Goal: Information Seeking & Learning: Learn about a topic

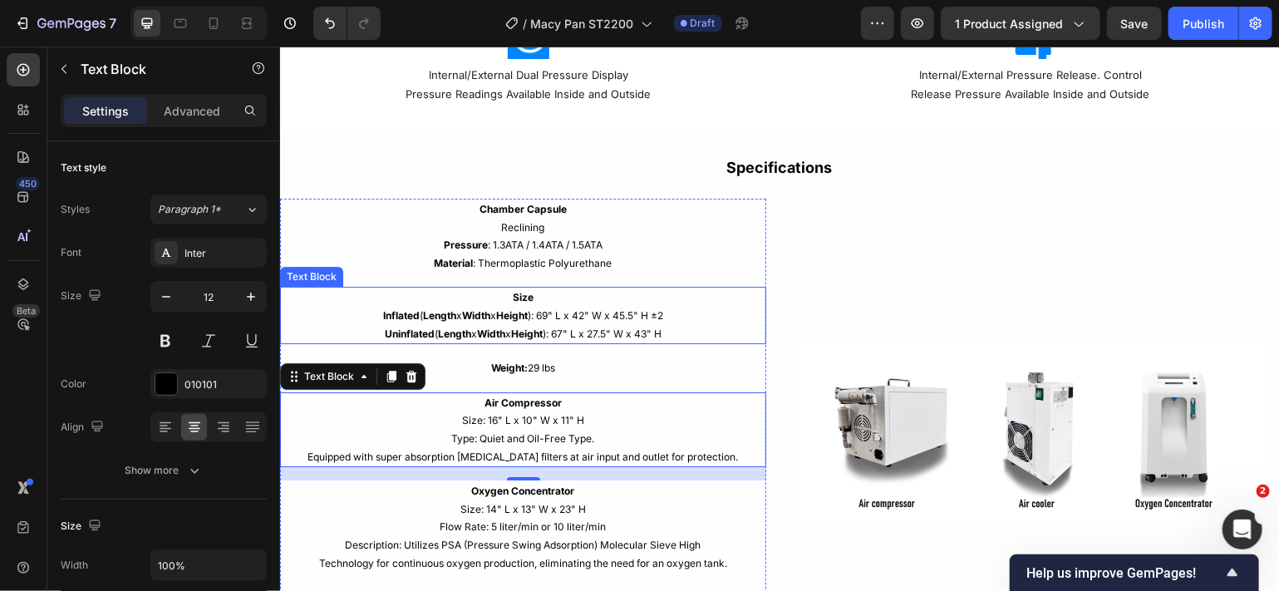
click at [672, 324] on p "Uninflated ( Length x Width x Height ): 67" L x 27.5" W x 43" H" at bounding box center [522, 333] width 483 height 18
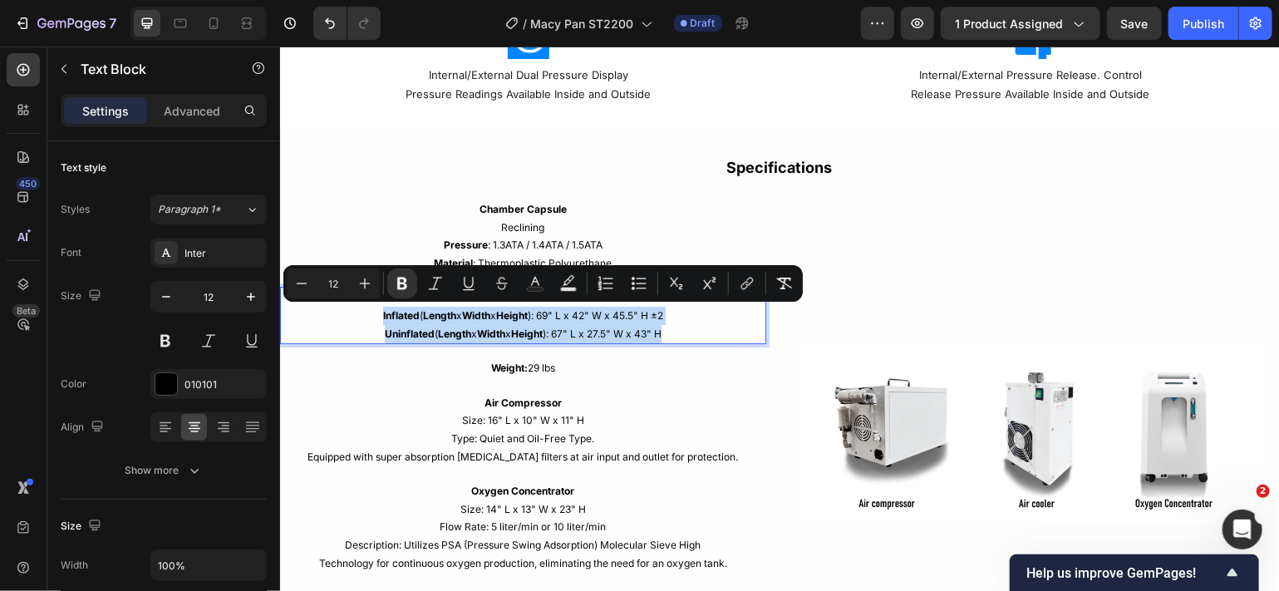
drag, startPoint x: 672, startPoint y: 324, endPoint x: 367, endPoint y: 316, distance: 306.0
click at [367, 316] on div "Size Inflated ( Length x Width x Height ): 69" L x 42" W x 45.5" H ±2 Uninflate…" at bounding box center [522, 314] width 486 height 57
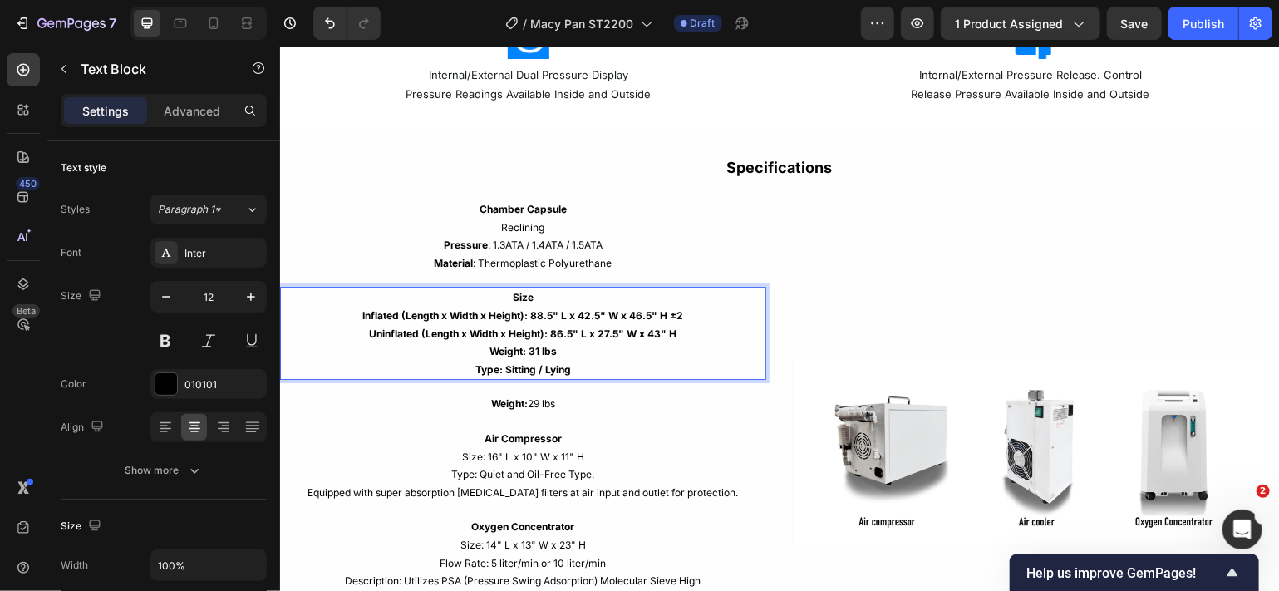
click at [677, 326] on p "Inflated (Length x Width x Height): 88.5" L x 42.5" W x 46.5" H ±2 Uninflated (…" at bounding box center [522, 341] width 483 height 71
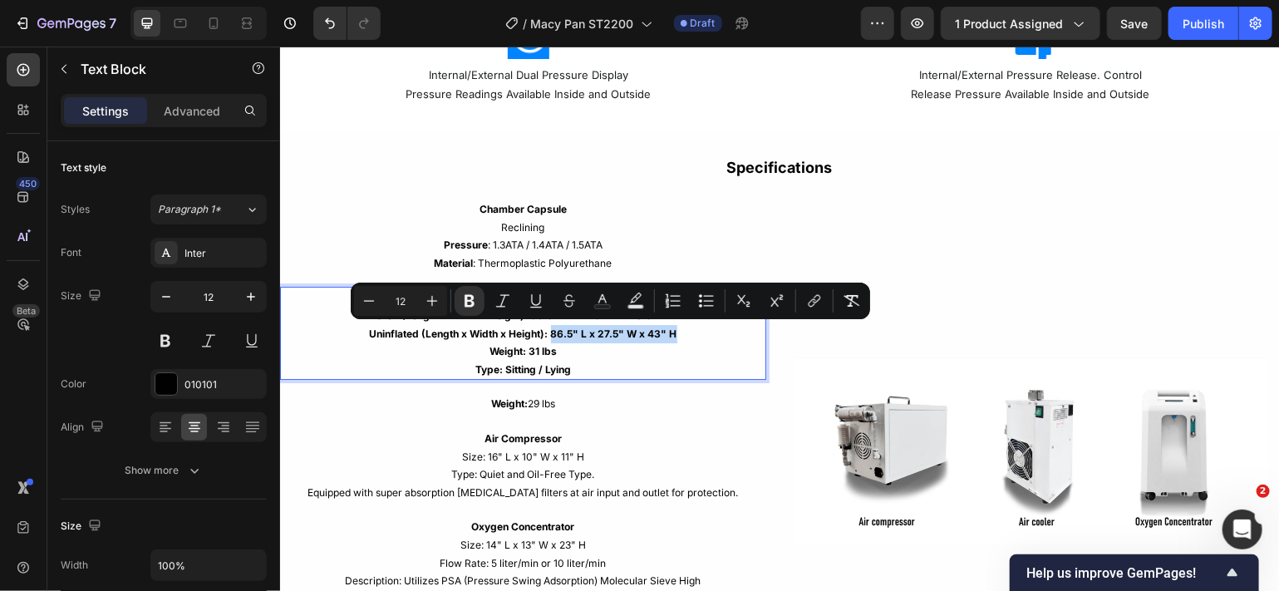
drag, startPoint x: 677, startPoint y: 326, endPoint x: 549, endPoint y: 327, distance: 128.0
click at [549, 327] on p "Inflated (Length x Width x Height): 88.5" L x 42.5" W x 46.5" H ±2 Uninflated (…" at bounding box center [522, 341] width 483 height 71
click at [469, 303] on icon "Editor contextual toolbar" at bounding box center [469, 301] width 17 height 17
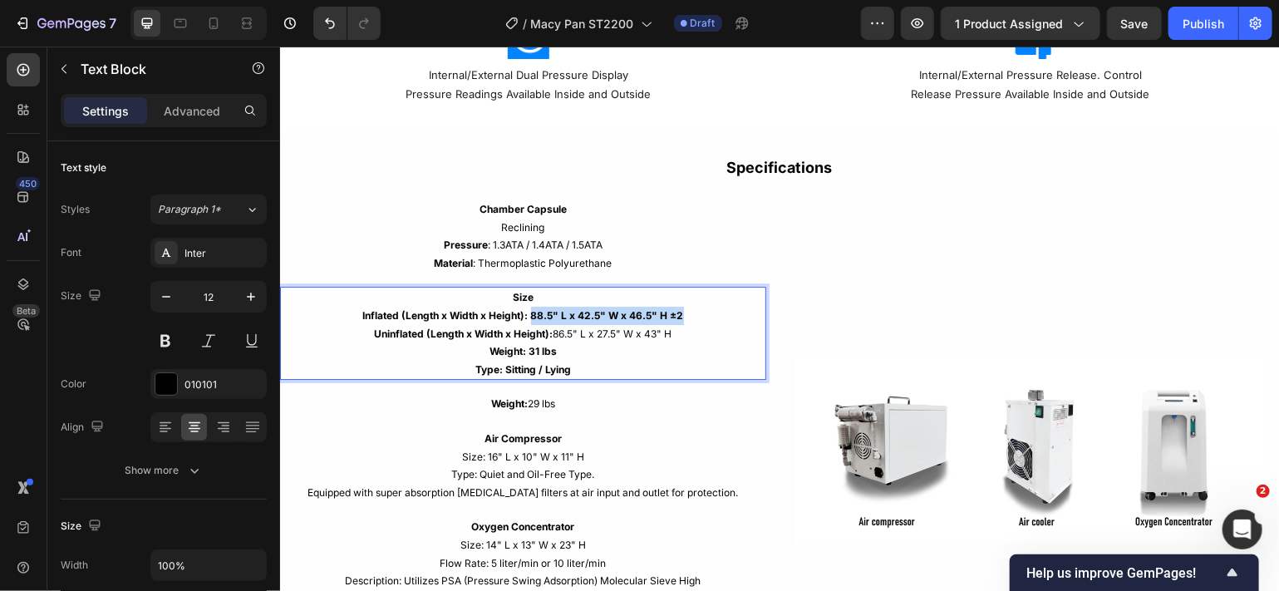
drag, startPoint x: 682, startPoint y: 313, endPoint x: 529, endPoint y: 310, distance: 153.0
click at [529, 310] on p "Inflated (Length x Width x Height): 88.5" L x 42.5" W x 46.5" H ±2 Uninflated (…" at bounding box center [522, 341] width 483 height 71
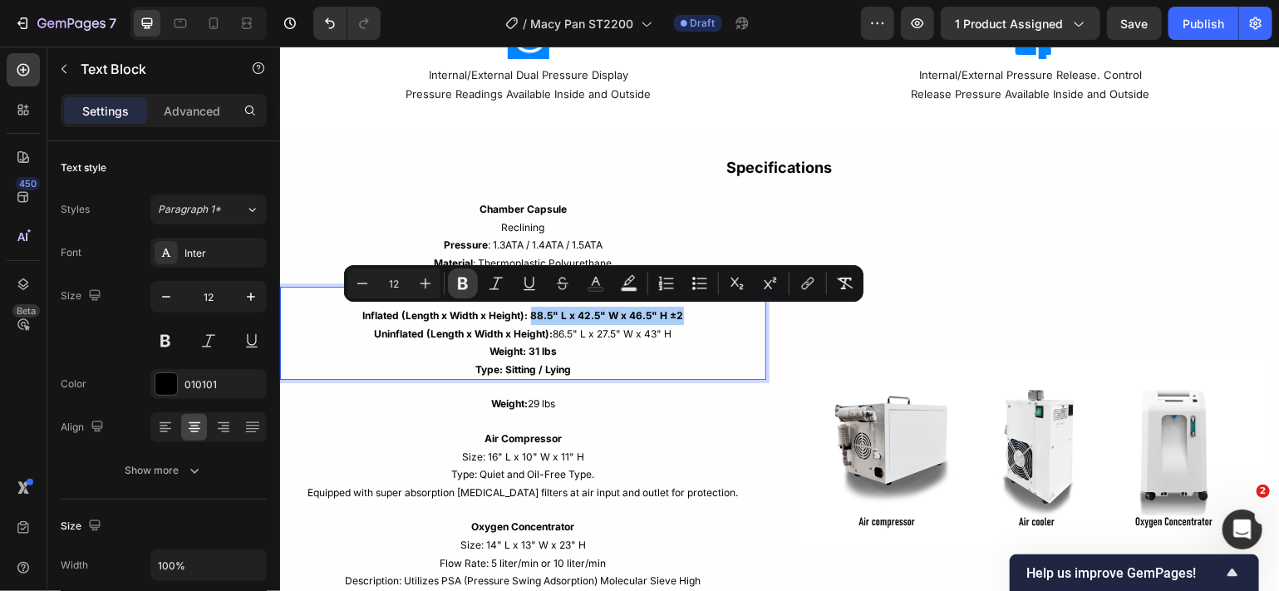
click at [465, 281] on icon "Editor contextual toolbar" at bounding box center [463, 284] width 10 height 12
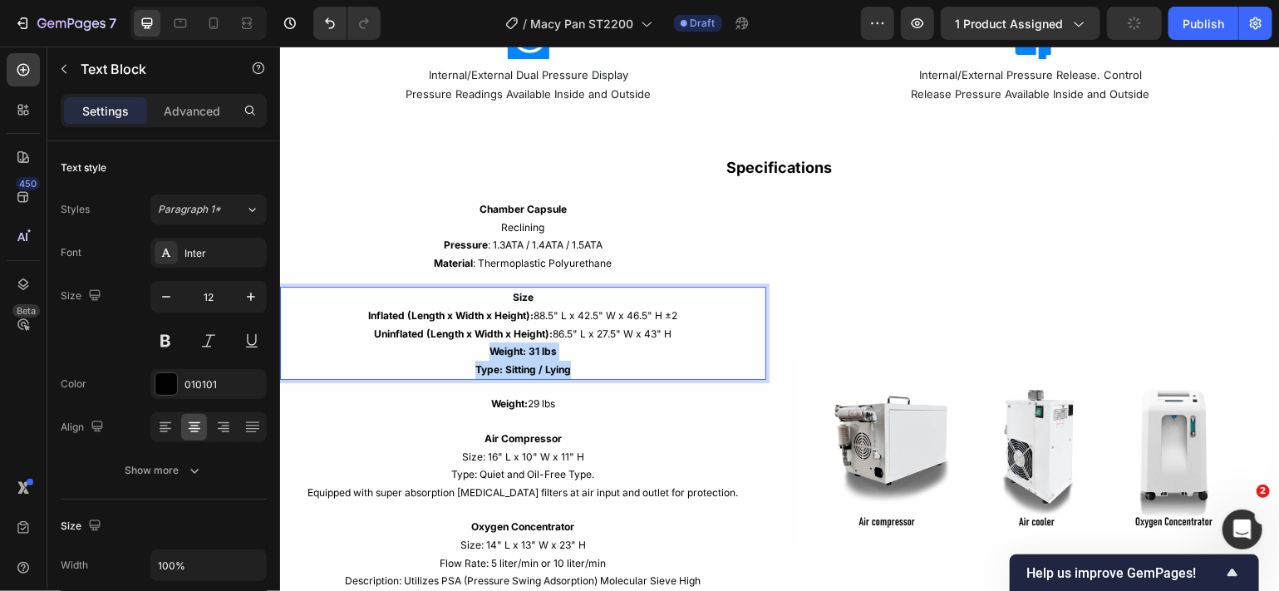
drag, startPoint x: 587, startPoint y: 370, endPoint x: 476, endPoint y: 352, distance: 111.9
click at [476, 352] on p "Inflated (Length x Width x Height): 88.5" L x 42.5" W x 46.5" H ±2 Uninflated (…" at bounding box center [522, 341] width 483 height 71
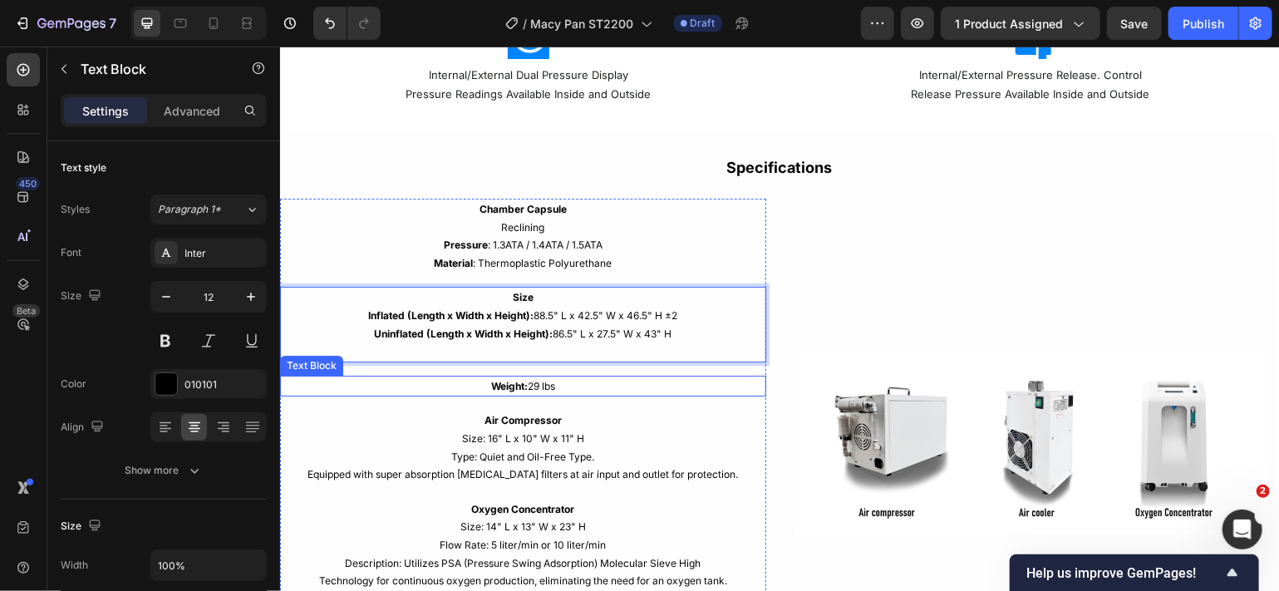
click at [537, 381] on p "Weight: 29 lbs" at bounding box center [522, 386] width 483 height 18
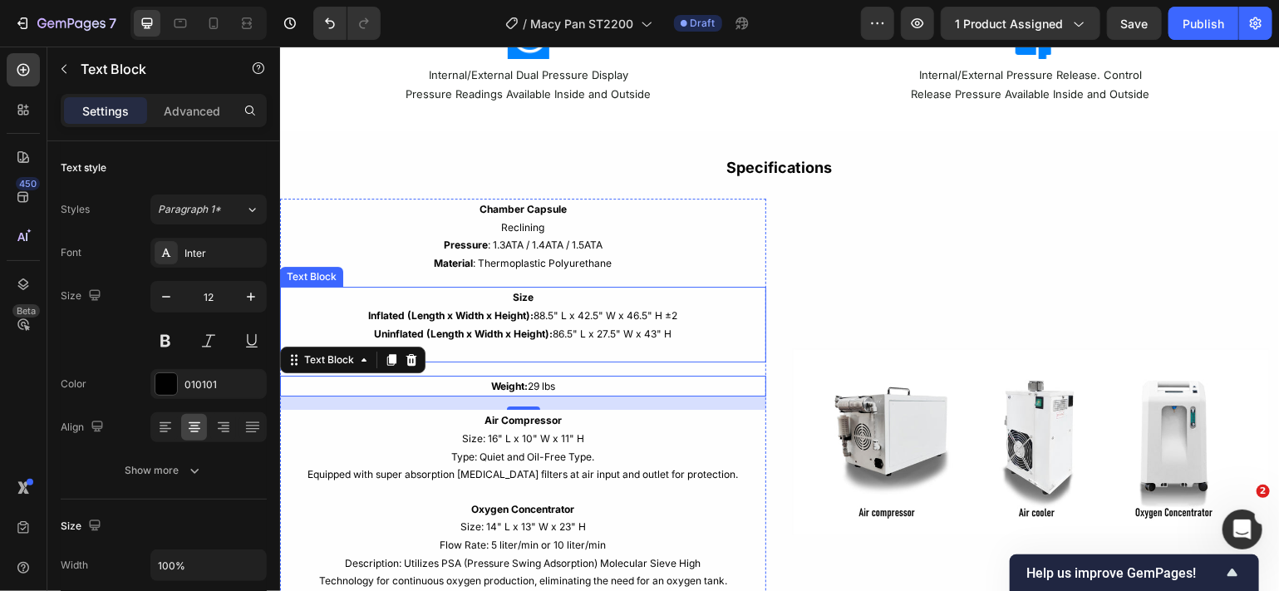
click at [537, 319] on p "Inflated (Length x Width x Height): 88.5" L x 42.5" W x 46.5" H ±2 Uninflated (…" at bounding box center [522, 333] width 483 height 54
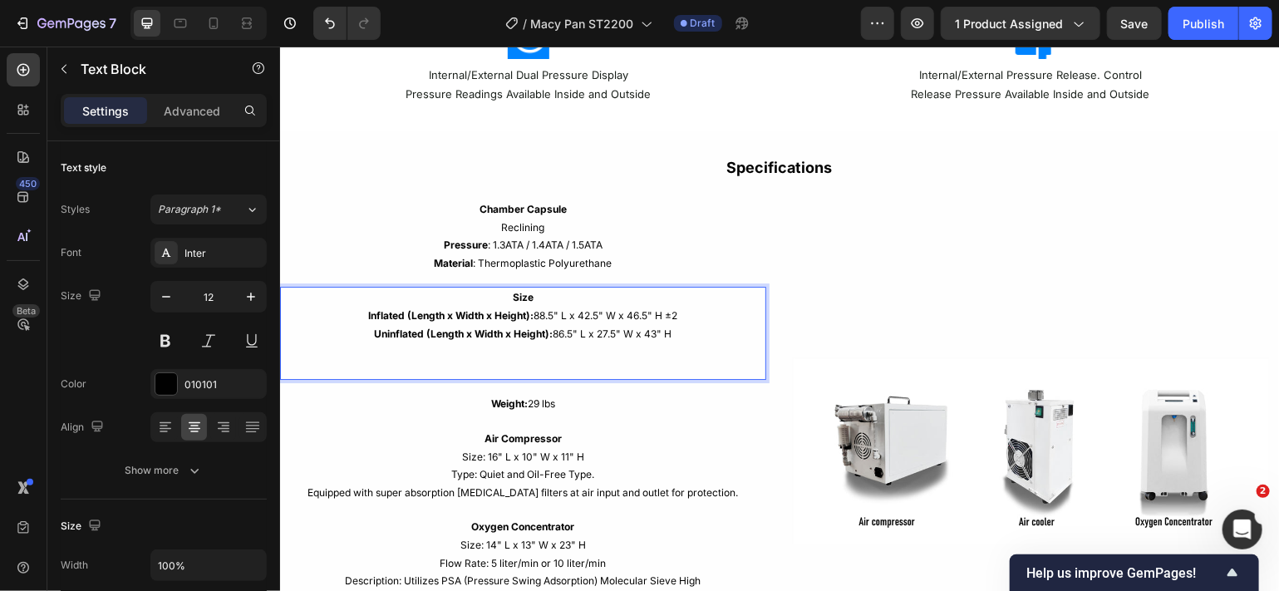
click at [539, 366] on p "Inflated (Length x Width x Height): 88.5" L x 42.5" W x 46.5" H ±2 Uninflated (…" at bounding box center [522, 341] width 483 height 71
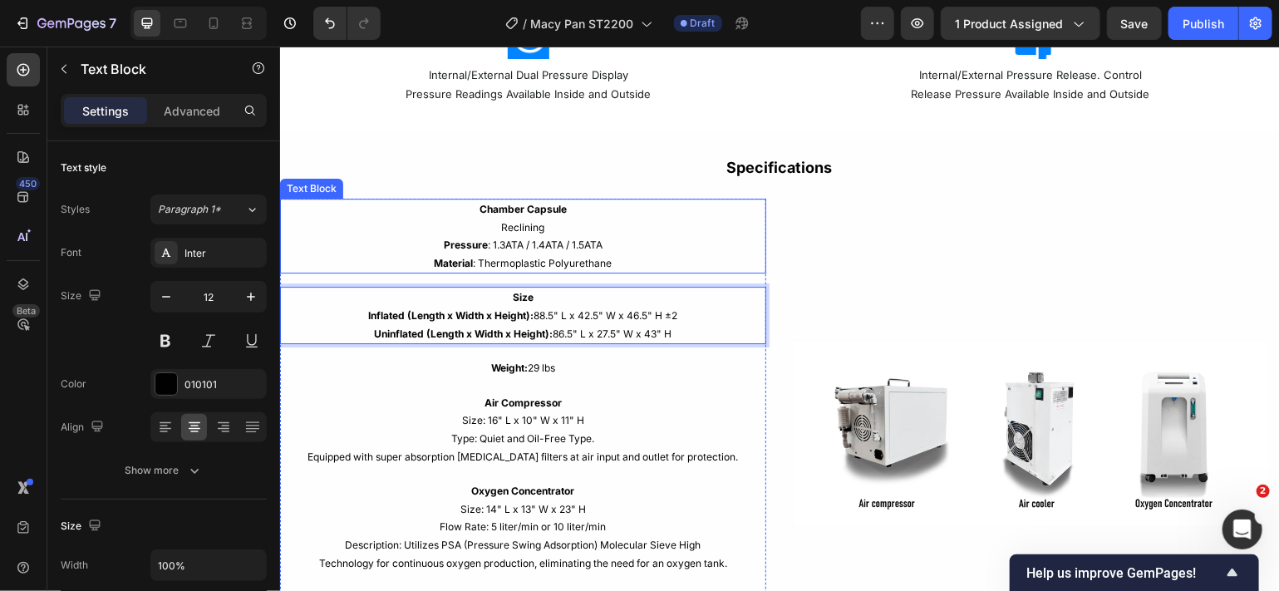
click at [565, 237] on p "Pressure : 1.3ATA / 1.4ATA / 1.5ATA" at bounding box center [522, 244] width 483 height 18
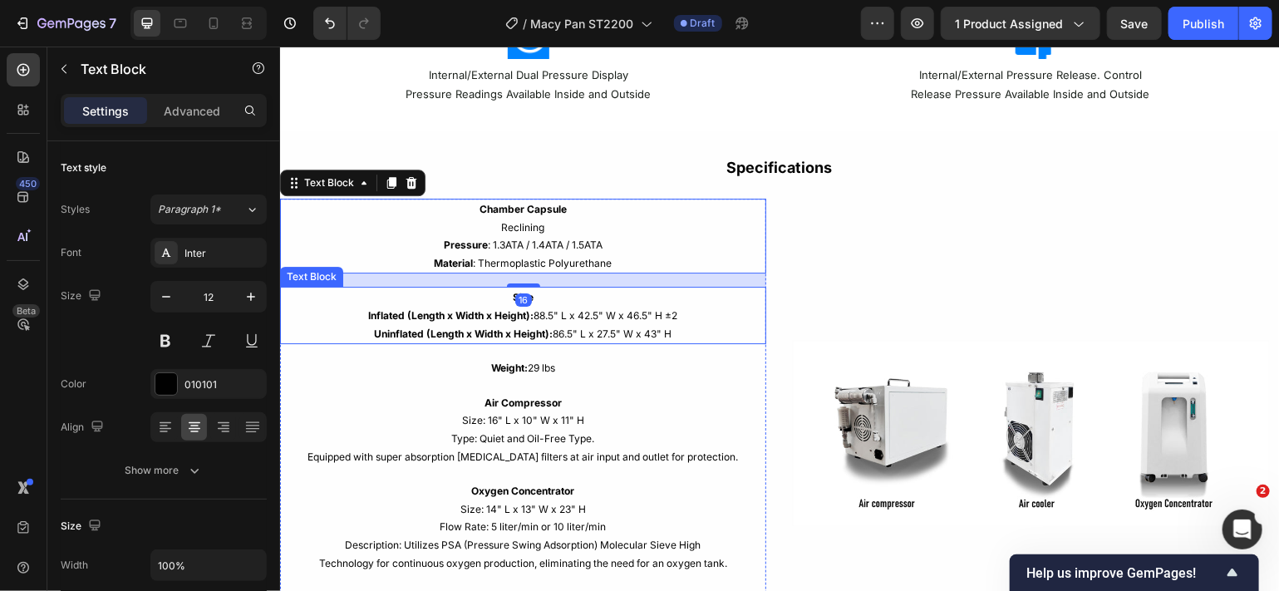
click at [548, 313] on p "Inflated (Length x Width x Height): 88.5" L x 42.5" W x 46.5" H ±2 Uninflated (…" at bounding box center [522, 324] width 483 height 36
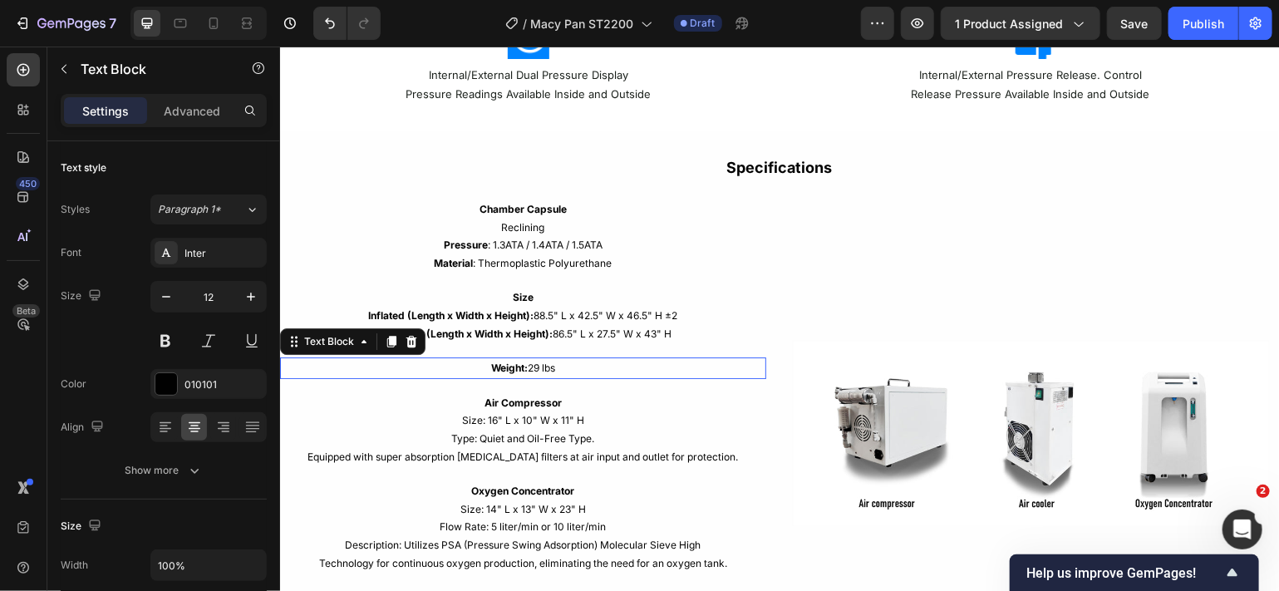
click at [532, 365] on p "Weight: 29 lbs" at bounding box center [522, 367] width 483 height 18
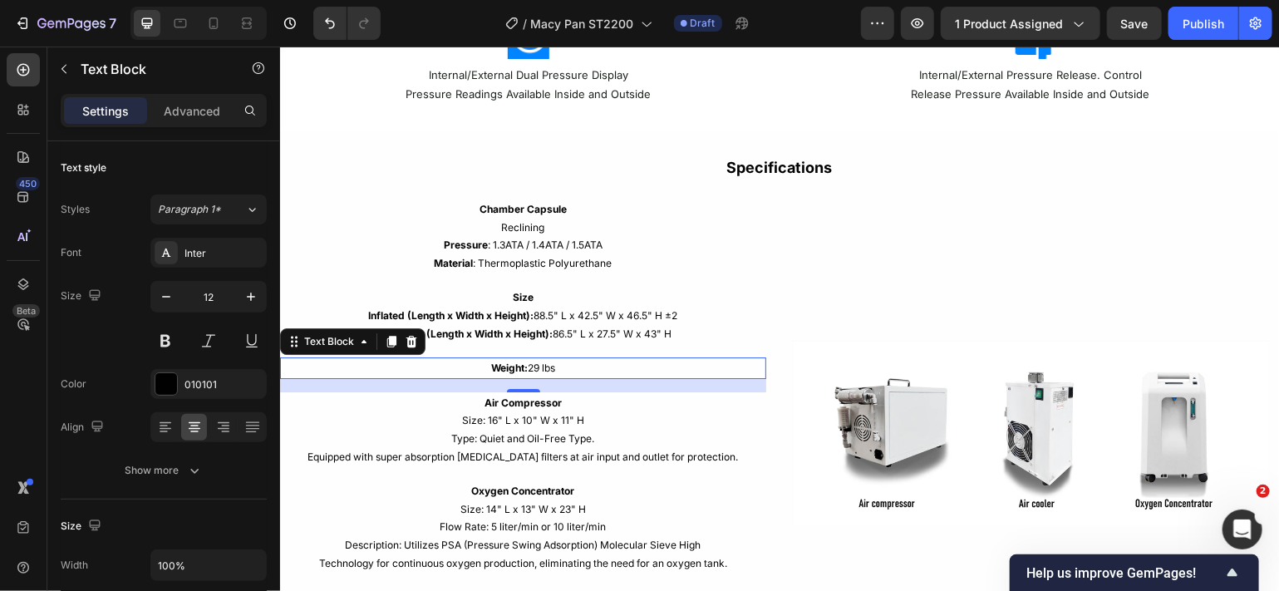
click at [559, 362] on p "Weight: 29 lbs" at bounding box center [522, 367] width 483 height 18
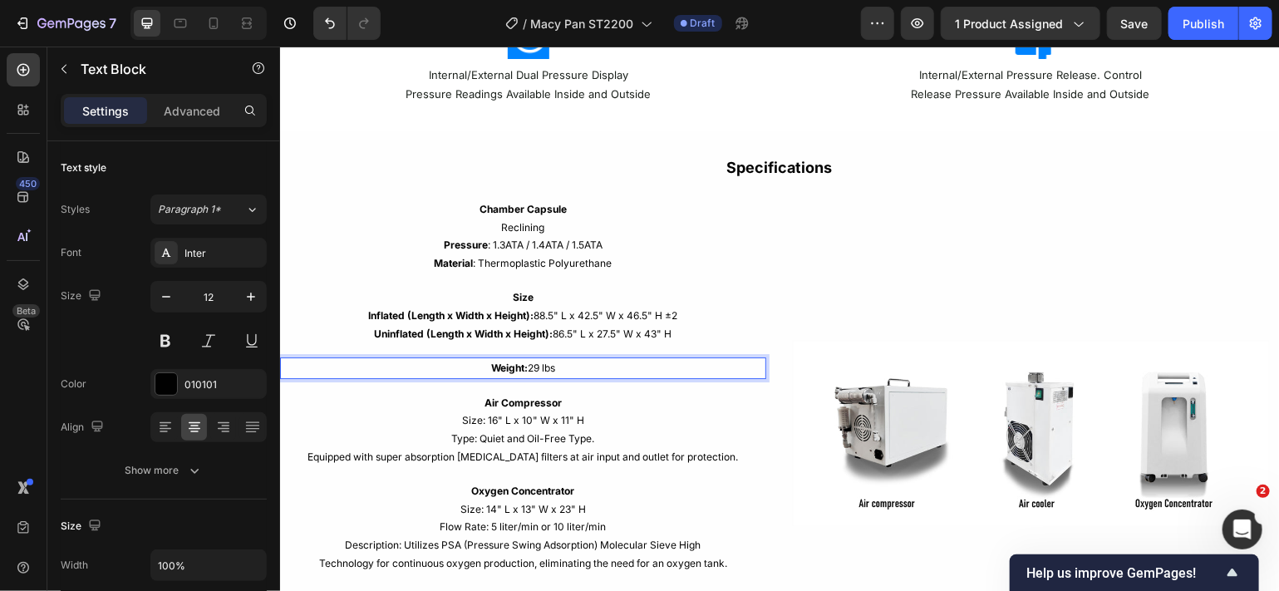
drag, startPoint x: 559, startPoint y: 362, endPoint x: 523, endPoint y: 362, distance: 36.6
click at [523, 362] on p "Weight: 29 lbs" at bounding box center [522, 367] width 483 height 18
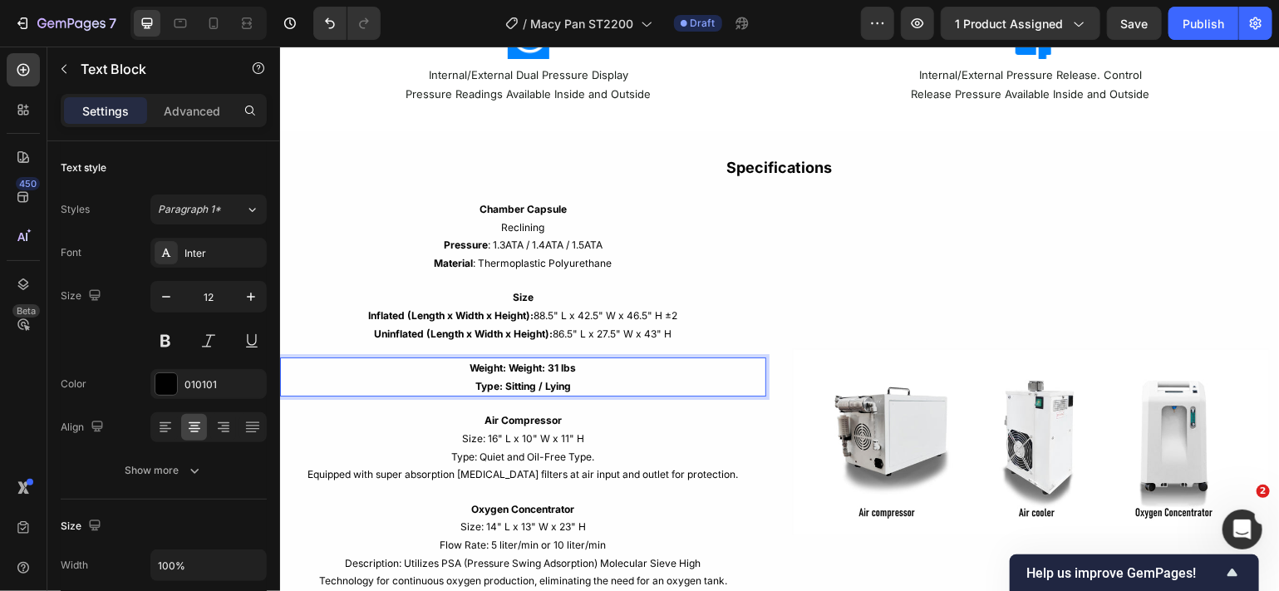
click at [543, 364] on strong "Weight: 31 lbs" at bounding box center [542, 367] width 67 height 12
click at [570, 378] on p "Weight: 31 lbs Type: Sitting / Lying" at bounding box center [522, 376] width 483 height 36
drag, startPoint x: 570, startPoint y: 378, endPoint x: 468, endPoint y: 385, distance: 102.5
click at [468, 385] on p "Weight: 31 lbs Type: Sitting / Lying" at bounding box center [522, 376] width 483 height 36
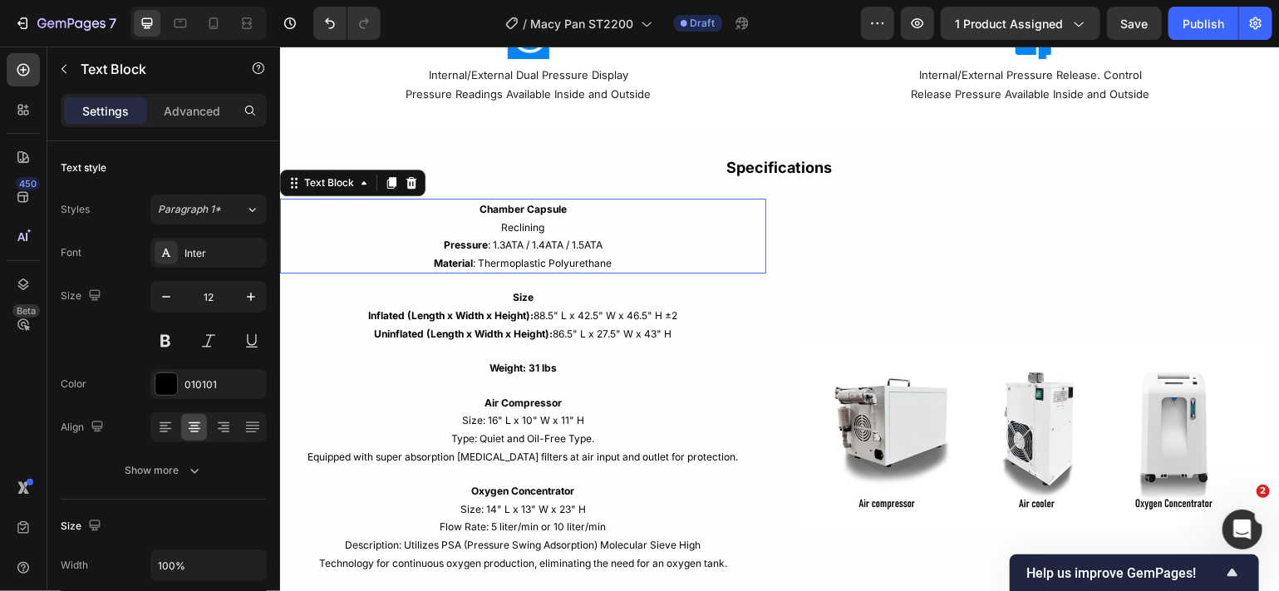
click at [544, 223] on p "Reclining" at bounding box center [522, 227] width 483 height 18
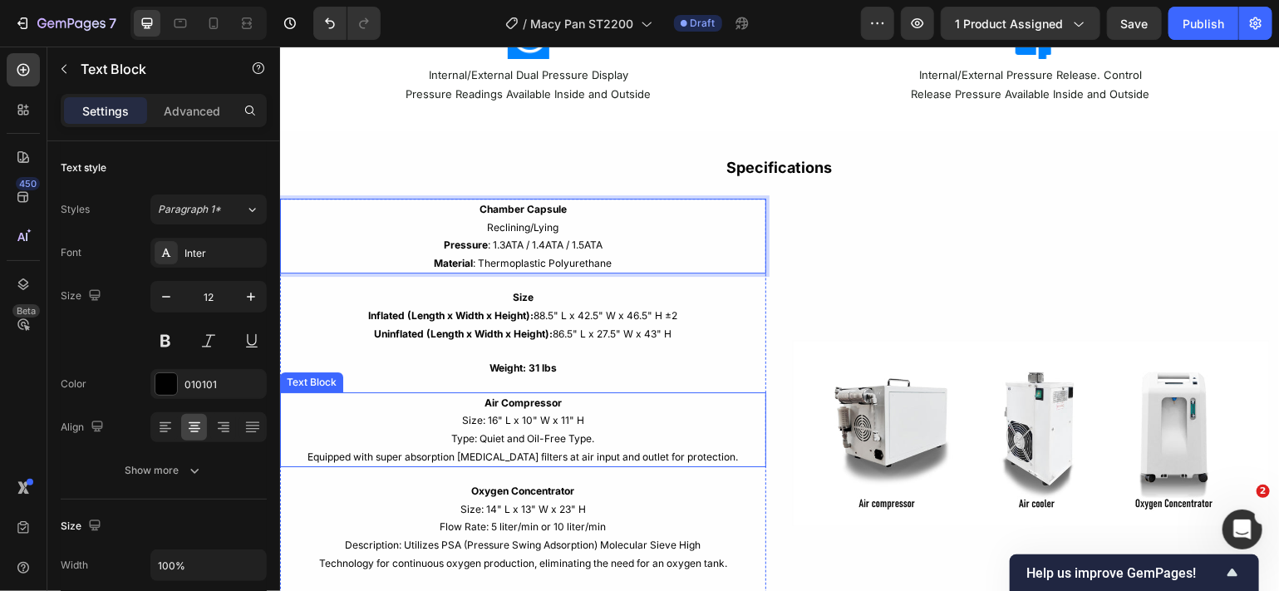
click at [508, 423] on p "Size: 16" L x 10" W x 11" H" at bounding box center [522, 420] width 483 height 18
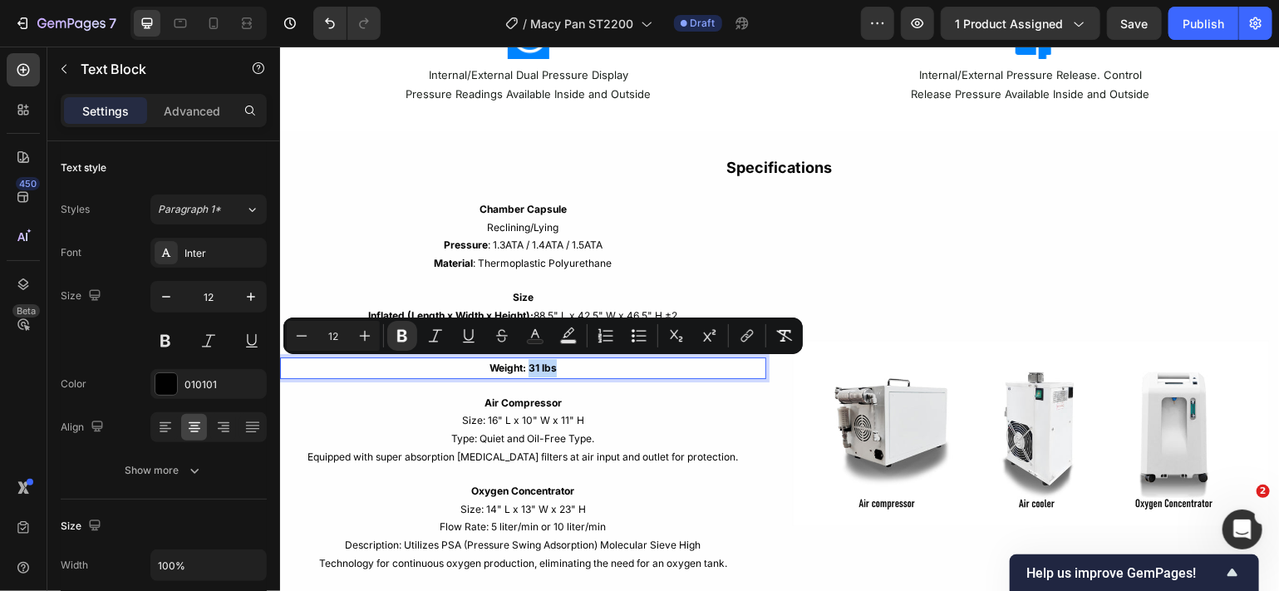
drag, startPoint x: 561, startPoint y: 367, endPoint x: 526, endPoint y: 369, distance: 34.9
click at [526, 369] on p "Weight: 31 lbs" at bounding box center [522, 367] width 483 height 18
click at [402, 342] on icon "Editor contextual toolbar" at bounding box center [402, 335] width 17 height 17
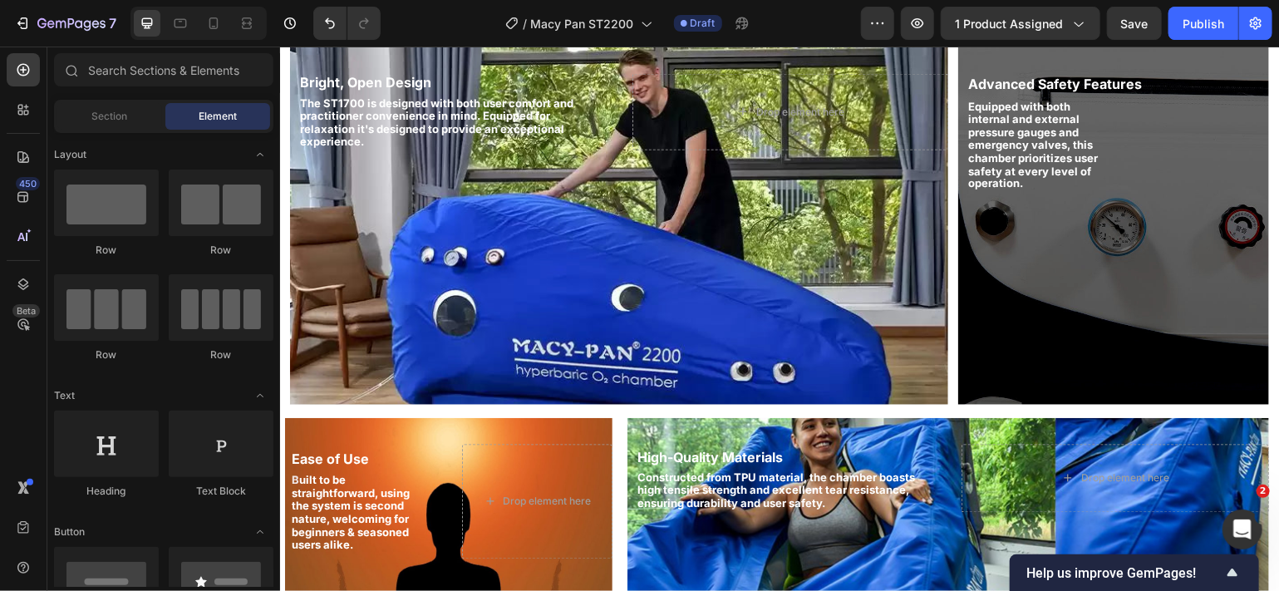
scroll to position [1375, 0]
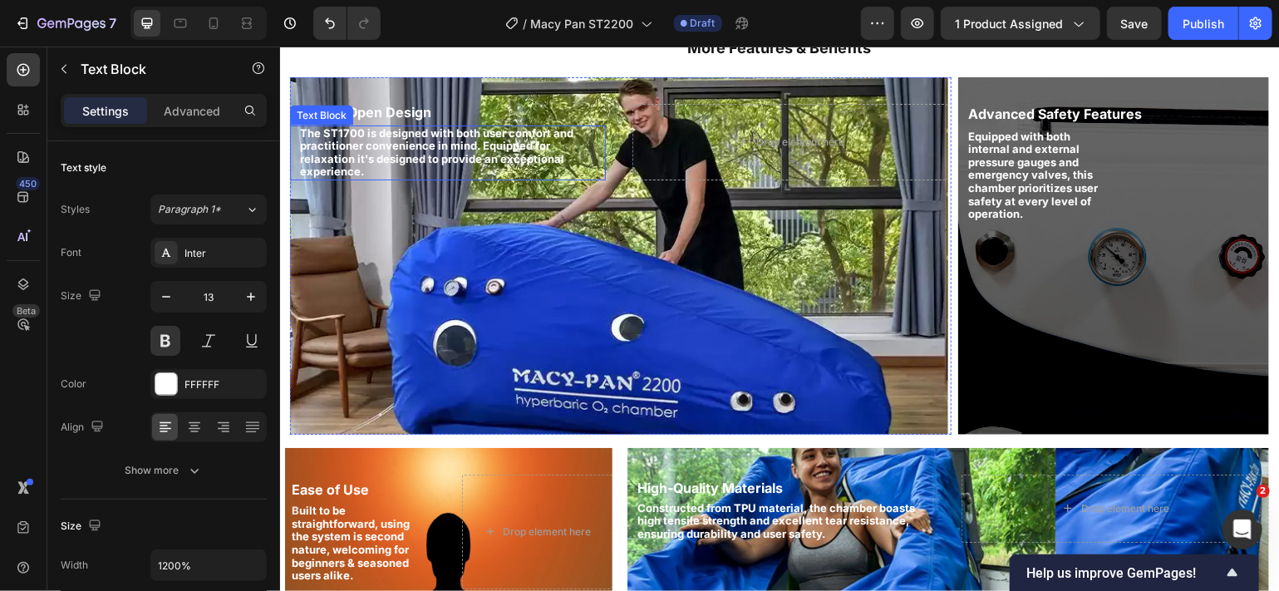
click at [354, 134] on div "The ST1700 is designed with both user comfort and practitioner convenience in m…" at bounding box center [447, 152] width 316 height 55
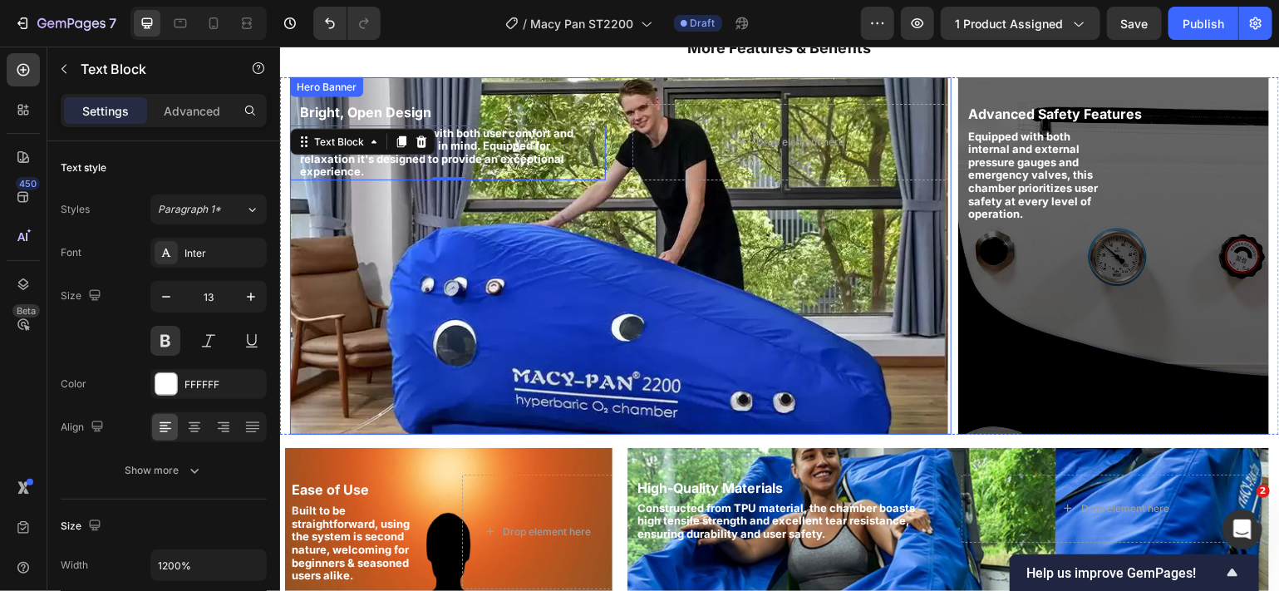
click at [356, 190] on div "Bright, Open Design Heading The ST1700 is designed with both user comfort and p…" at bounding box center [618, 141] width 658 height 130
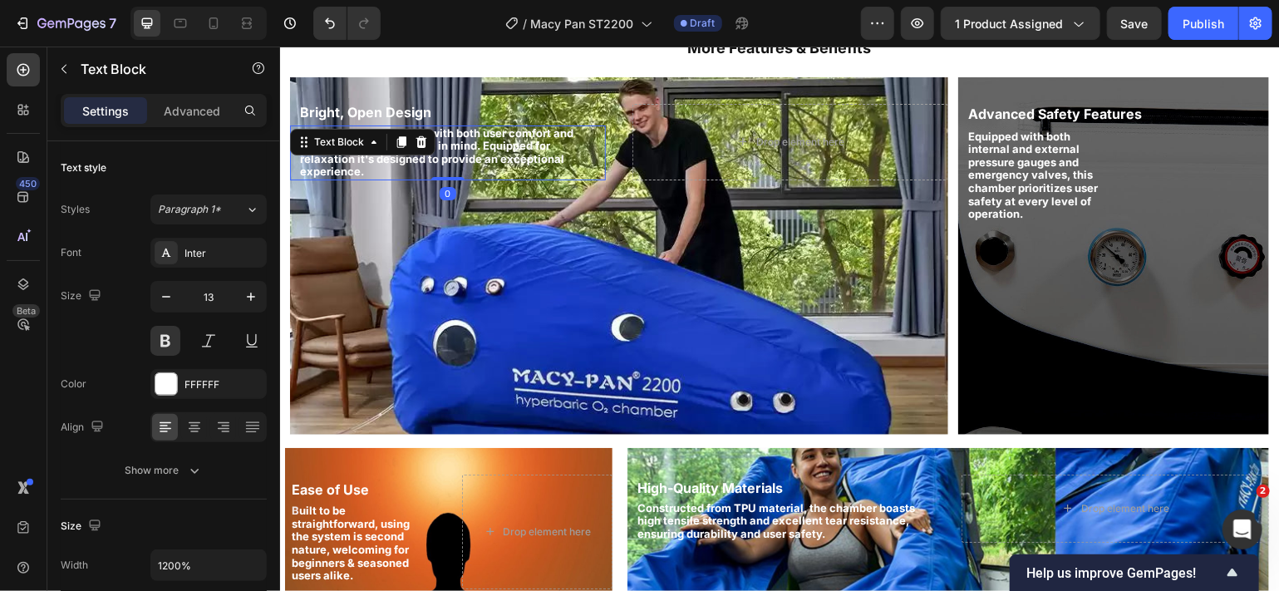
click at [360, 131] on div "The ST1700 is designed with both user comfort and practitioner convenience in m…" at bounding box center [447, 152] width 316 height 55
click at [362, 165] on span "The ST1700 is designed with both user comfort and practitioner convenience in m…" at bounding box center [435, 152] width 273 height 52
click at [360, 133] on span "The ST1700 is designed with both user comfort and practitioner convenience in m…" at bounding box center [435, 152] width 273 height 52
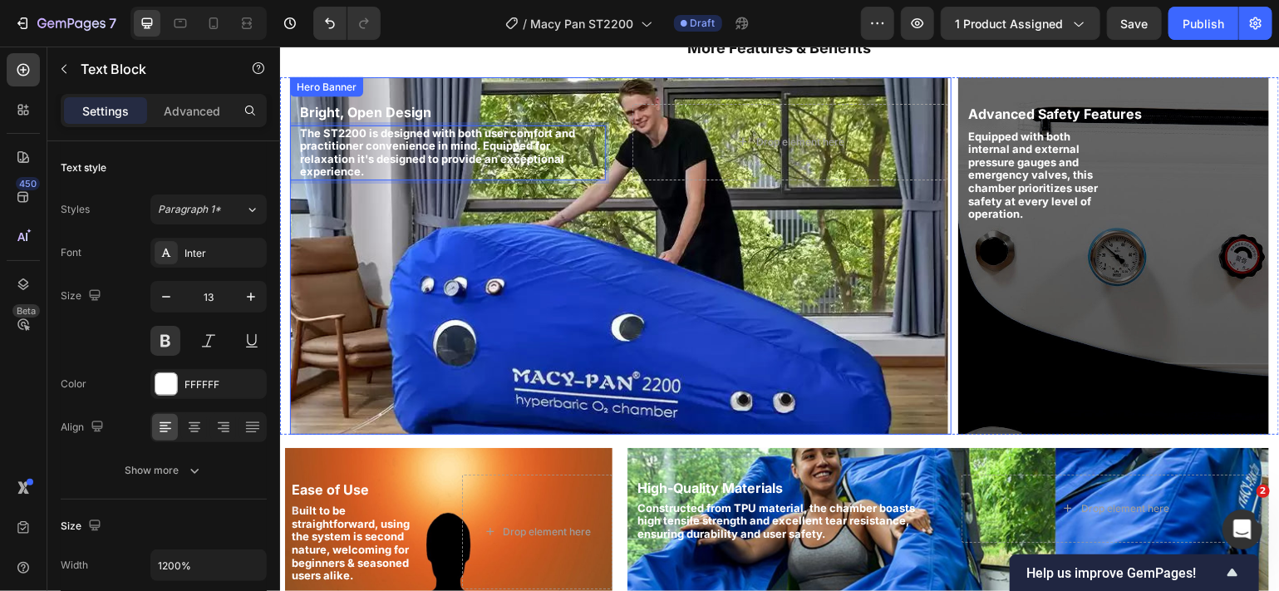
click at [410, 212] on div "Background Image" at bounding box center [618, 254] width 658 height 357
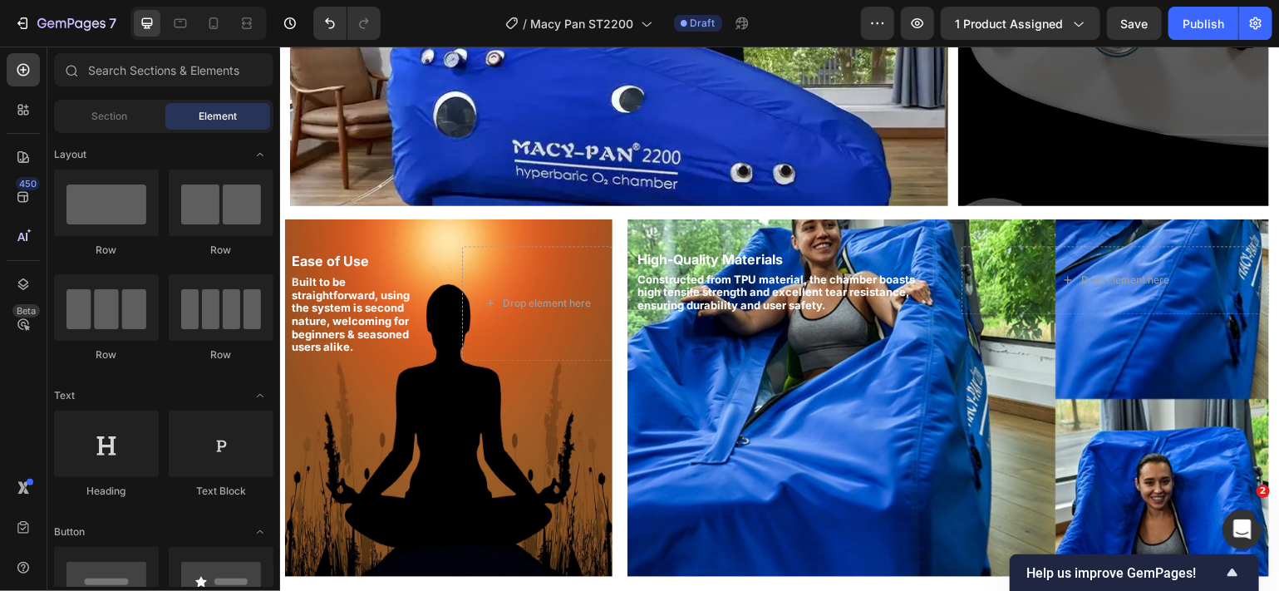
scroll to position [1422, 0]
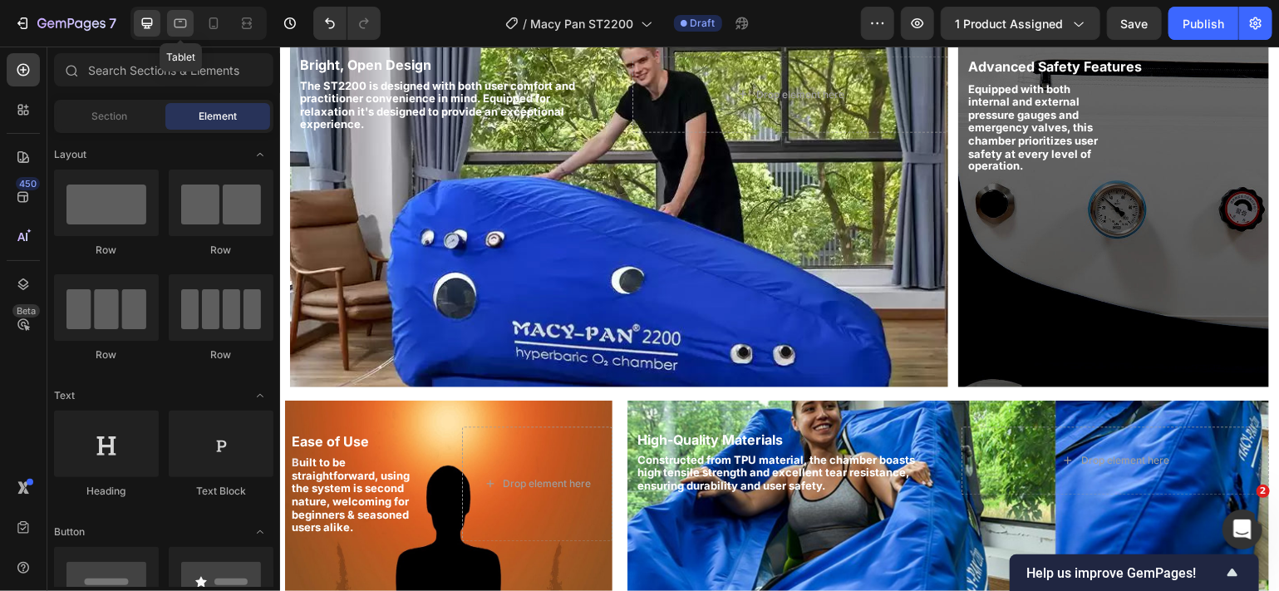
click at [185, 36] on div at bounding box center [180, 23] width 27 height 27
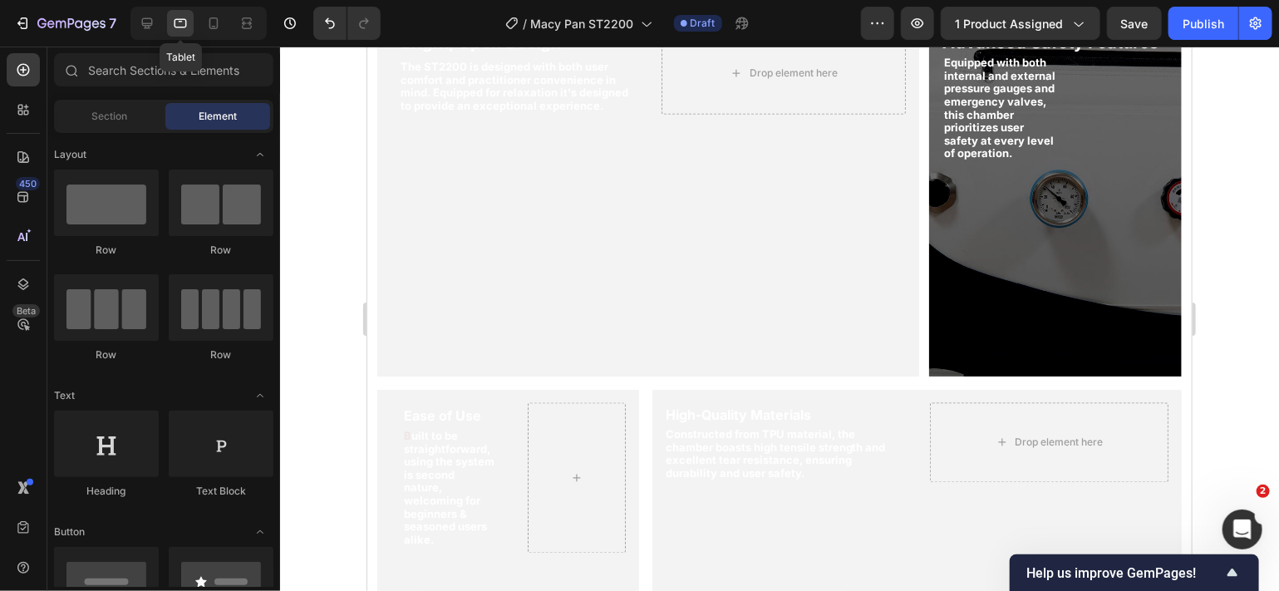
scroll to position [1412, 0]
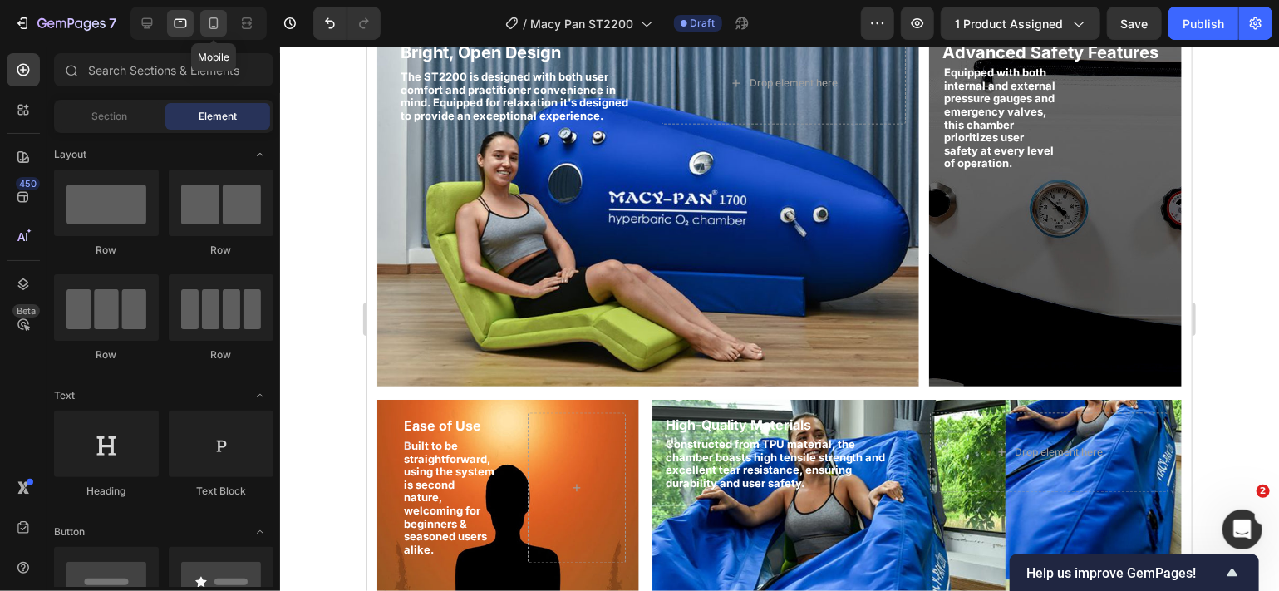
click at [217, 22] on icon at bounding box center [213, 23] width 9 height 12
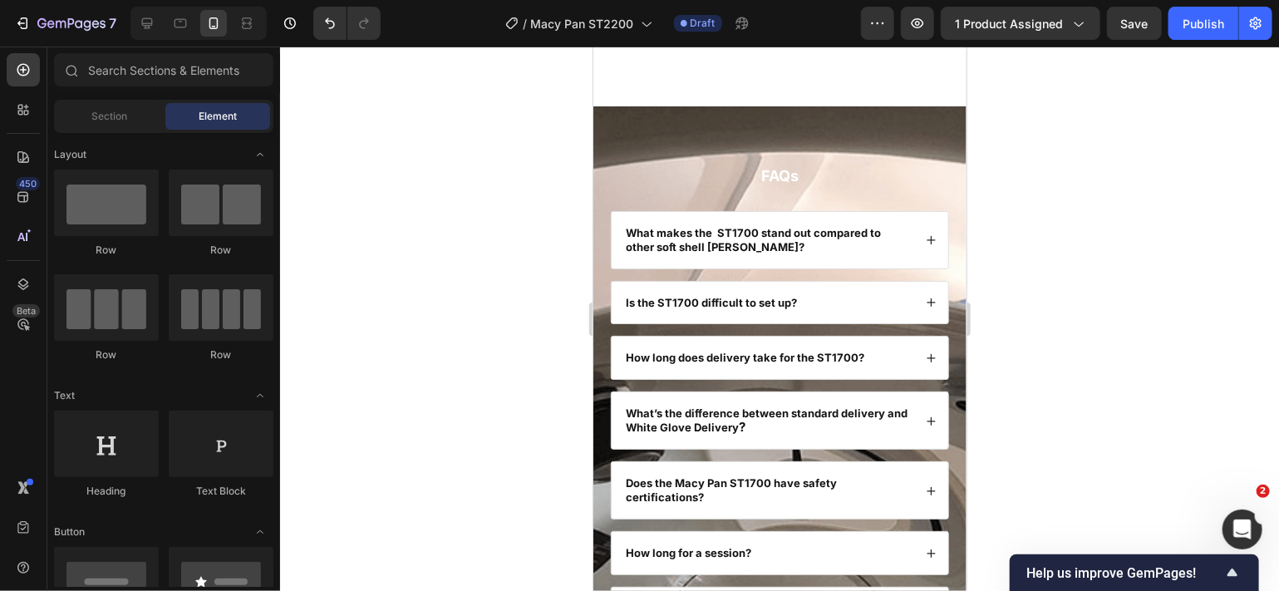
scroll to position [7862, 0]
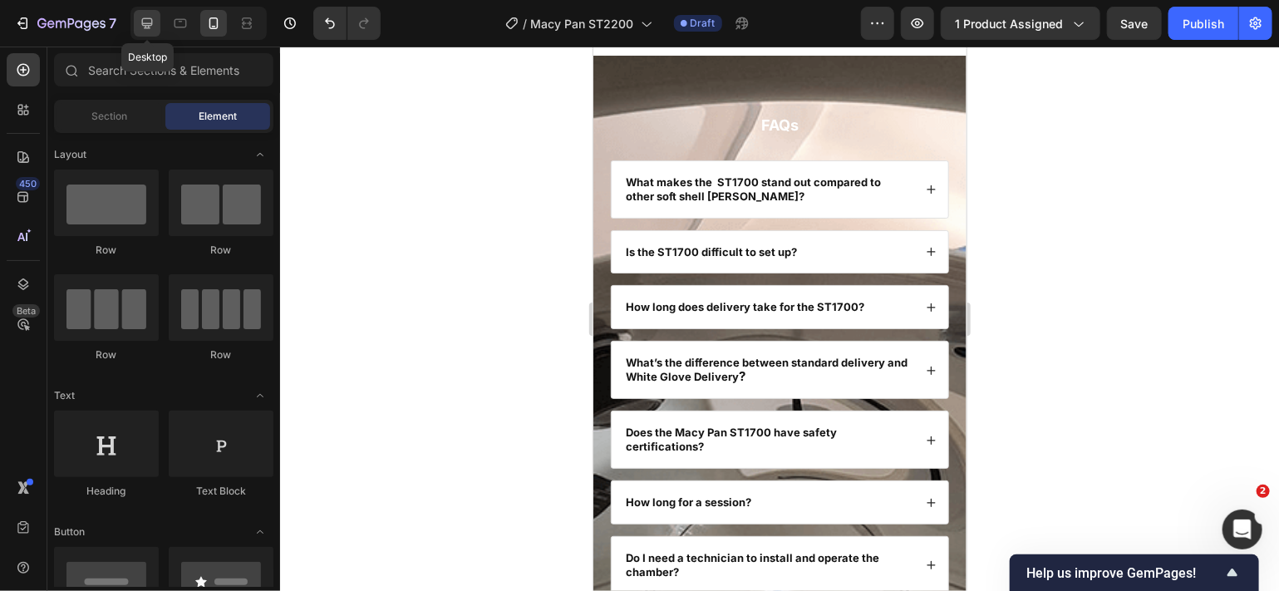
click at [144, 21] on icon at bounding box center [147, 23] width 17 height 17
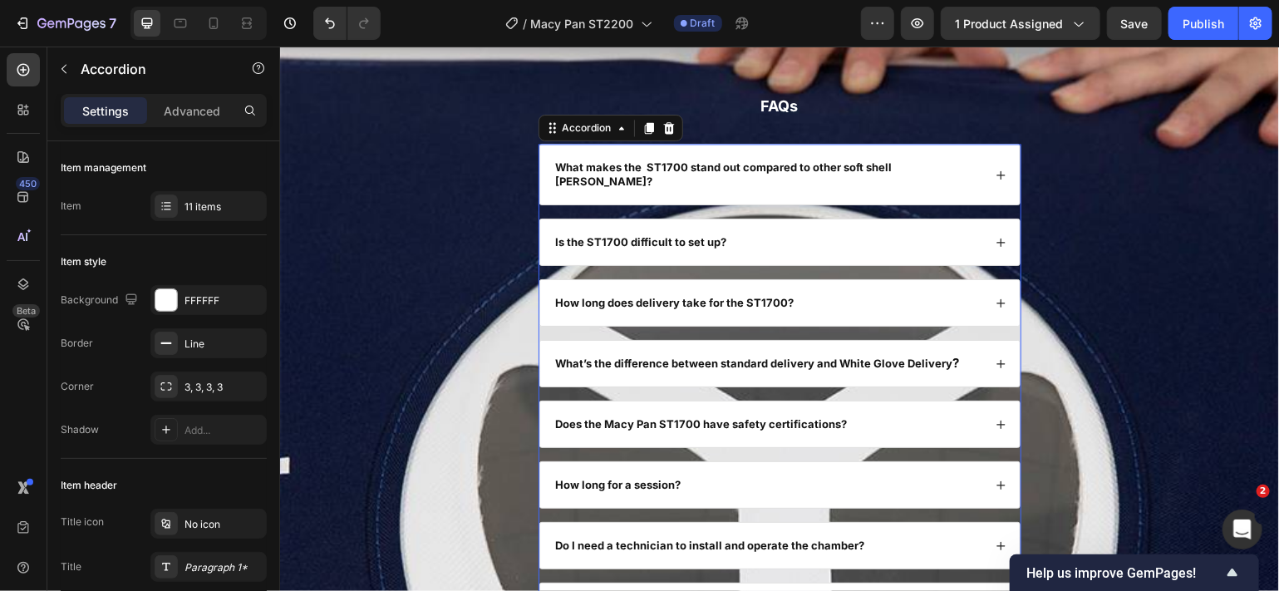
click at [664, 165] on strong "What makes the ST1700 stand out compared to other soft shell [PERSON_NAME]?" at bounding box center [723, 173] width 337 height 27
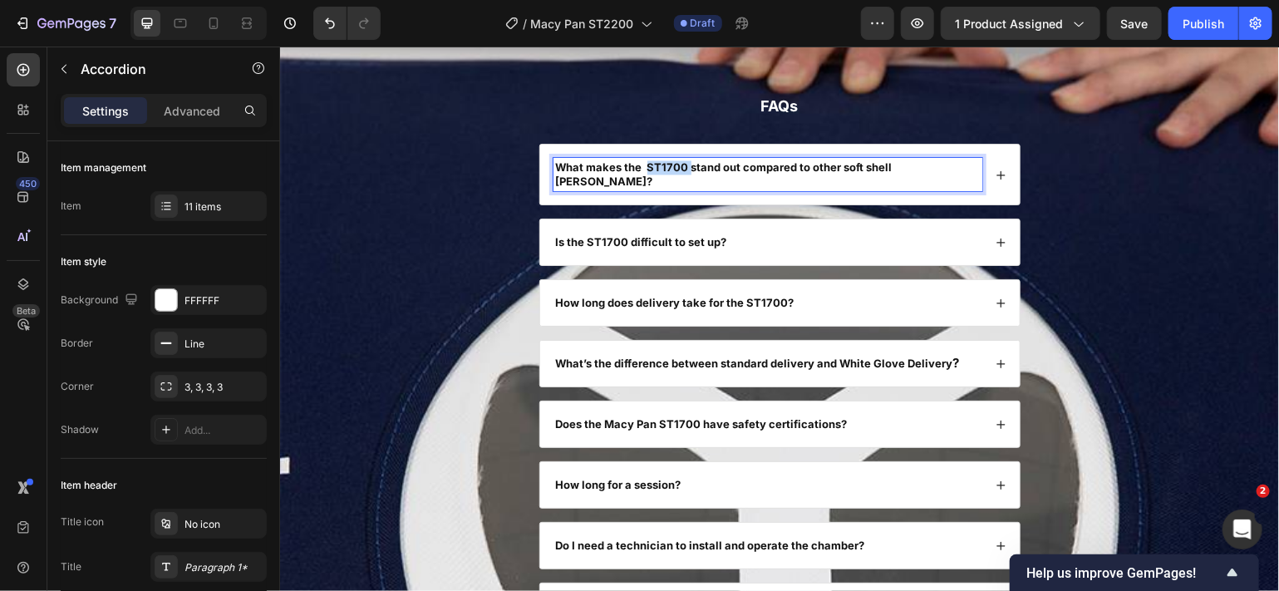
click at [664, 165] on strong "What makes the ST1700 stand out compared to other soft shell [PERSON_NAME]?" at bounding box center [723, 173] width 337 height 27
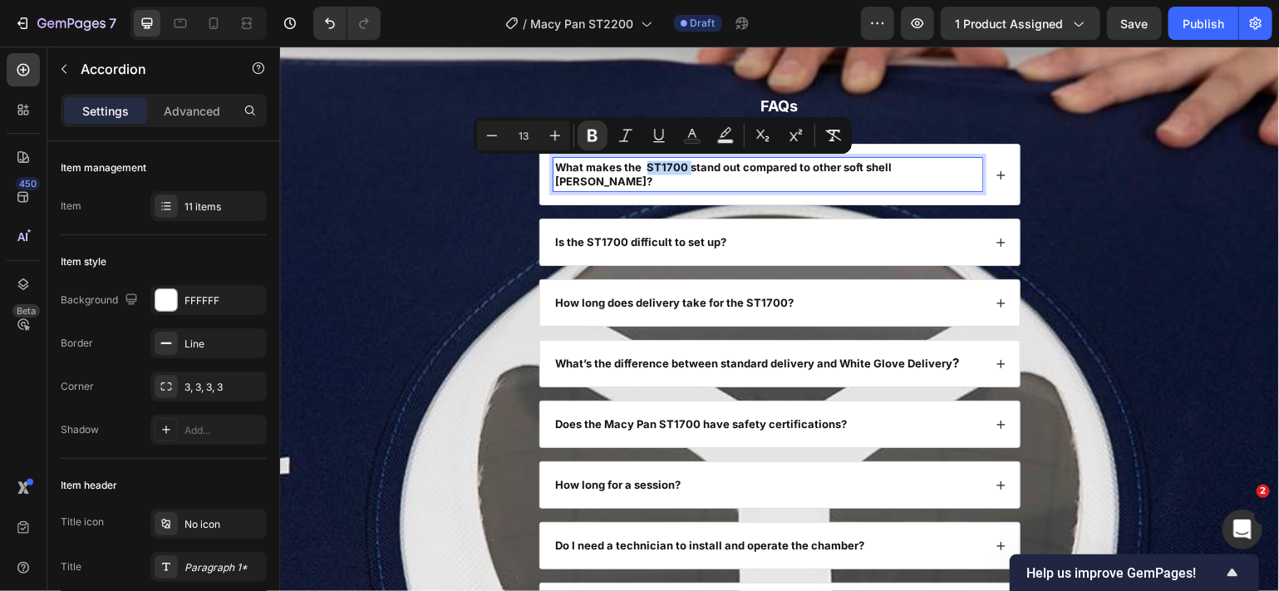
click at [665, 165] on strong "What makes the ST1700 stand out compared to other soft shell [PERSON_NAME]?" at bounding box center [723, 173] width 337 height 27
click at [662, 169] on strong "What makes the ST1700 stand out compared to other soft shell [PERSON_NAME]?" at bounding box center [723, 173] width 337 height 27
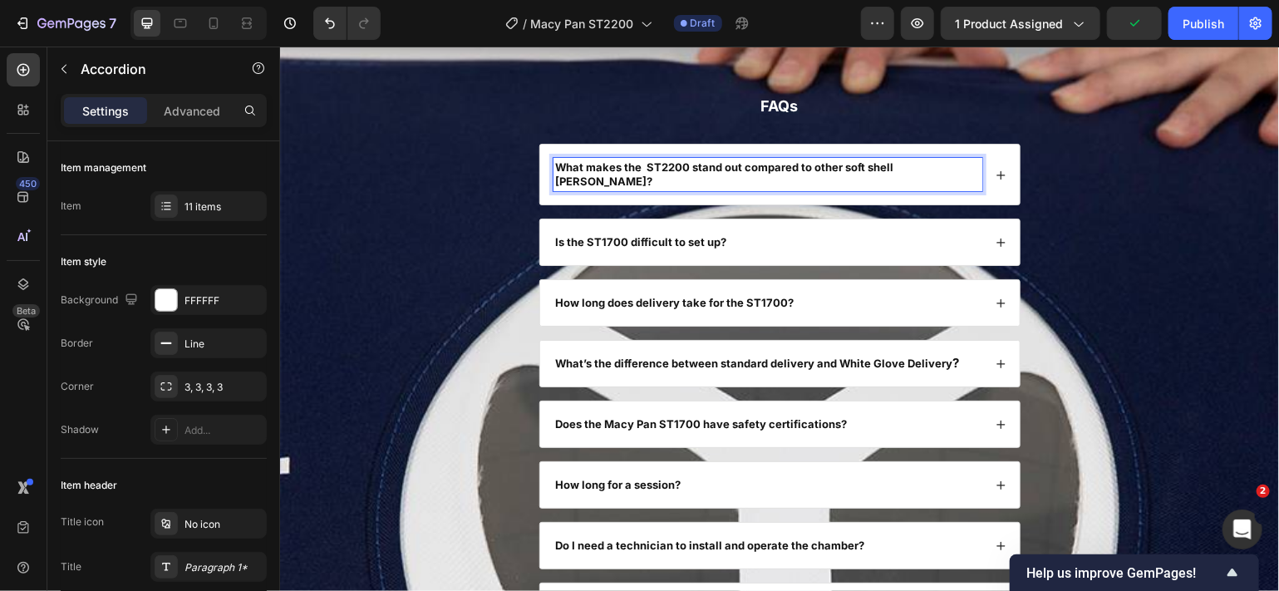
click at [613, 234] on strong "Is the ST1700 difficult to set up?" at bounding box center [640, 240] width 171 height 13
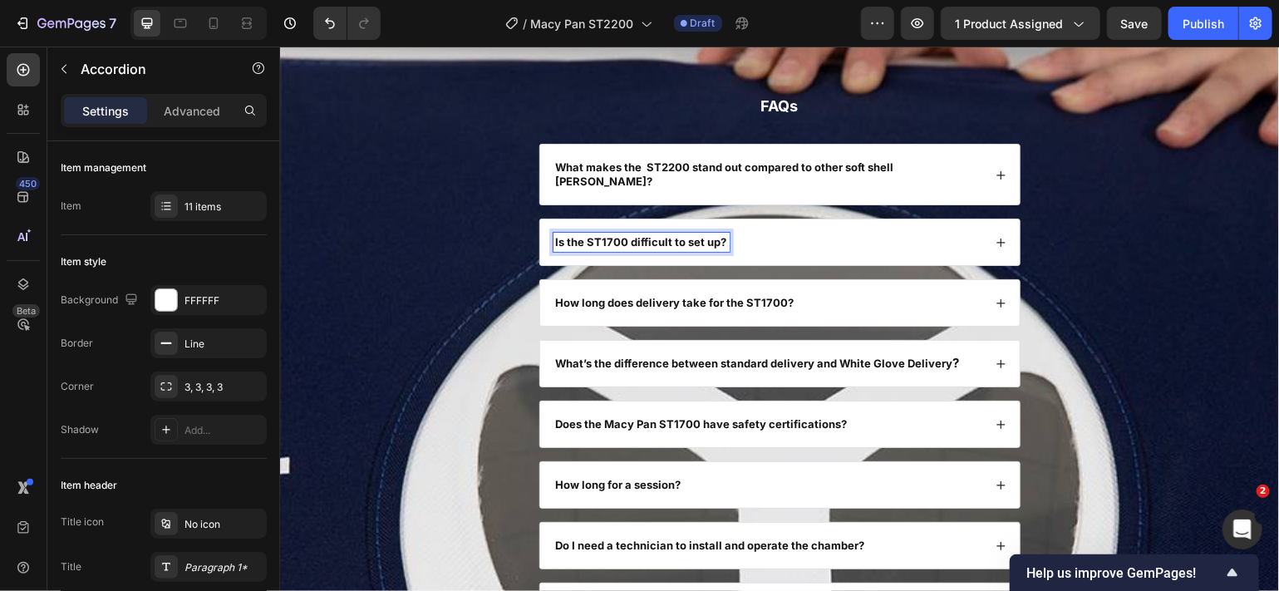
click at [603, 234] on strong "Is the ST1700 difficult to set up?" at bounding box center [640, 240] width 171 height 13
click at [606, 234] on strong "Is the ST1700 difficult to set up?" at bounding box center [640, 240] width 171 height 13
click at [762, 295] on strong "How long does delivery take for the ST1700?" at bounding box center [674, 301] width 239 height 13
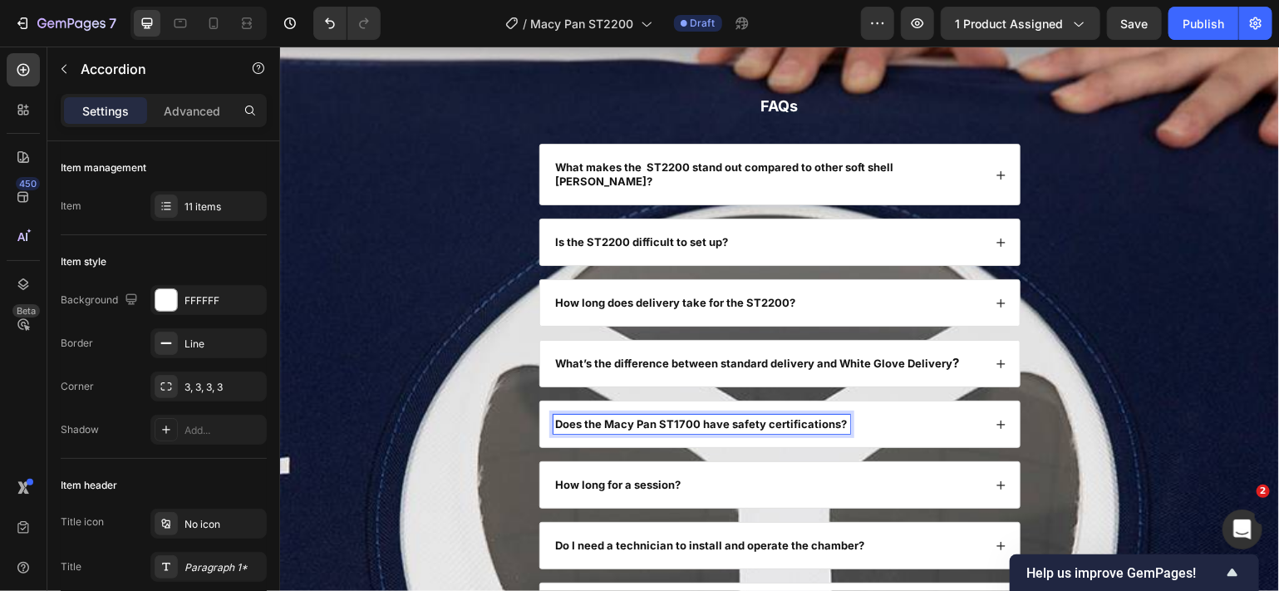
click at [681, 416] on strong "Does the Macy Pan ST1700 have safety certifications?" at bounding box center [701, 422] width 292 height 13
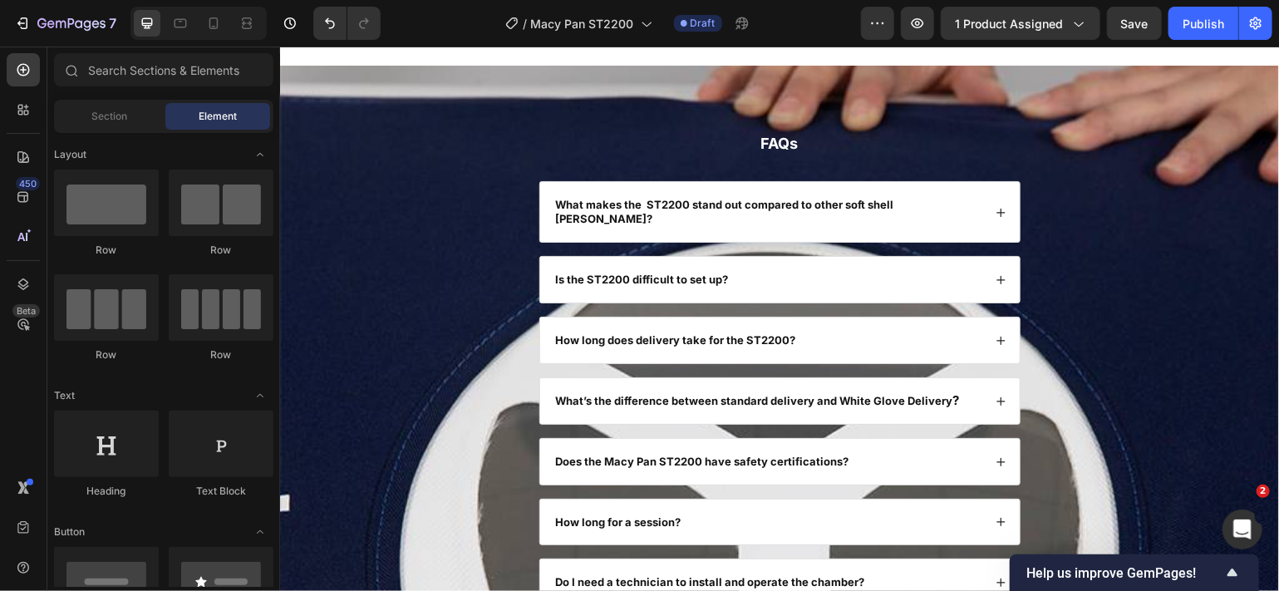
scroll to position [7809, 0]
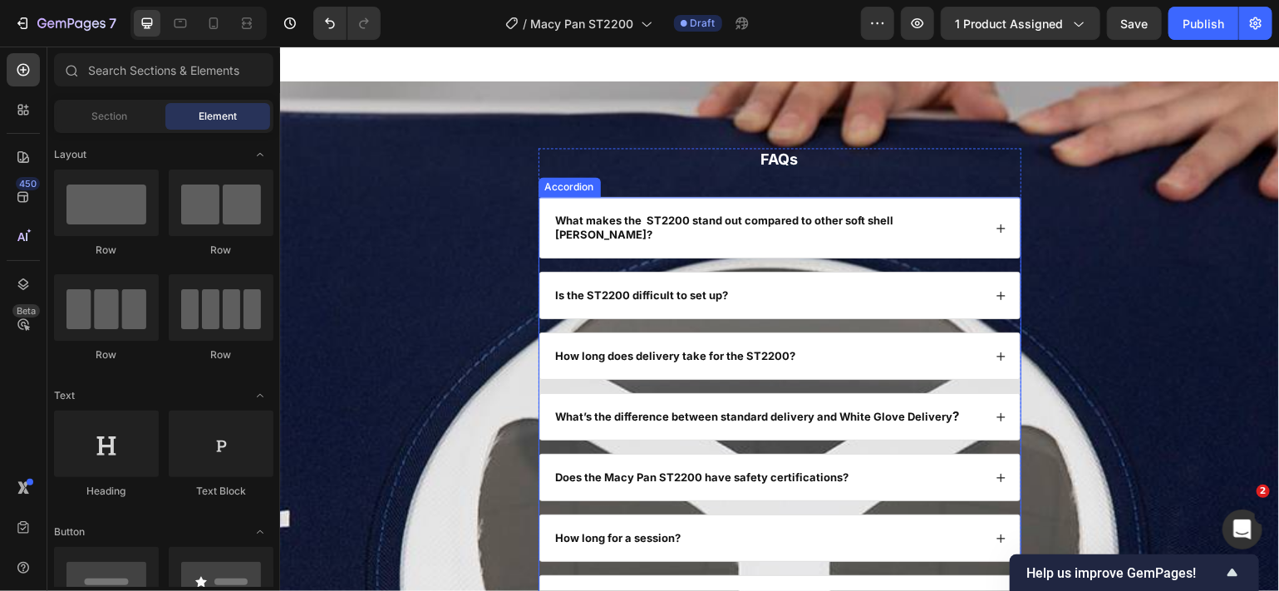
click at [995, 224] on icon at bounding box center [1000, 227] width 11 height 11
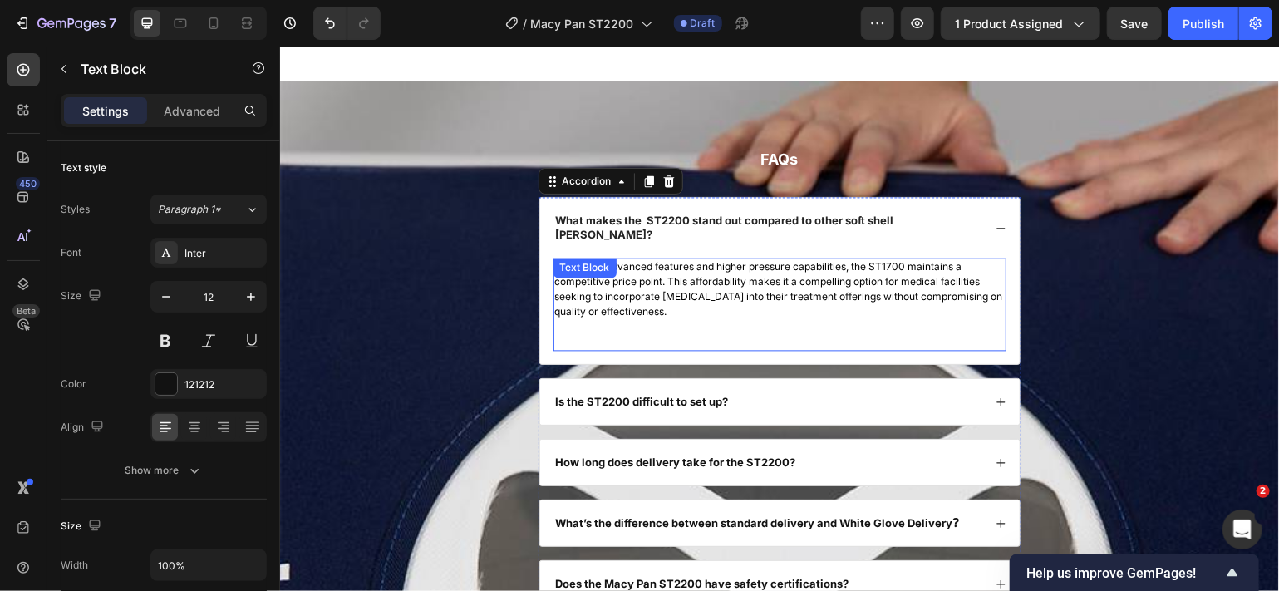
click at [889, 259] on span "Despite its advanced features and higher pressure capabilities, the ST1700 main…" at bounding box center [778, 287] width 448 height 57
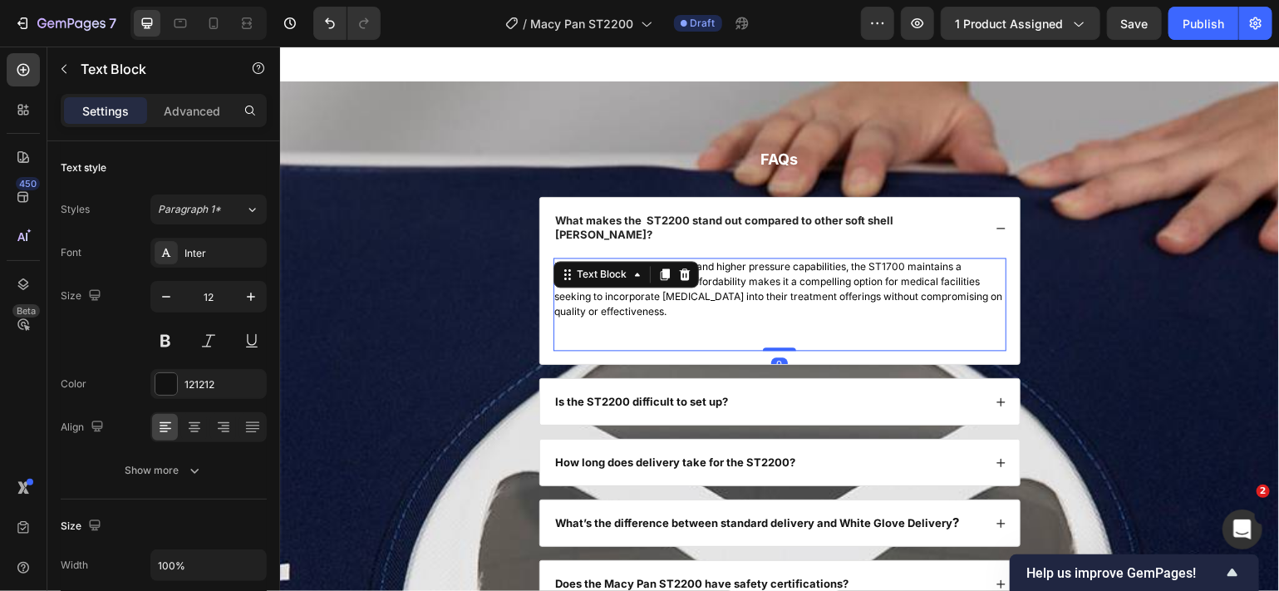
click at [889, 259] on span "Despite its advanced features and higher pressure capabilities, the ST1700 main…" at bounding box center [778, 287] width 448 height 57
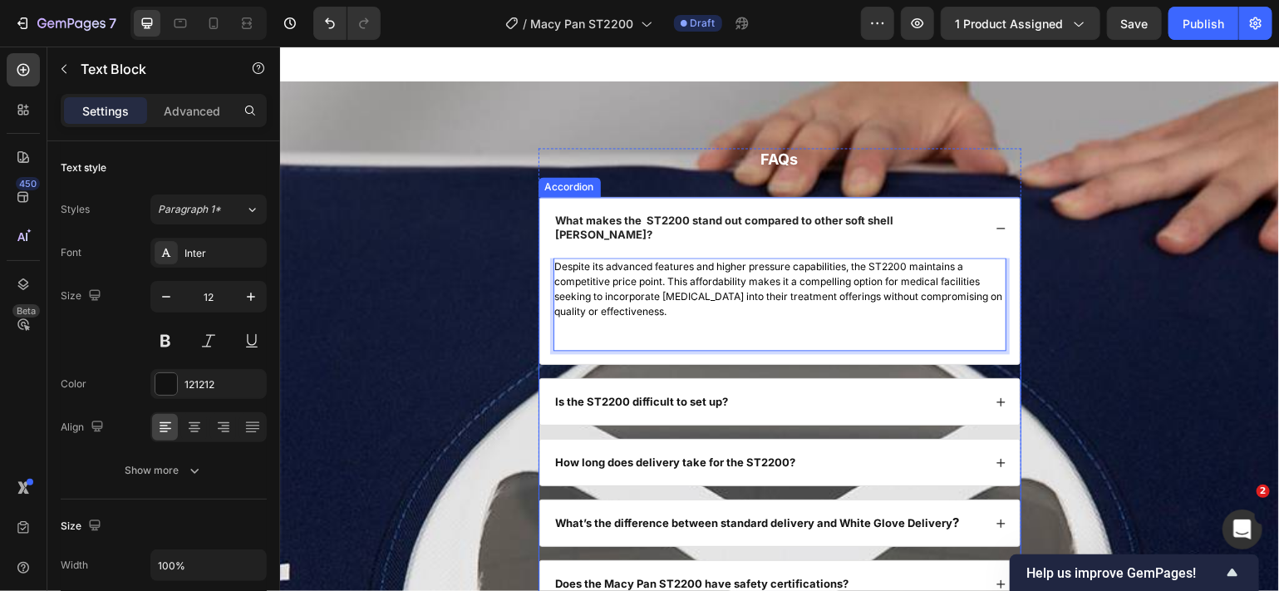
click at [995, 222] on icon at bounding box center [1000, 227] width 11 height 11
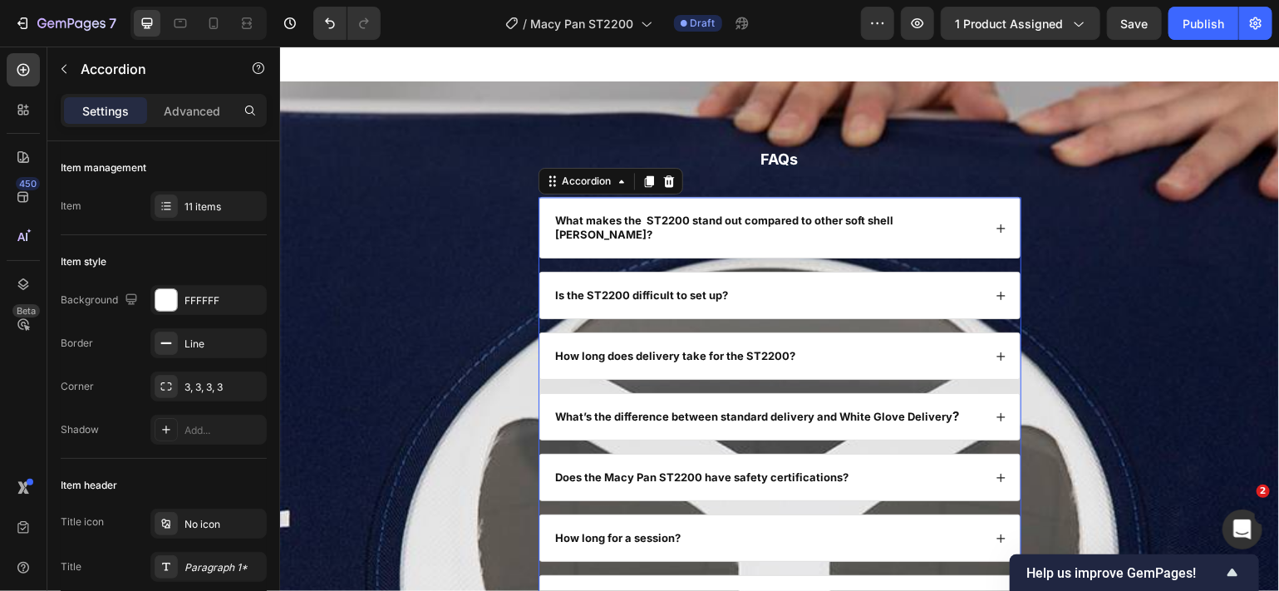
click at [995, 289] on icon at bounding box center [1000, 294] width 11 height 11
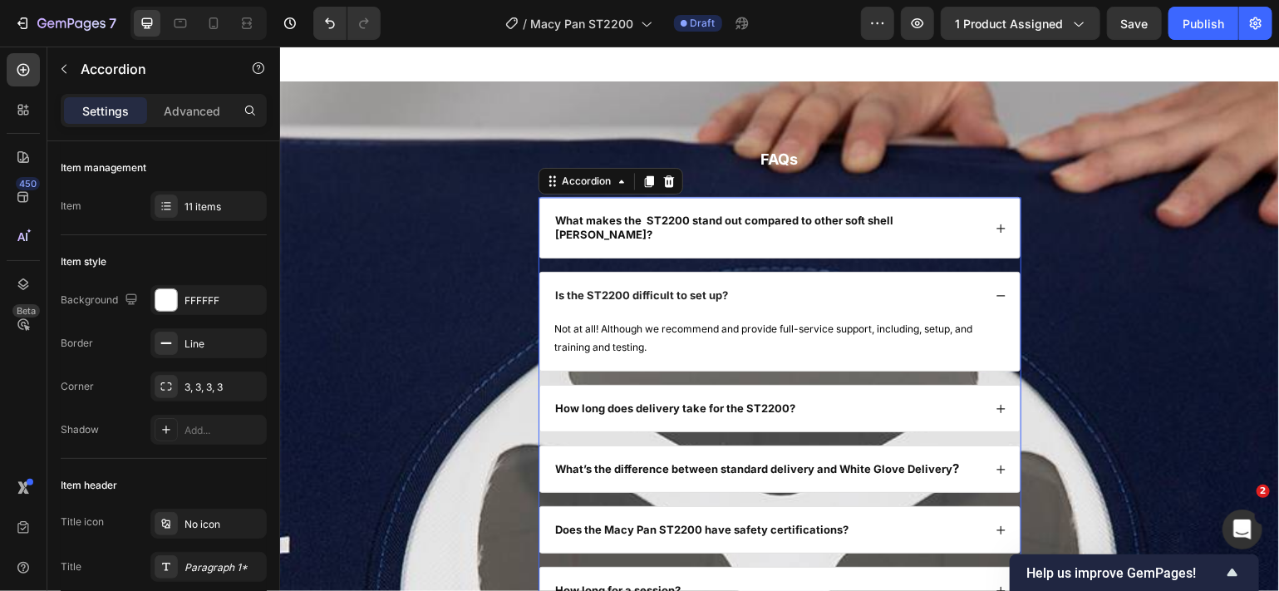
click at [995, 289] on icon at bounding box center [1000, 294] width 11 height 11
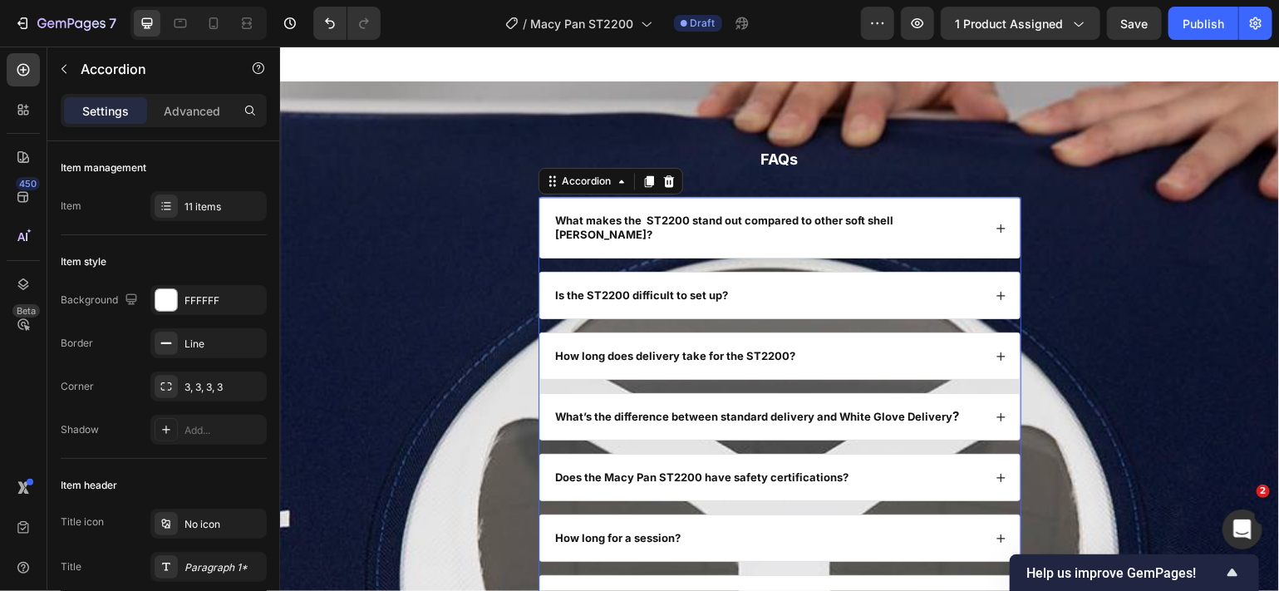
click at [996, 351] on icon at bounding box center [1000, 355] width 8 height 8
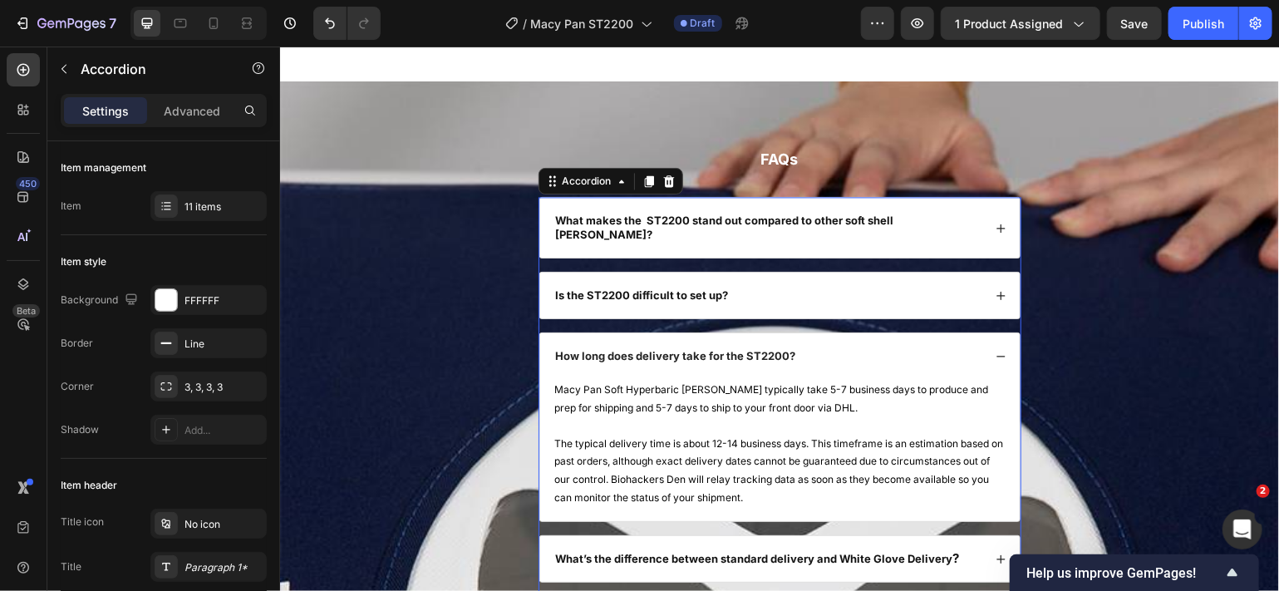
click at [995, 350] on icon at bounding box center [1000, 355] width 11 height 11
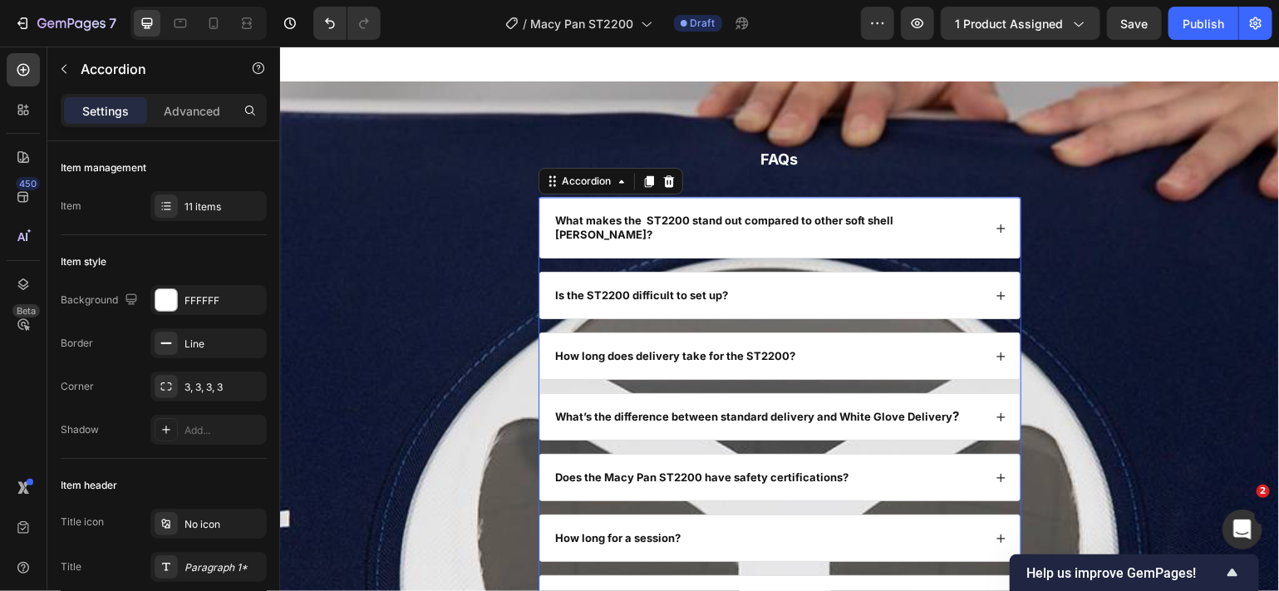
click at [995, 411] on icon at bounding box center [1000, 416] width 11 height 11
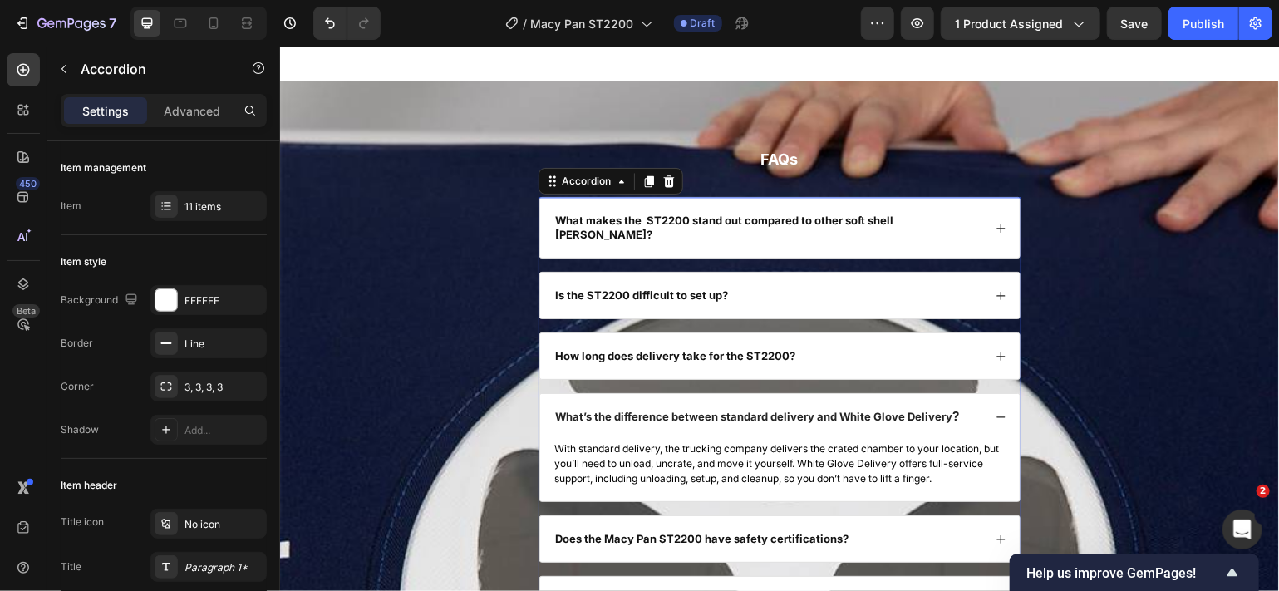
click at [995, 411] on icon at bounding box center [1000, 416] width 11 height 11
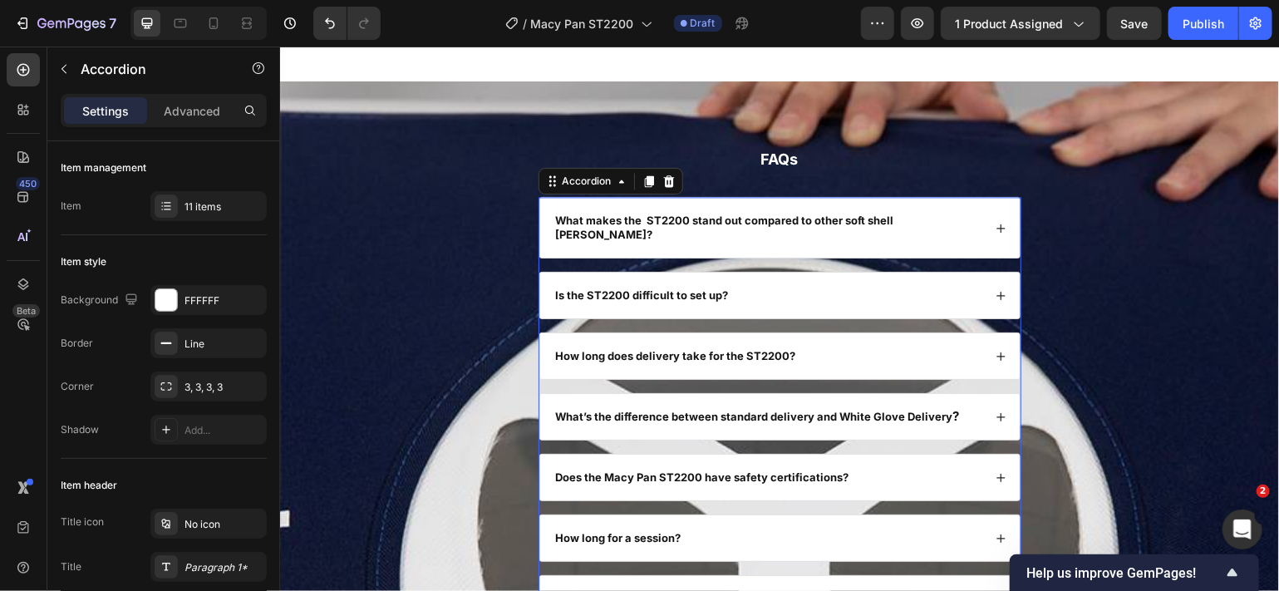
click at [995, 471] on icon at bounding box center [1000, 476] width 11 height 11
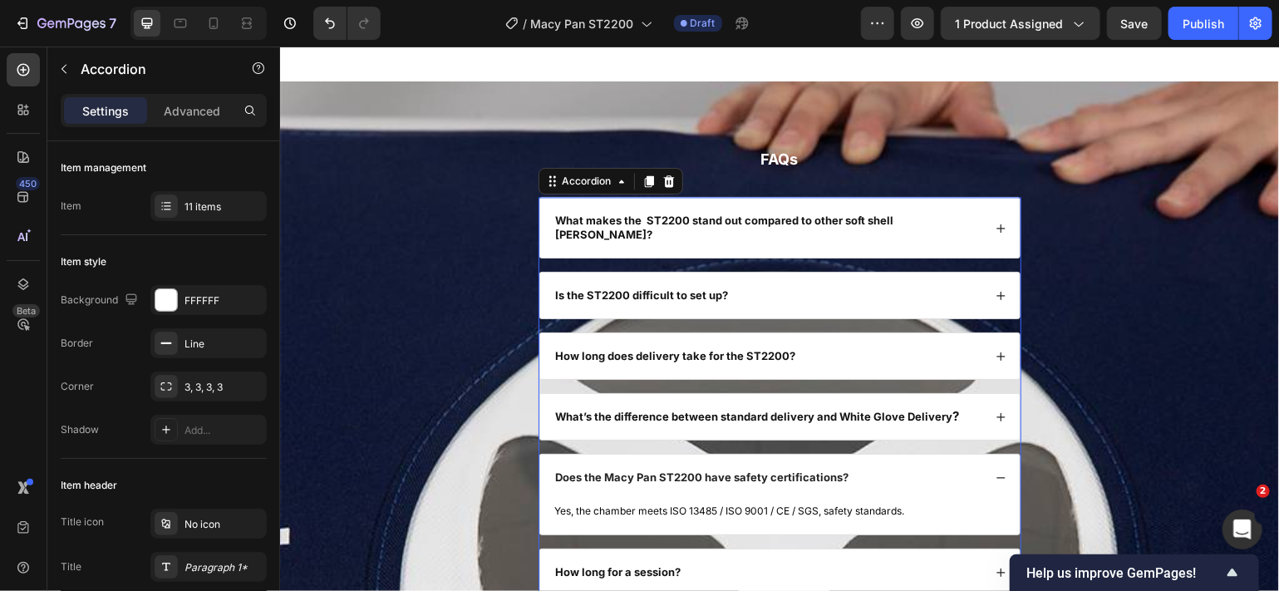
click at [995, 471] on icon at bounding box center [1000, 476] width 11 height 11
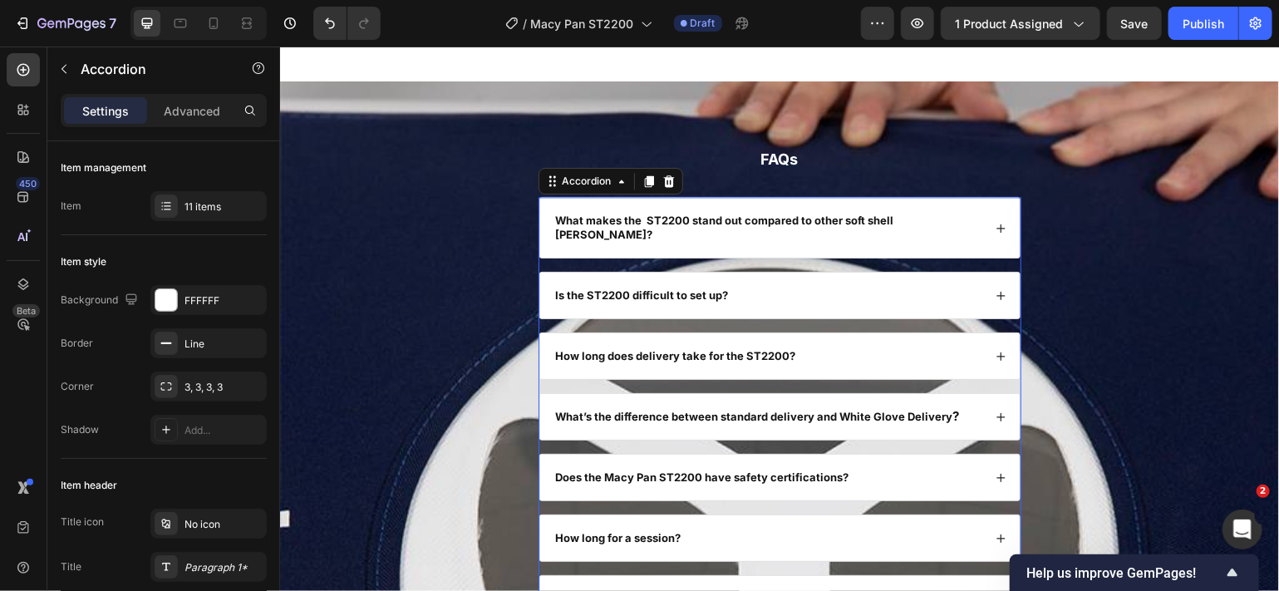
click at [987, 514] on div "How long for a session?" at bounding box center [779, 537] width 480 height 46
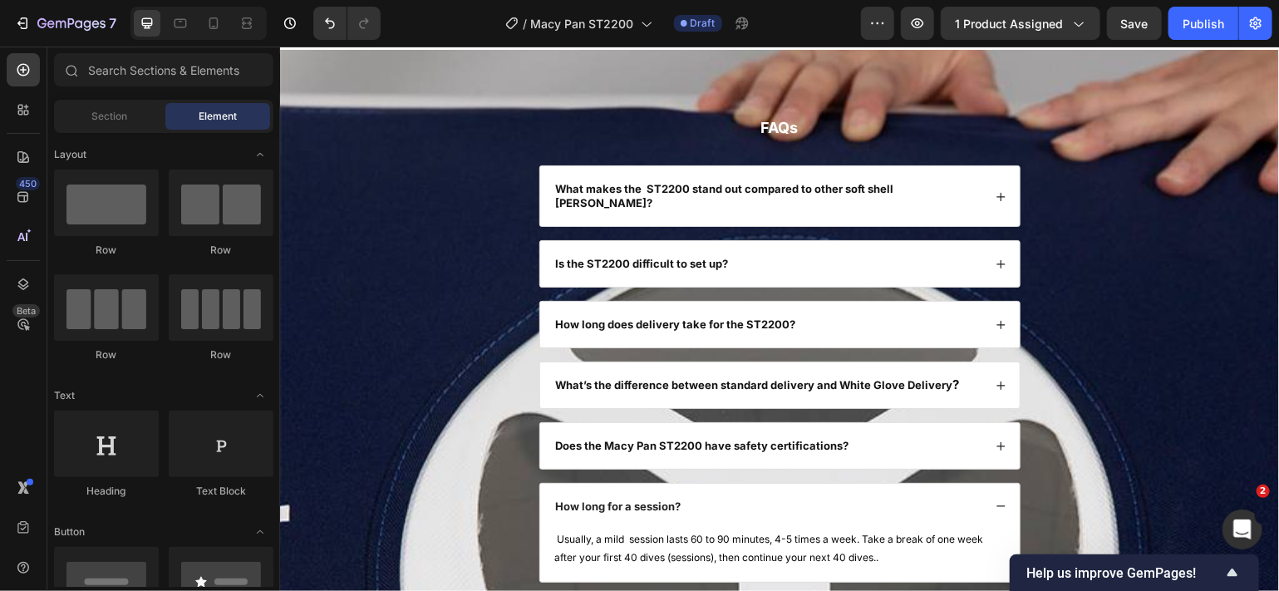
scroll to position [7892, 0]
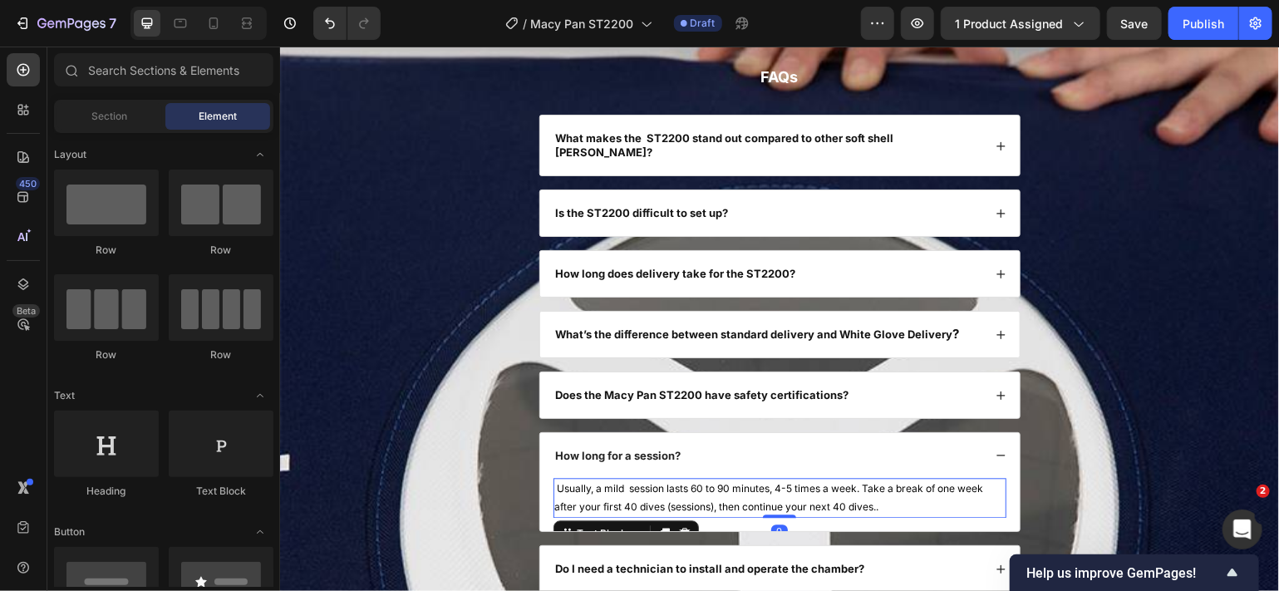
click at [633, 495] on p "Usually, a mild session lasts 60 to 90 minutes, 4-5 times a week. Take a break …" at bounding box center [779, 497] width 450 height 36
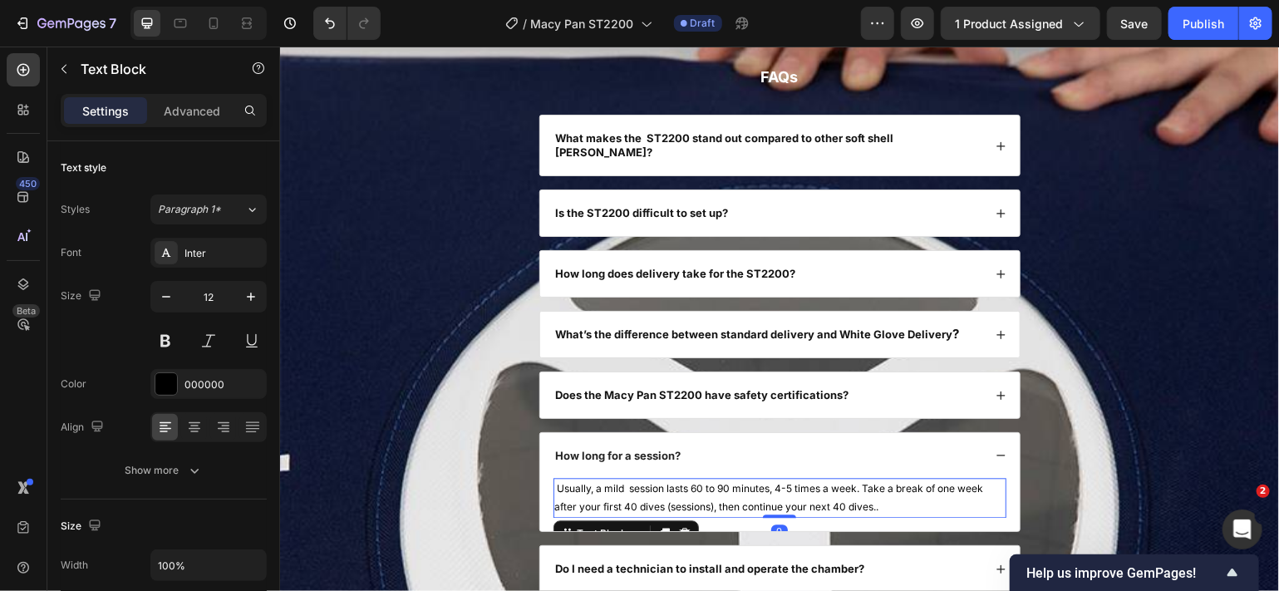
click at [633, 495] on p "Usually, a mild session lasts 60 to 90 minutes, 4-5 times a week. Take a break …" at bounding box center [779, 497] width 450 height 36
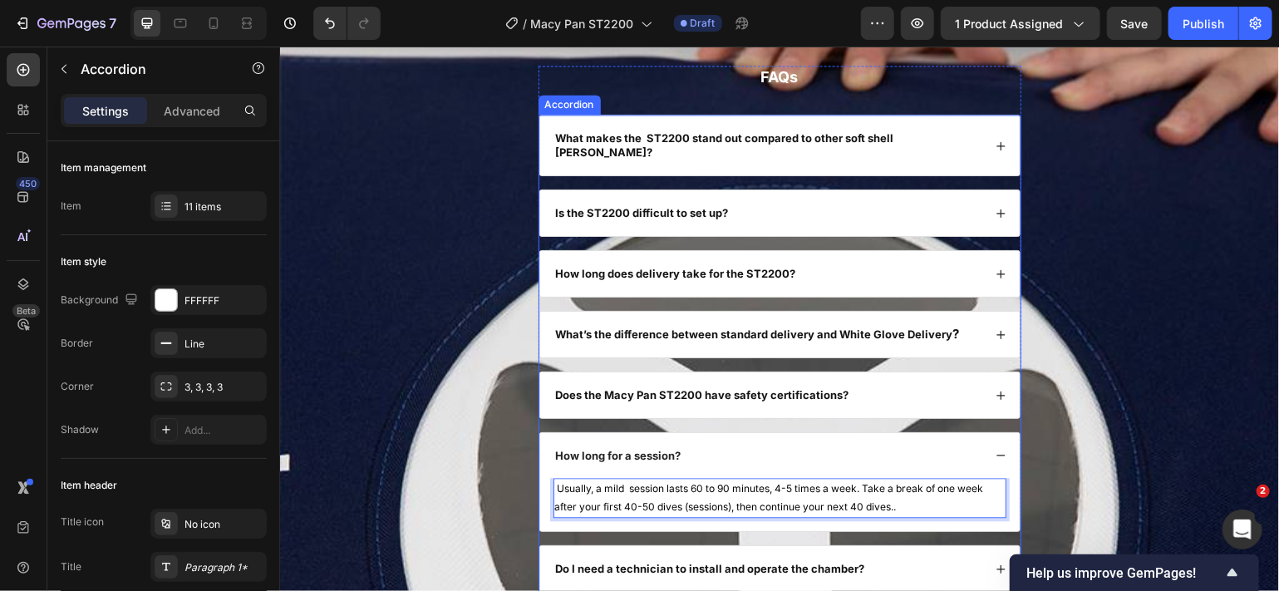
click at [995, 449] on icon at bounding box center [1000, 454] width 11 height 11
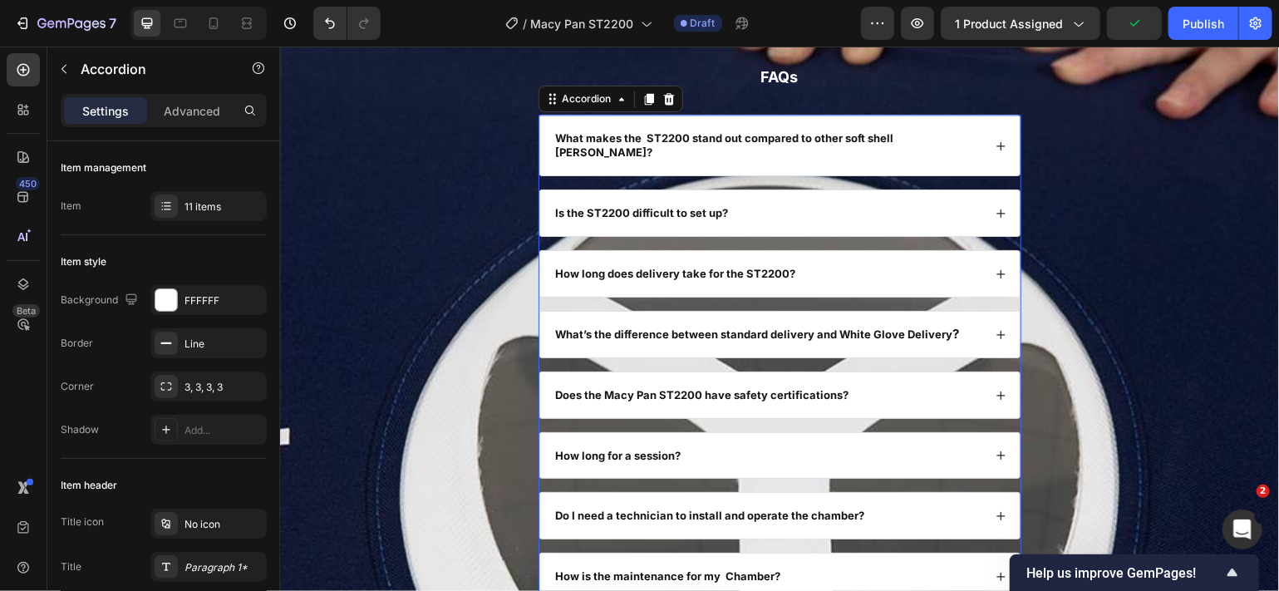
click at [995, 510] on icon at bounding box center [1000, 515] width 11 height 11
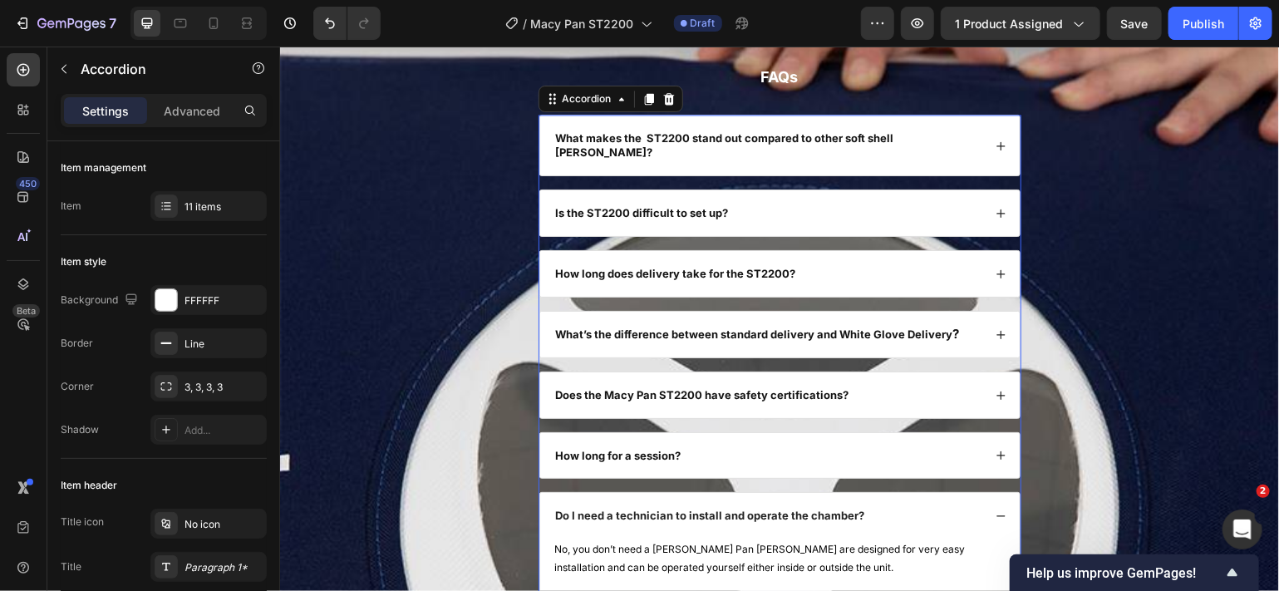
click at [995, 510] on icon at bounding box center [1000, 515] width 11 height 11
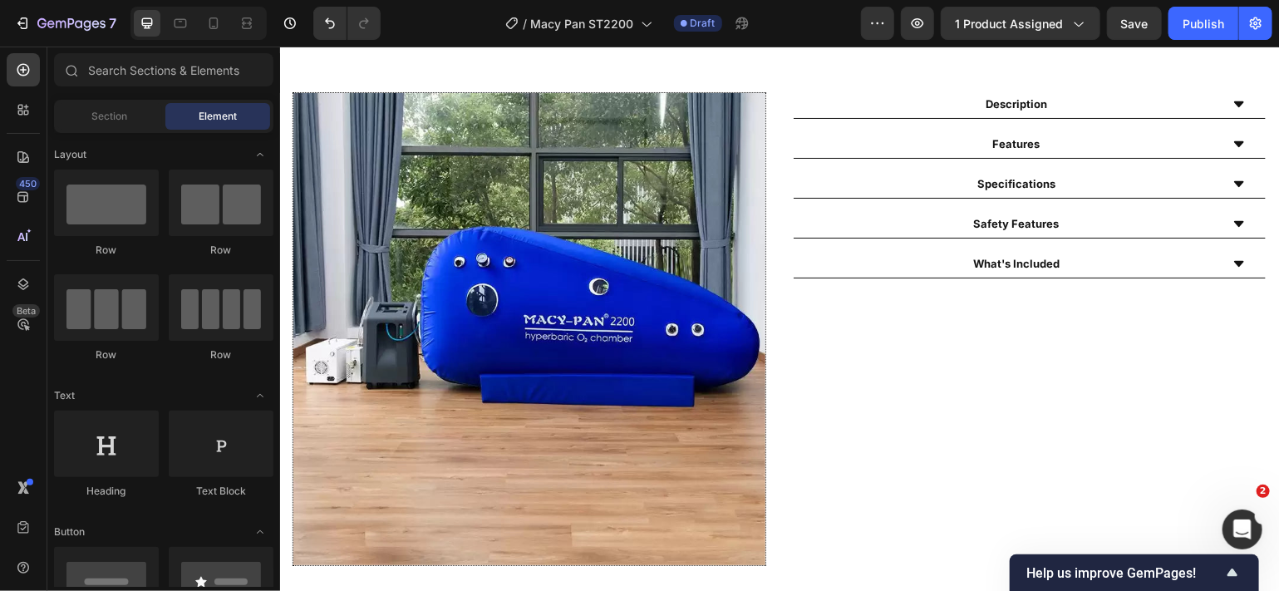
scroll to position [678, 0]
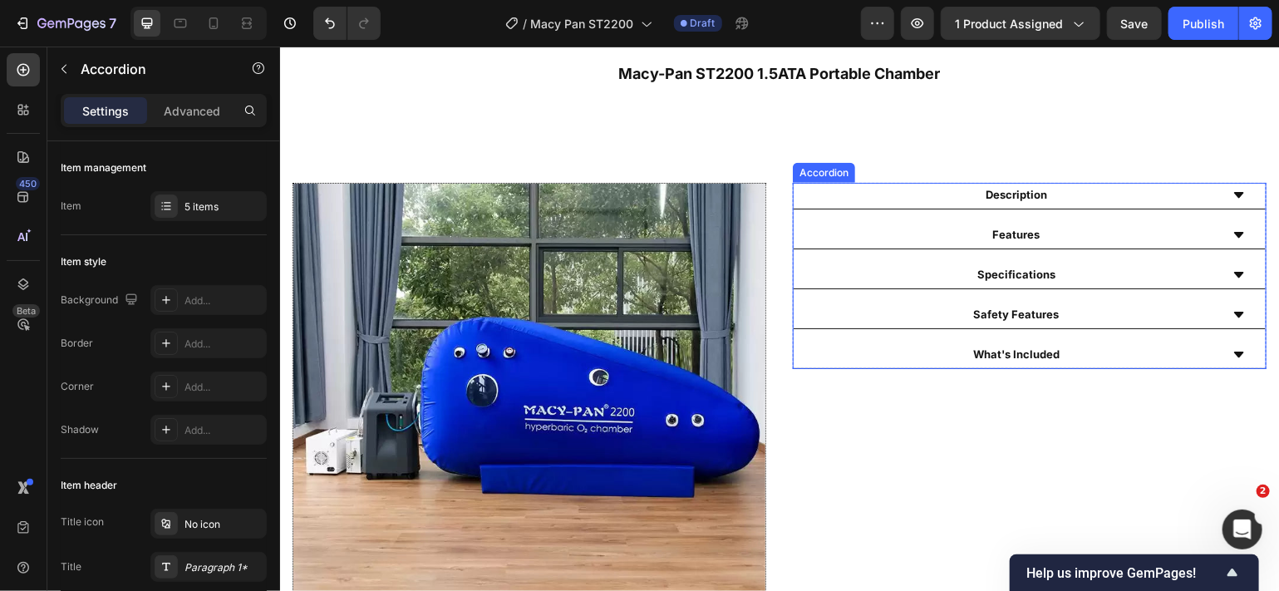
click at [1232, 188] on icon at bounding box center [1238, 194] width 13 height 13
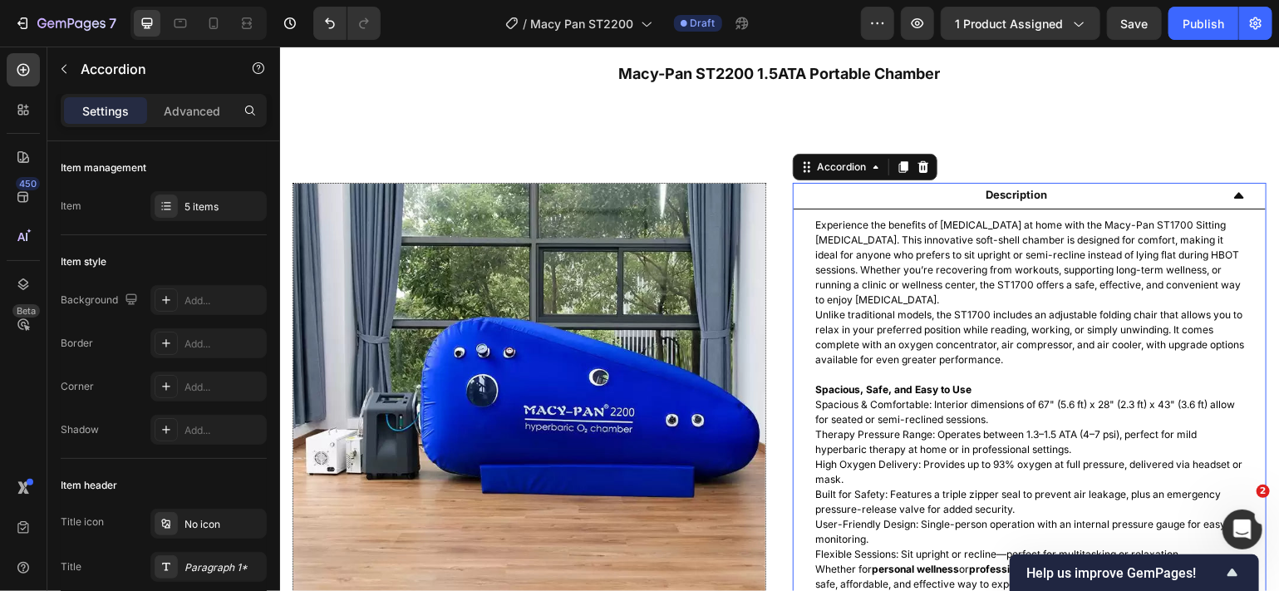
click at [1232, 188] on icon at bounding box center [1238, 194] width 13 height 13
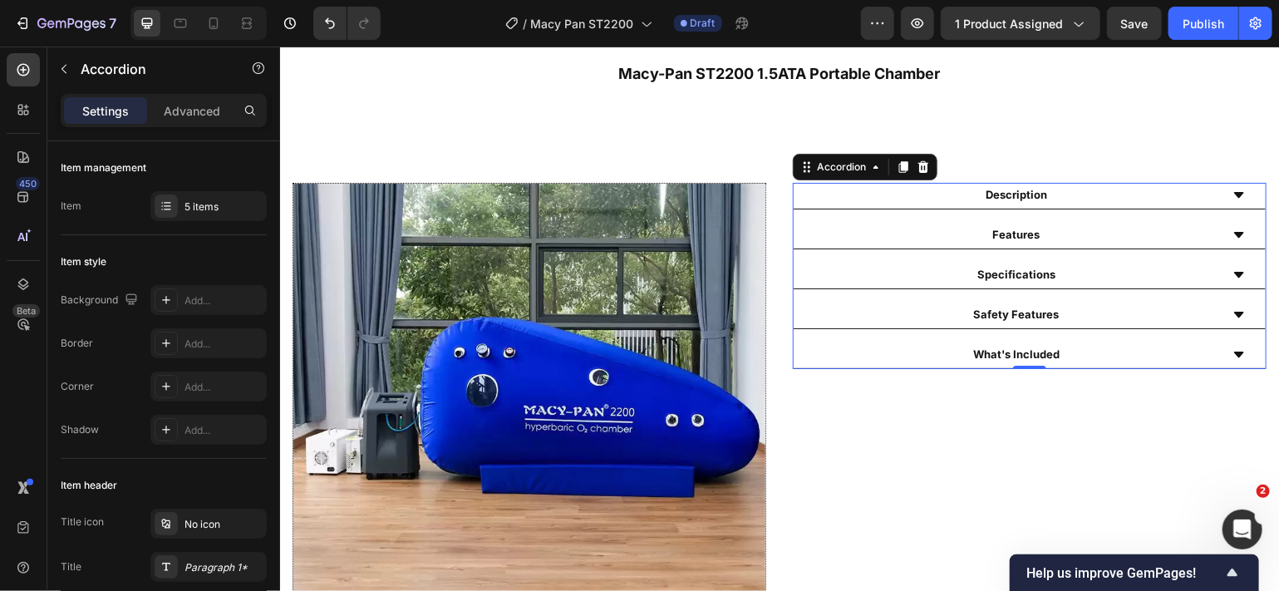
click at [1233, 234] on icon at bounding box center [1238, 234] width 10 height 6
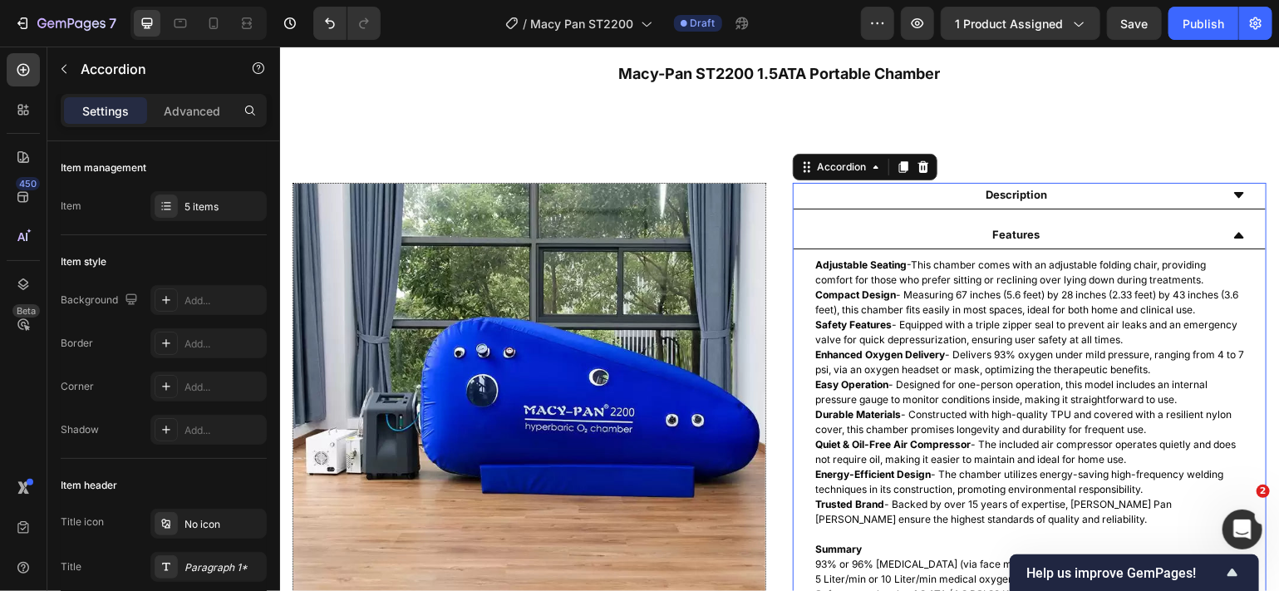
click at [1233, 234] on icon at bounding box center [1238, 235] width 10 height 6
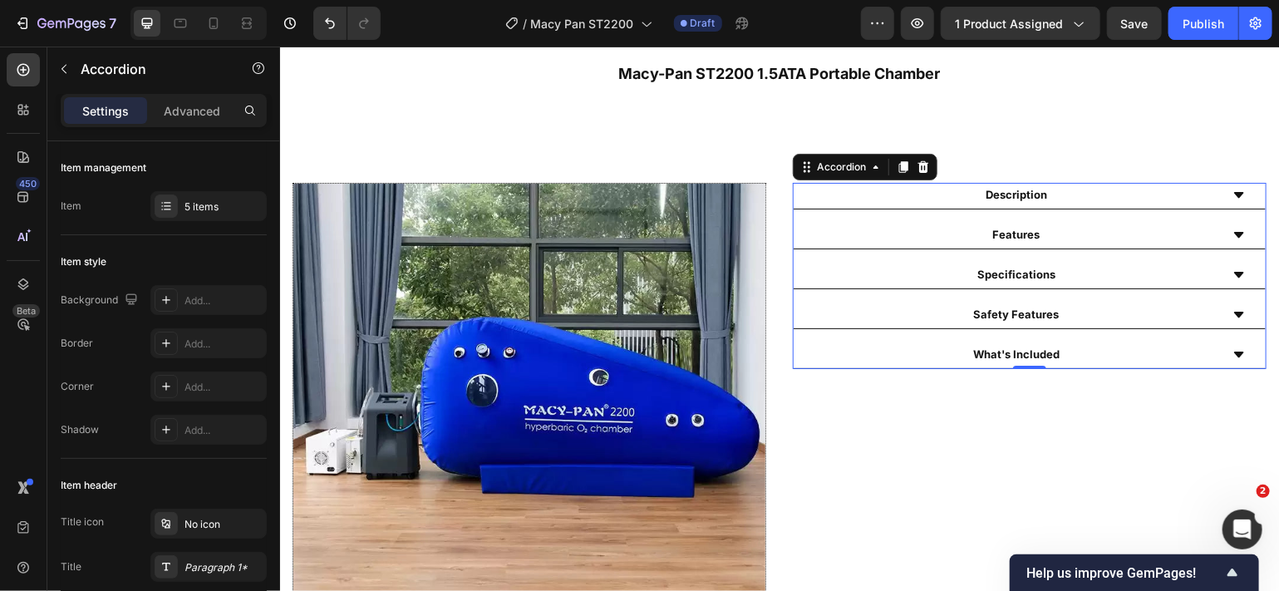
click at [1223, 264] on div "Specifications" at bounding box center [1029, 275] width 472 height 27
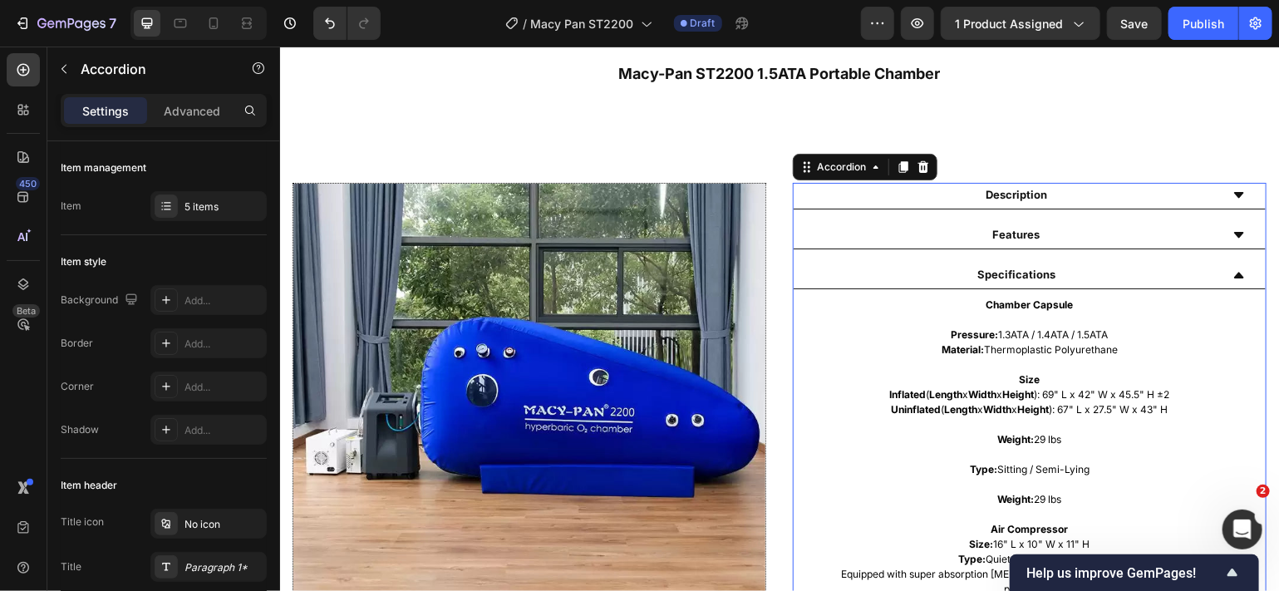
click at [1223, 264] on div "Specifications" at bounding box center [1029, 275] width 472 height 27
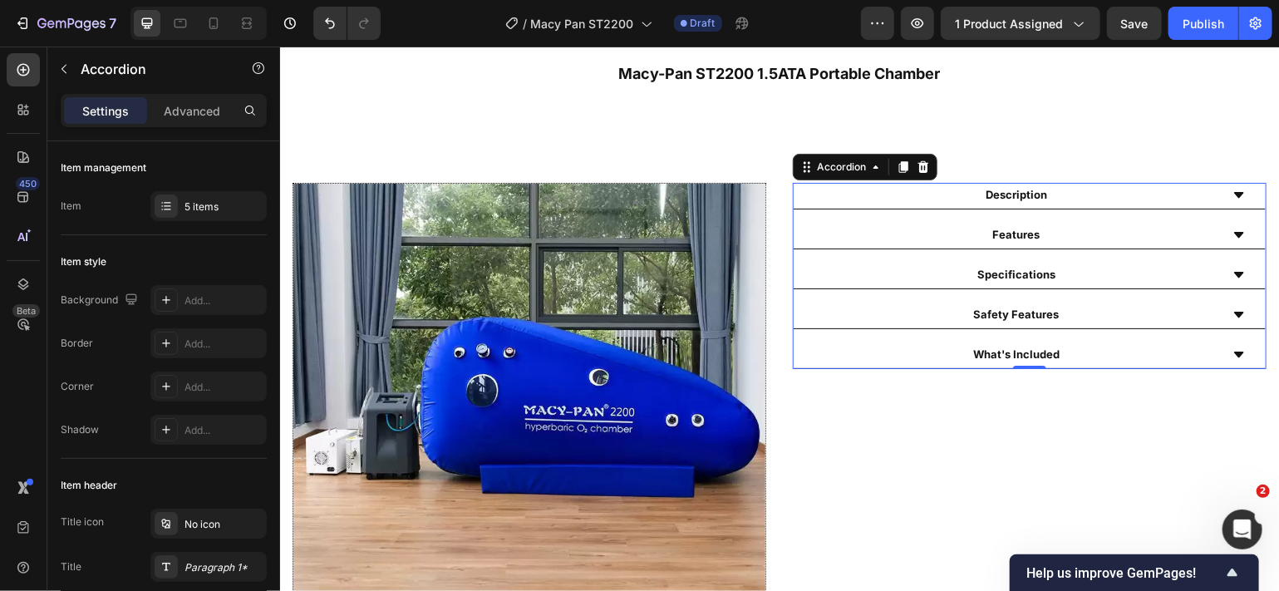
click at [1233, 312] on icon at bounding box center [1238, 314] width 10 height 6
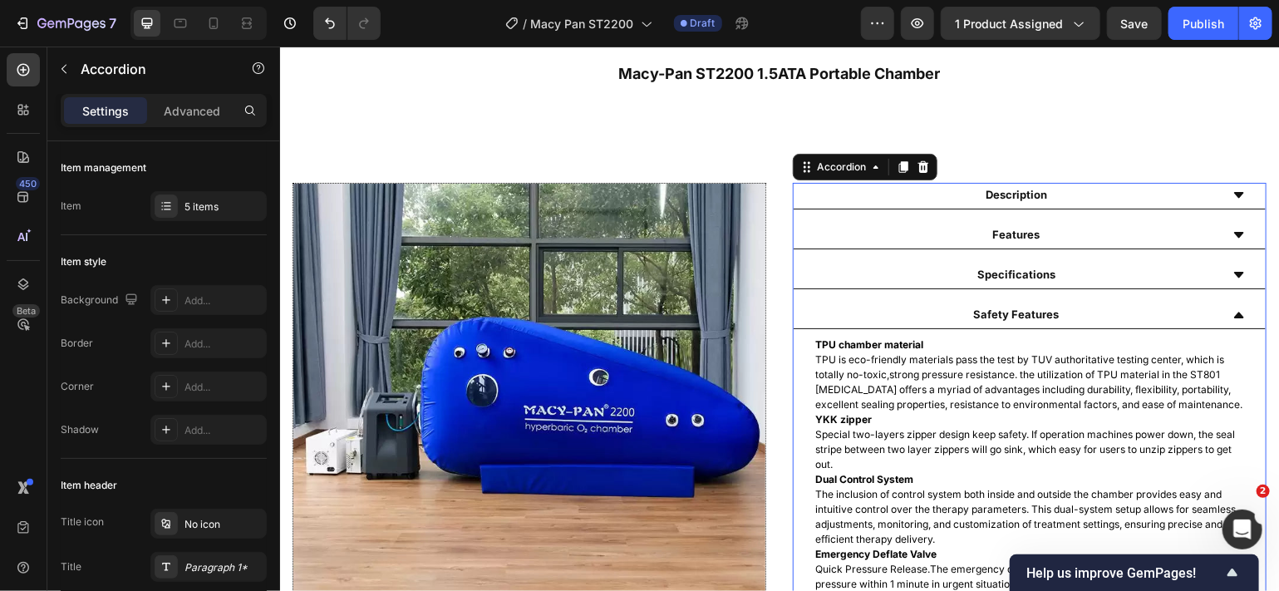
click at [1232, 312] on icon at bounding box center [1238, 314] width 13 height 13
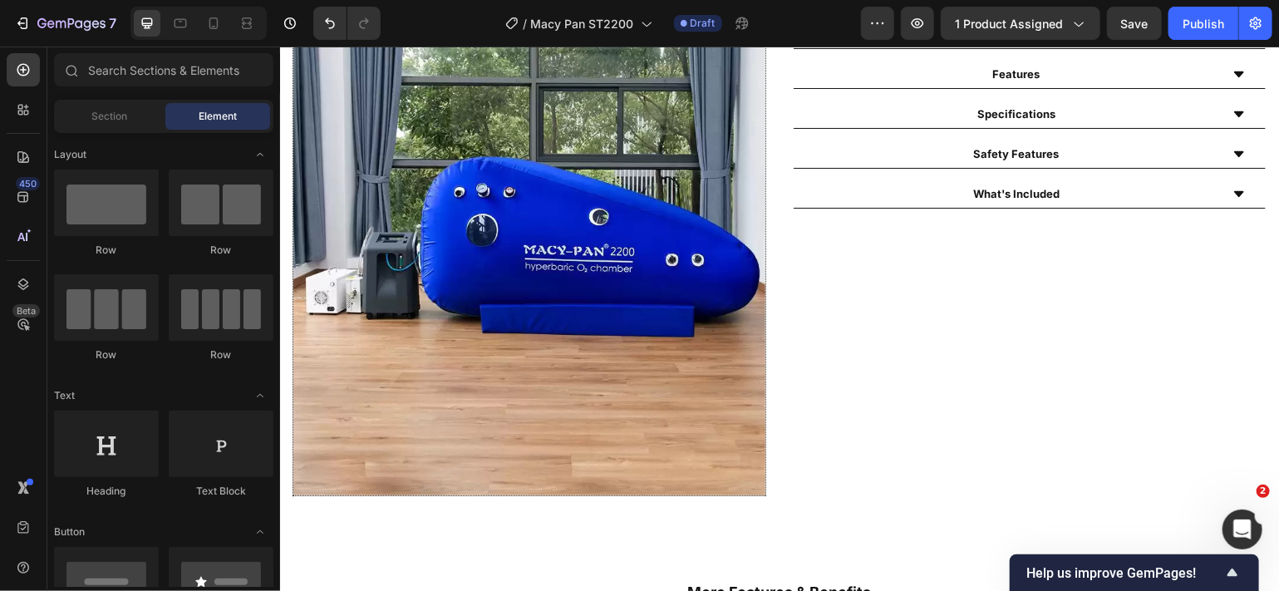
scroll to position [854, 0]
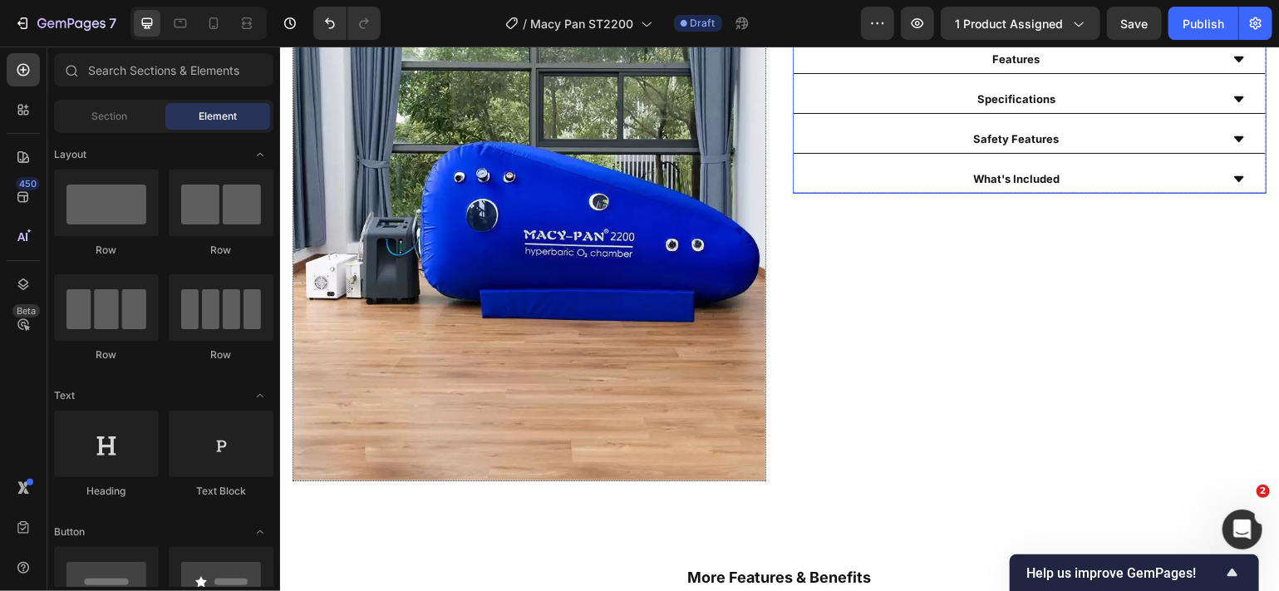
click at [1232, 173] on icon at bounding box center [1238, 178] width 13 height 13
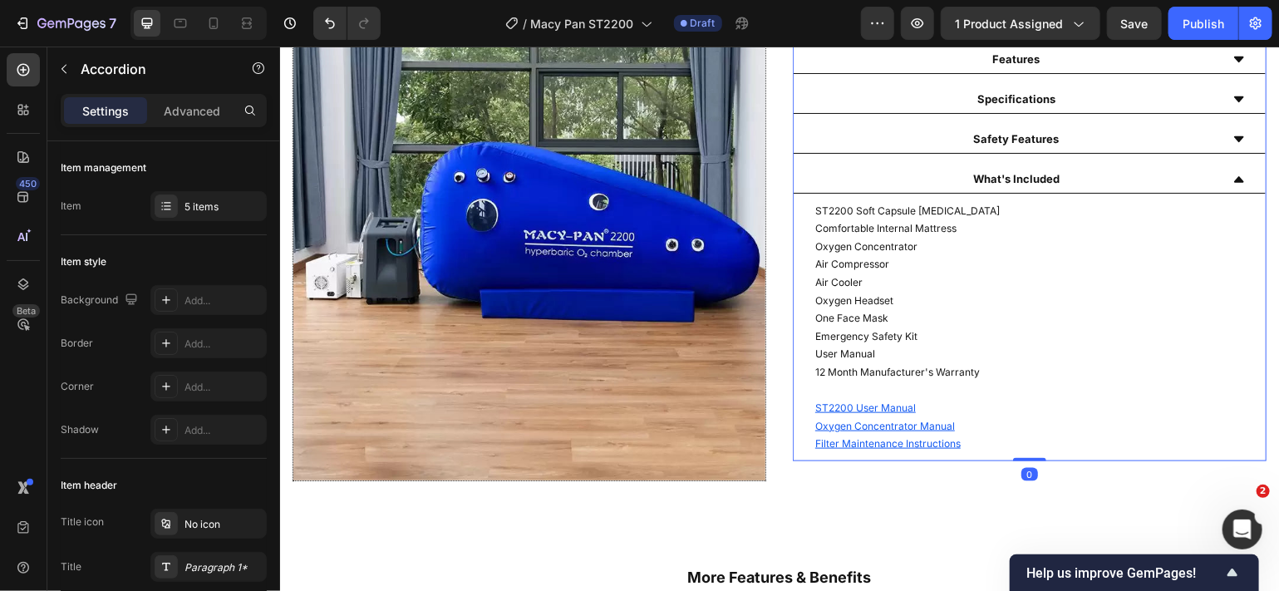
click at [1232, 173] on icon at bounding box center [1238, 178] width 13 height 13
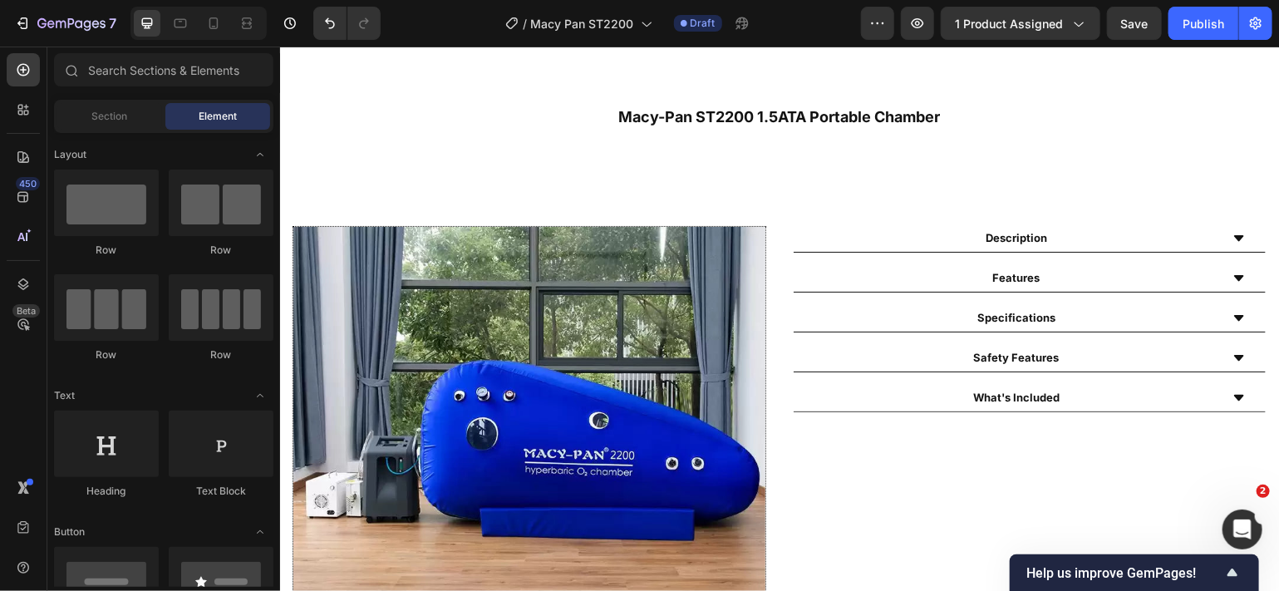
scroll to position [681, 0]
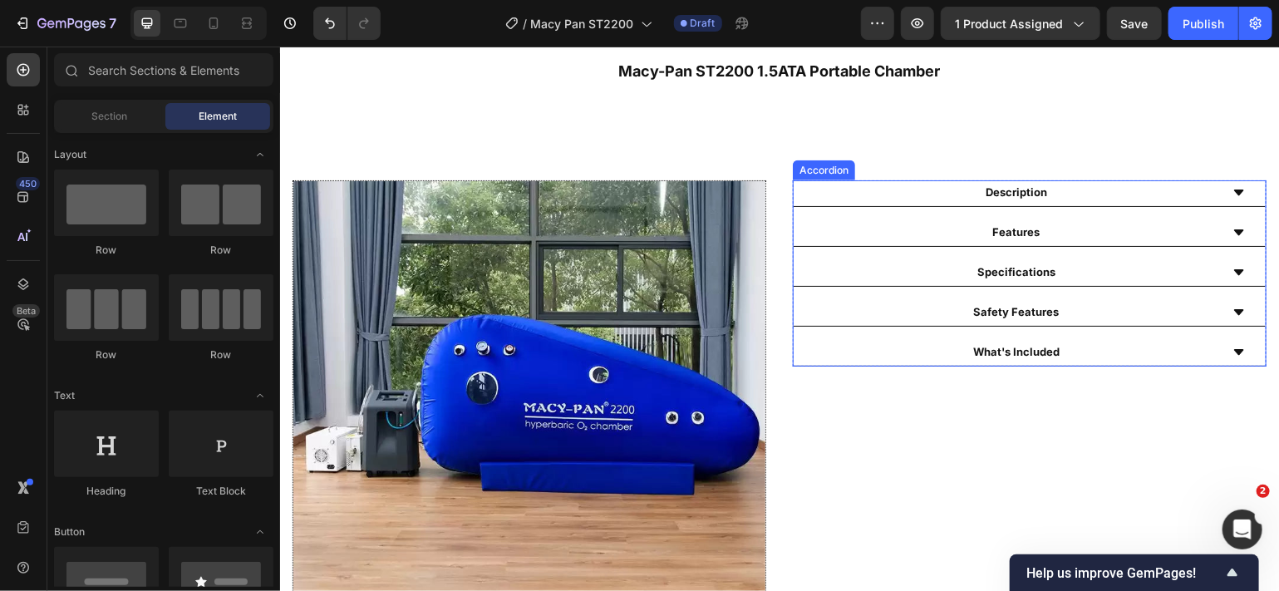
click at [1232, 186] on icon at bounding box center [1238, 191] width 13 height 13
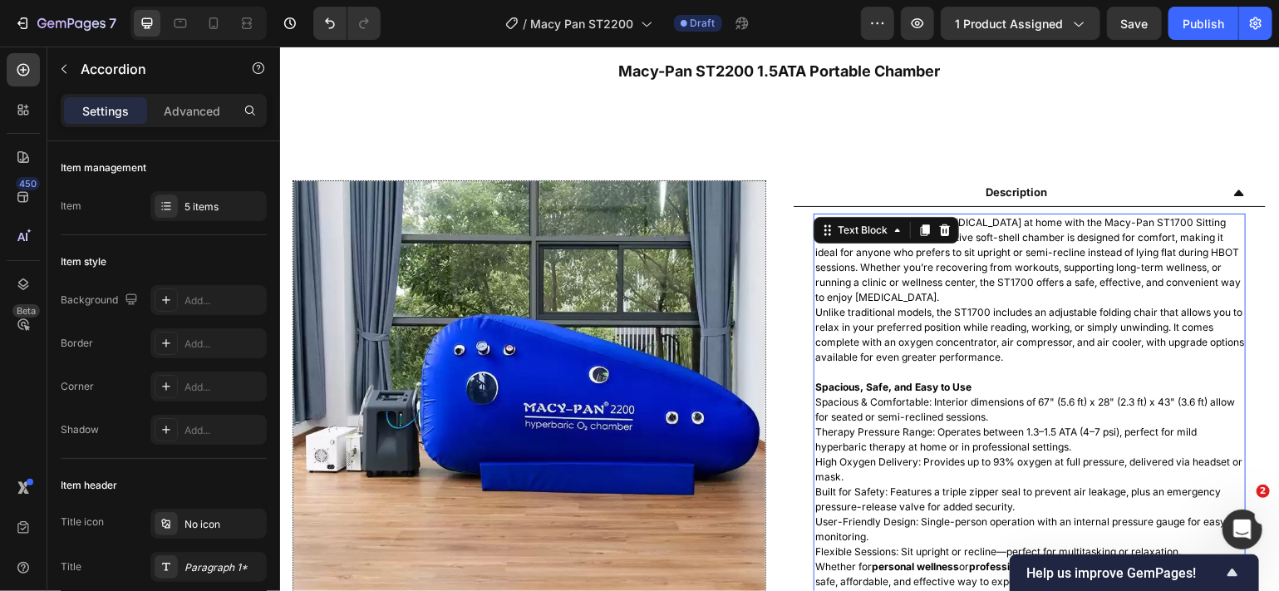
click at [827, 261] on p "Experience the benefits of [MEDICAL_DATA] at home with the Macy-Pan ST1700 Sitt…" at bounding box center [1029, 259] width 429 height 90
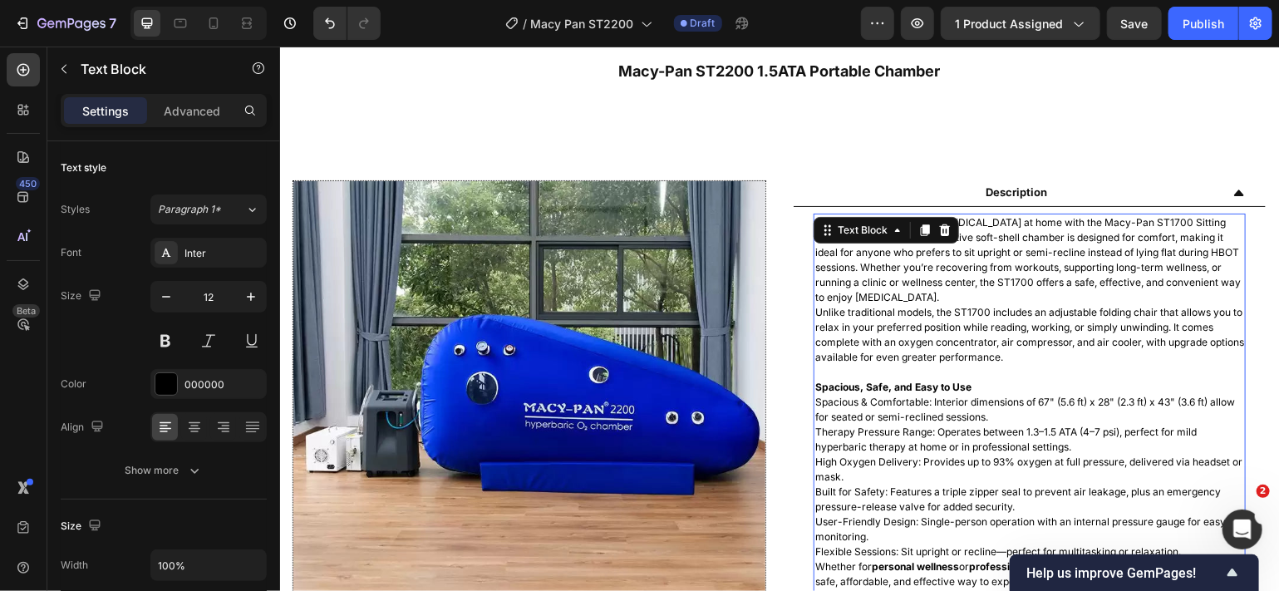
click at [832, 260] on p "Experience the benefits of [MEDICAL_DATA] at home with the Macy-Pan ST1700 Sitt…" at bounding box center [1029, 259] width 429 height 90
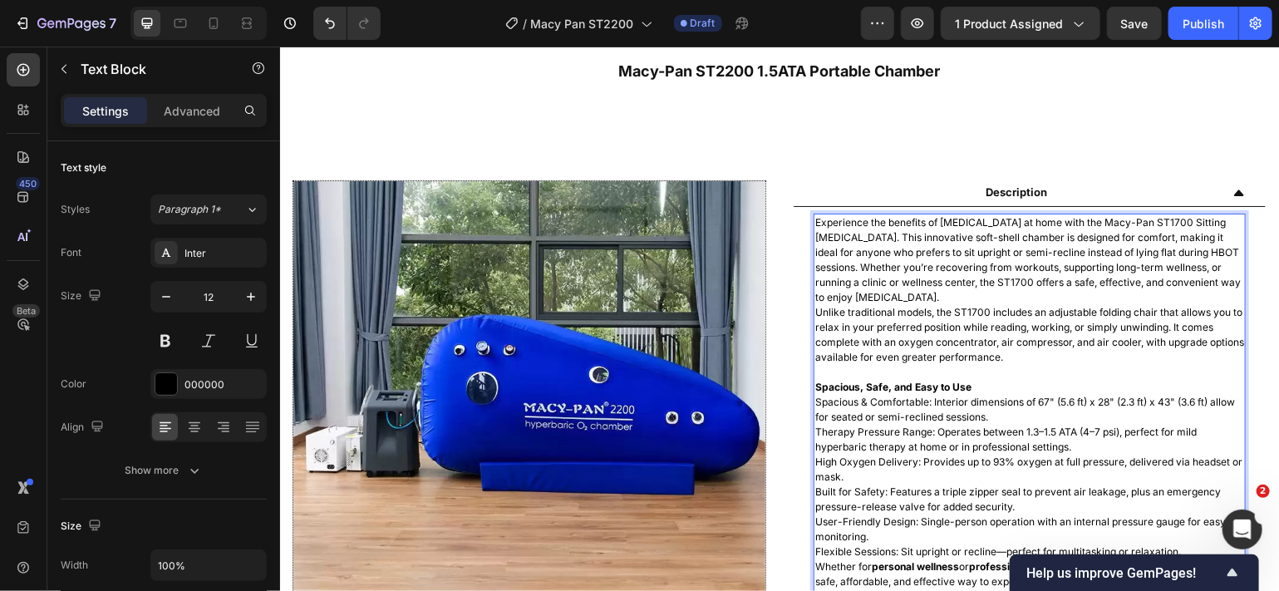
click at [827, 234] on p "Experience the benefits of [MEDICAL_DATA] at home with the Macy-Pan ST1700 Sitt…" at bounding box center [1029, 259] width 429 height 90
click at [1120, 281] on p "Experience the benefits of [MEDICAL_DATA] at home with the Macy-Pan ST2200 Sitt…" at bounding box center [1029, 259] width 429 height 90
click at [968, 310] on p "Unlike traditional models, the ST1700 includes an adjustable folding chair that…" at bounding box center [1029, 334] width 429 height 60
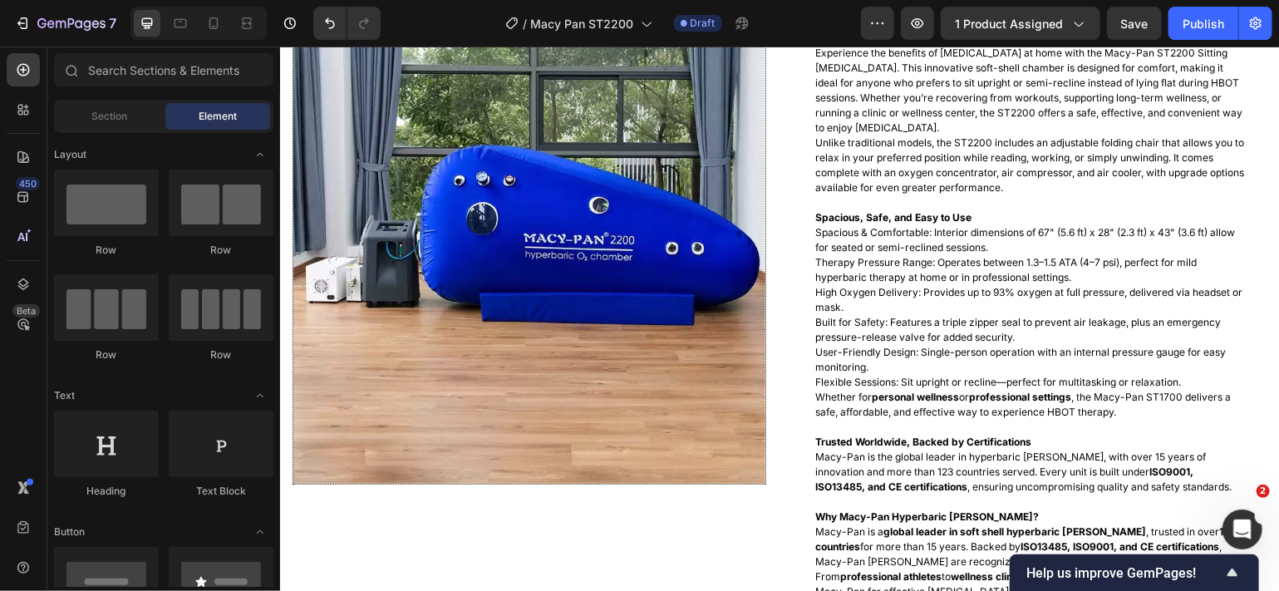
scroll to position [866, 0]
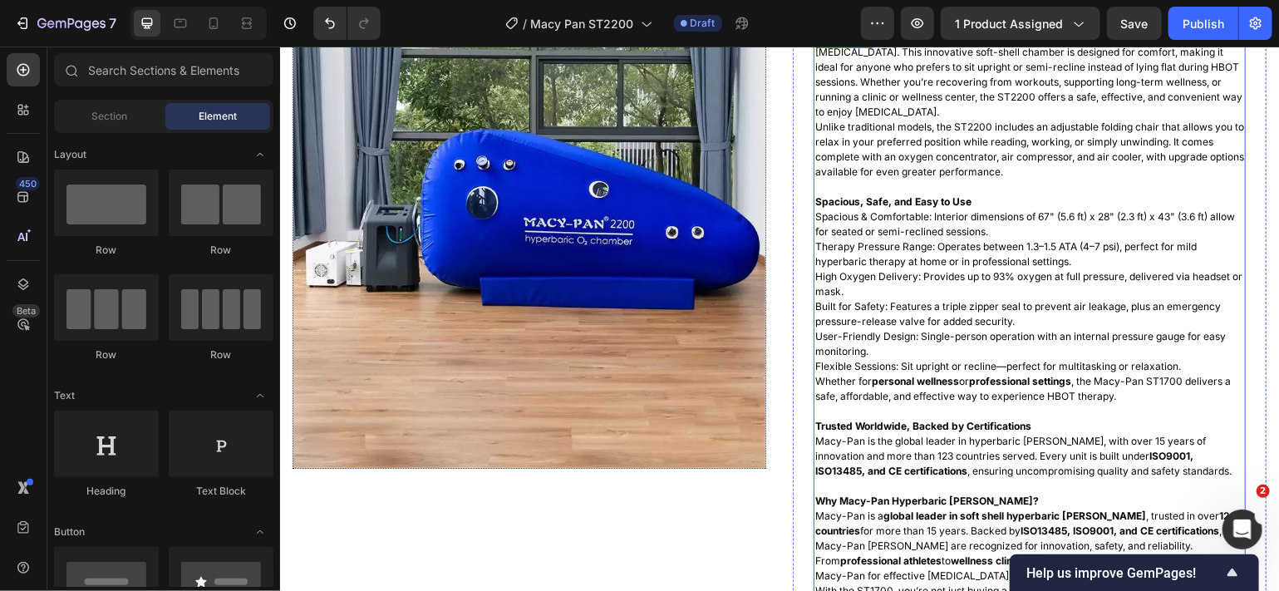
click at [1162, 382] on p "Whether for personal wellness or professional settings , the Macy-Pan ST1700 de…" at bounding box center [1029, 388] width 429 height 30
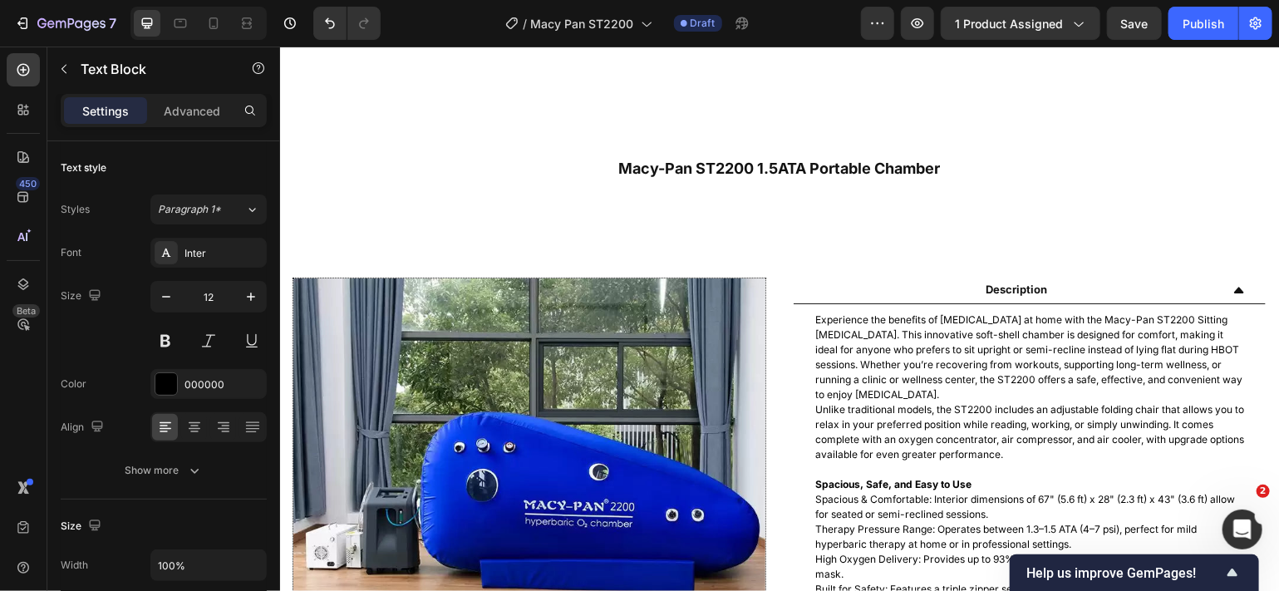
scroll to position [1060, 0]
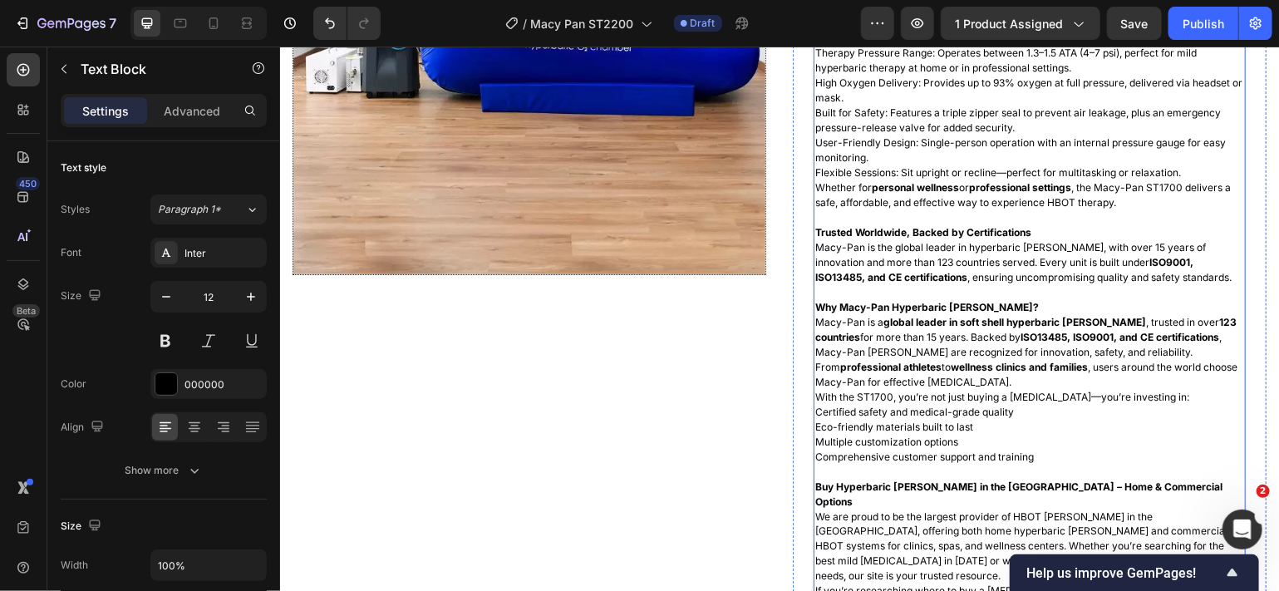
click at [1164, 190] on p "Whether for personal wellness or professional settings , the Macy-Pan ST1700 de…" at bounding box center [1029, 195] width 429 height 30
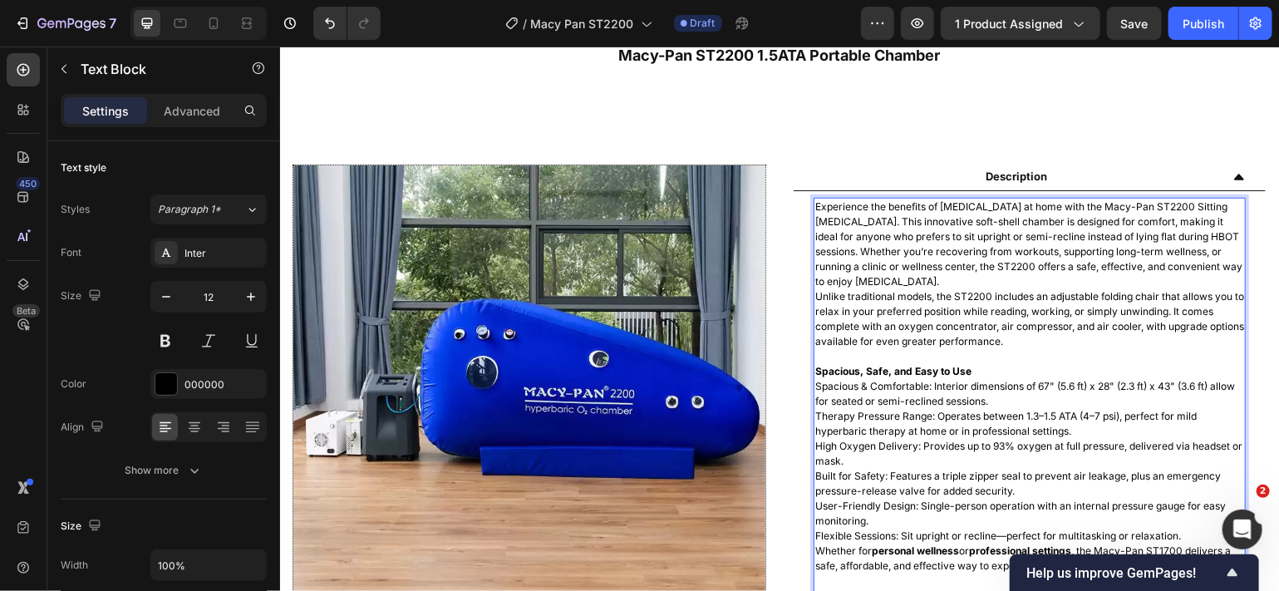
scroll to position [583, 0]
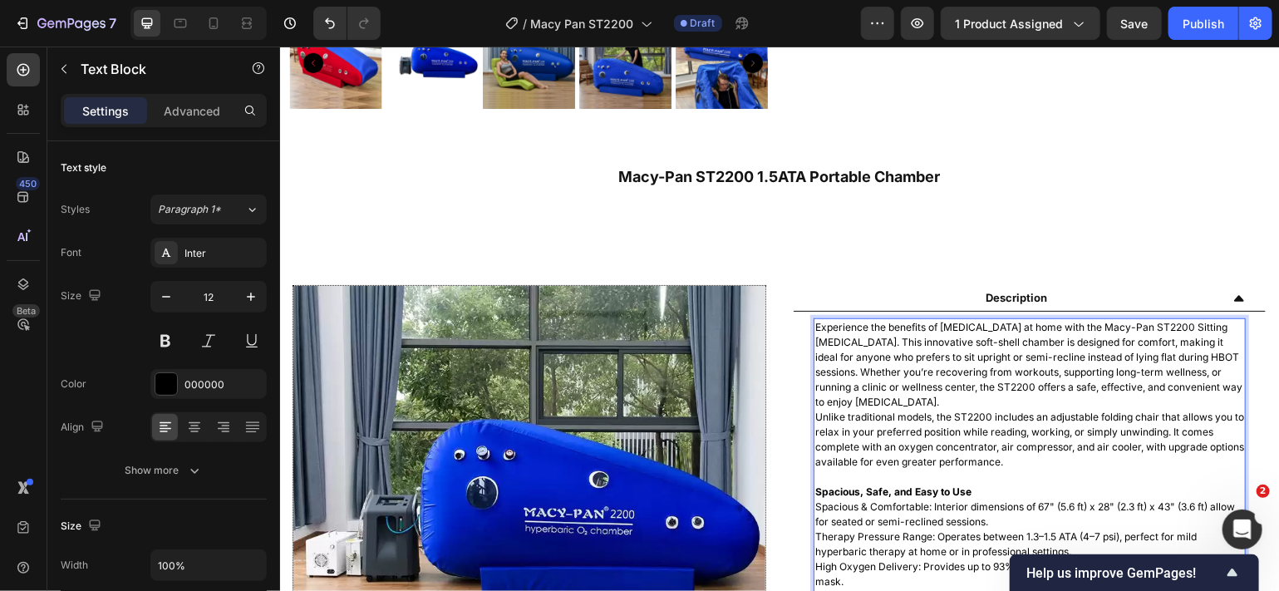
click at [1153, 446] on p "Unlike traditional models, the ST2200 includes an adjustable folding chair that…" at bounding box center [1029, 439] width 429 height 60
click at [1044, 499] on p "Spacious & Comfortable: Interior dimensions of 67" (5.6 ft) x 28" (2.3 ft) x 43…" at bounding box center [1029, 514] width 429 height 30
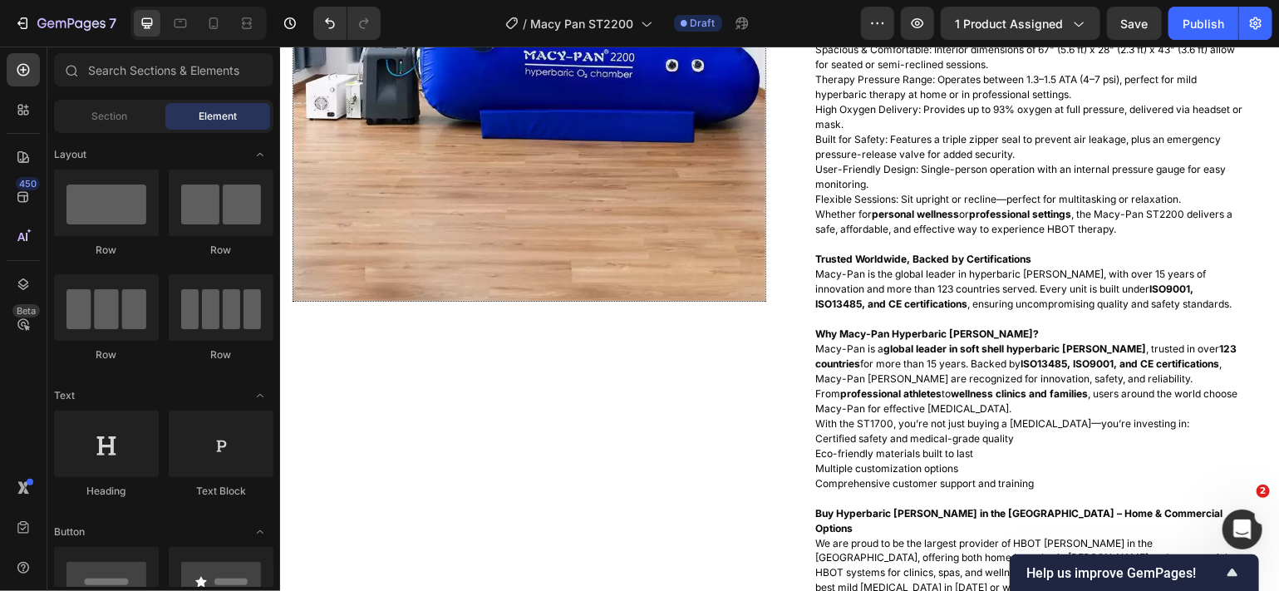
scroll to position [1065, 0]
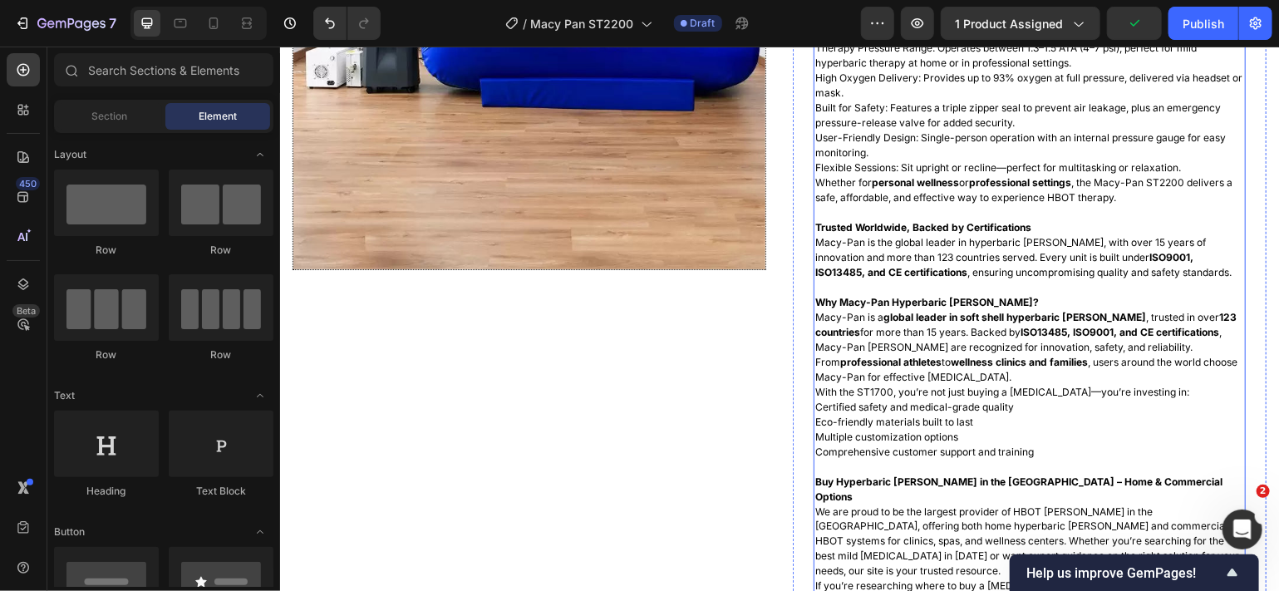
click at [871, 392] on p "With the ST1700, you’re not just buying a [MEDICAL_DATA]—you’re investing in:" at bounding box center [1029, 391] width 429 height 15
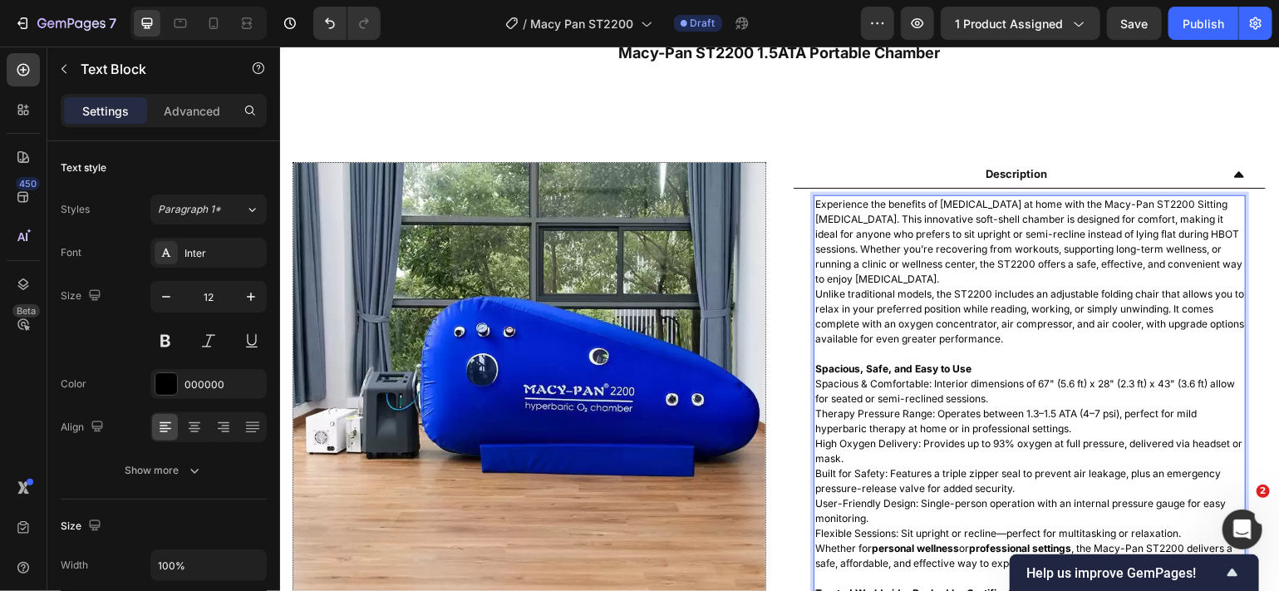
scroll to position [583, 0]
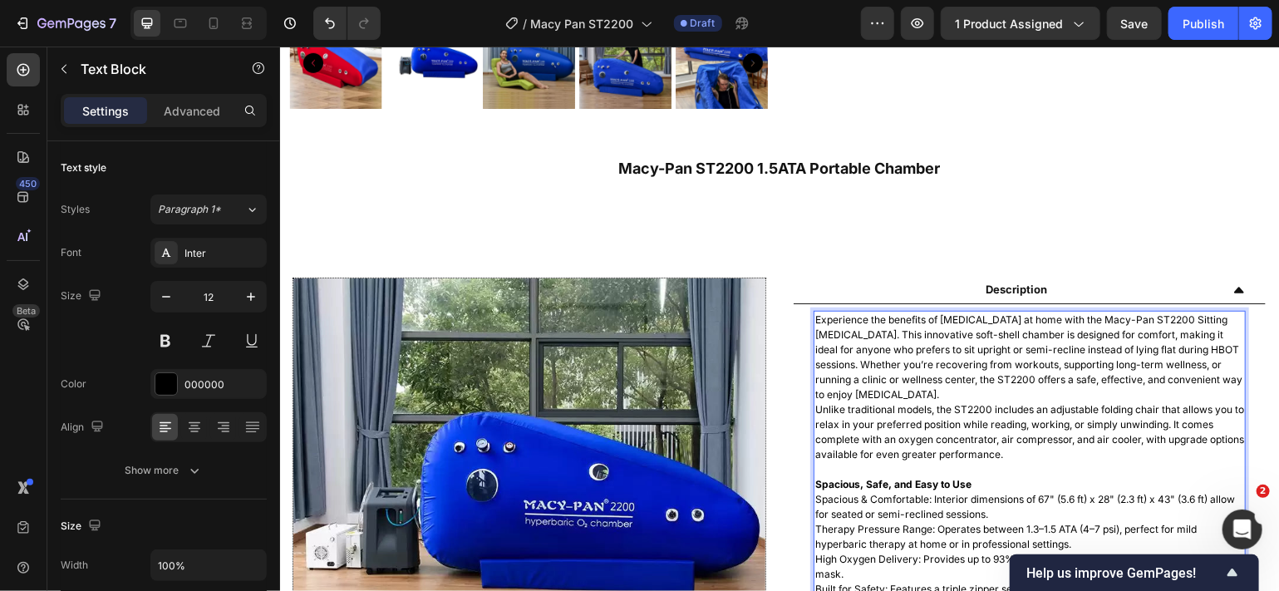
click at [886, 407] on p "Unlike traditional models, the ST2200 includes an adjustable folding chair that…" at bounding box center [1029, 431] width 429 height 60
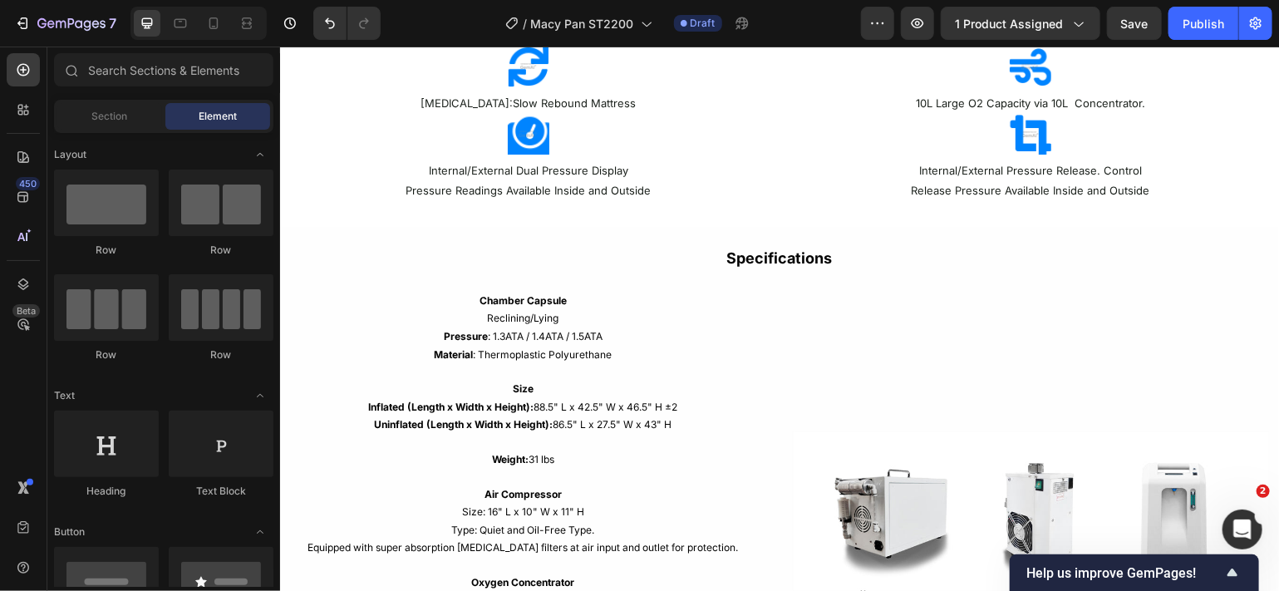
scroll to position [3008, 0]
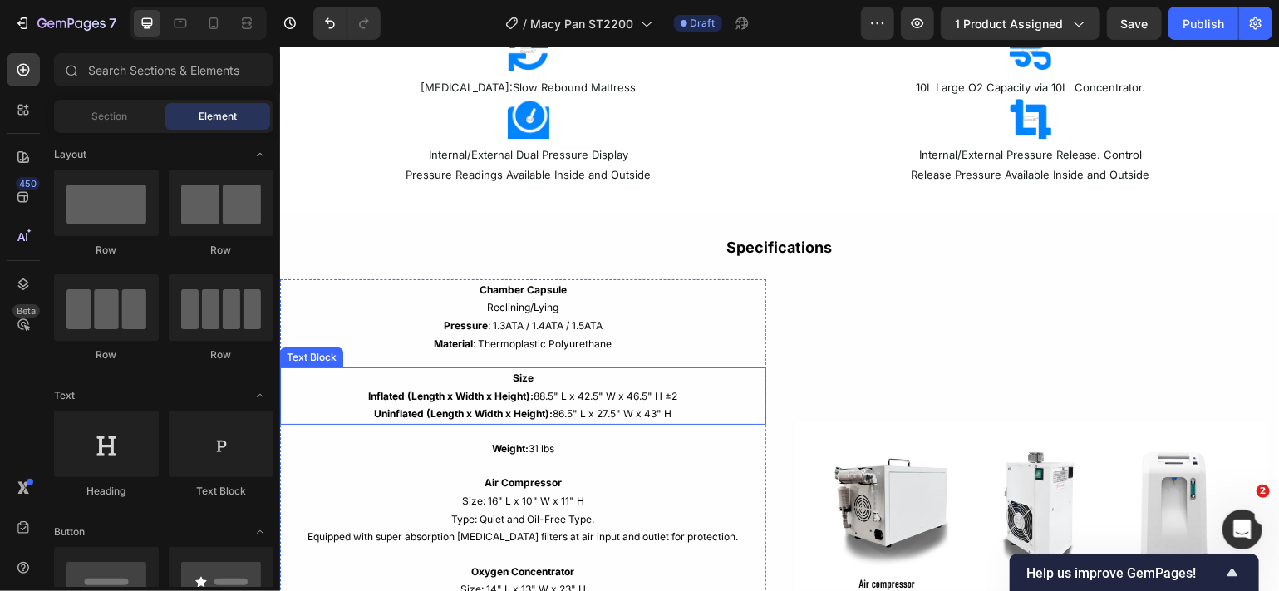
click at [677, 397] on p "Inflated (Length x Width x Height): 88.5" L x 42.5" W x 46.5" H ±2 Uninflated (…" at bounding box center [522, 404] width 483 height 36
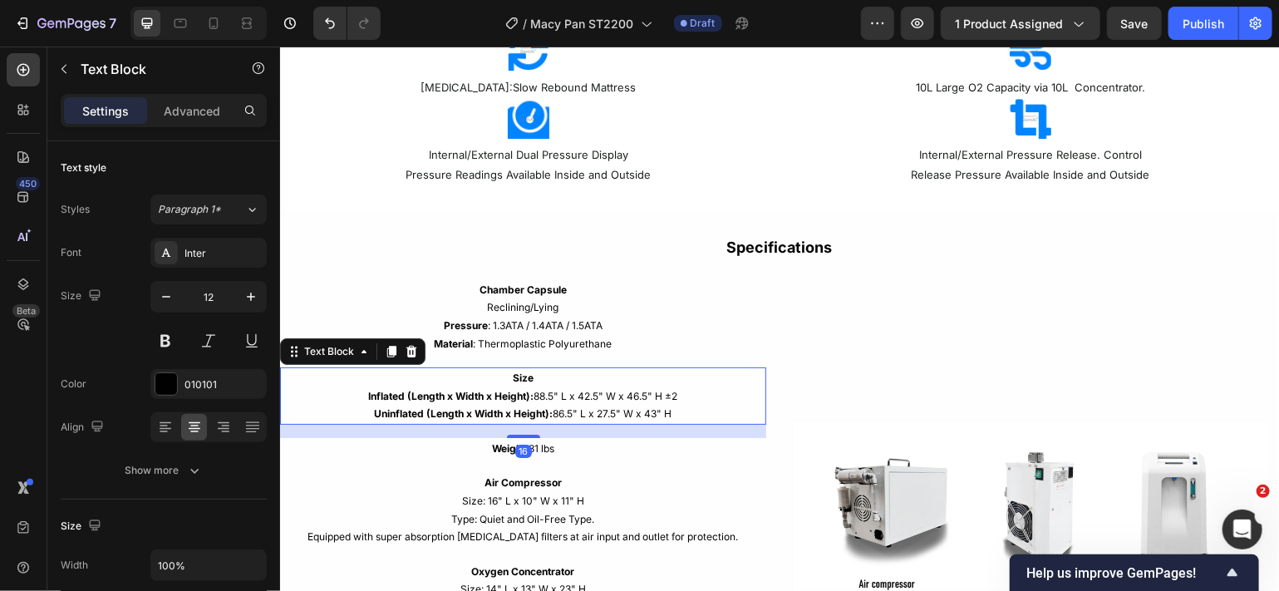
click at [677, 397] on p "Inflated (Length x Width x Height): 88.5" L x 42.5" W x 46.5" H ±2 Uninflated (…" at bounding box center [522, 404] width 483 height 36
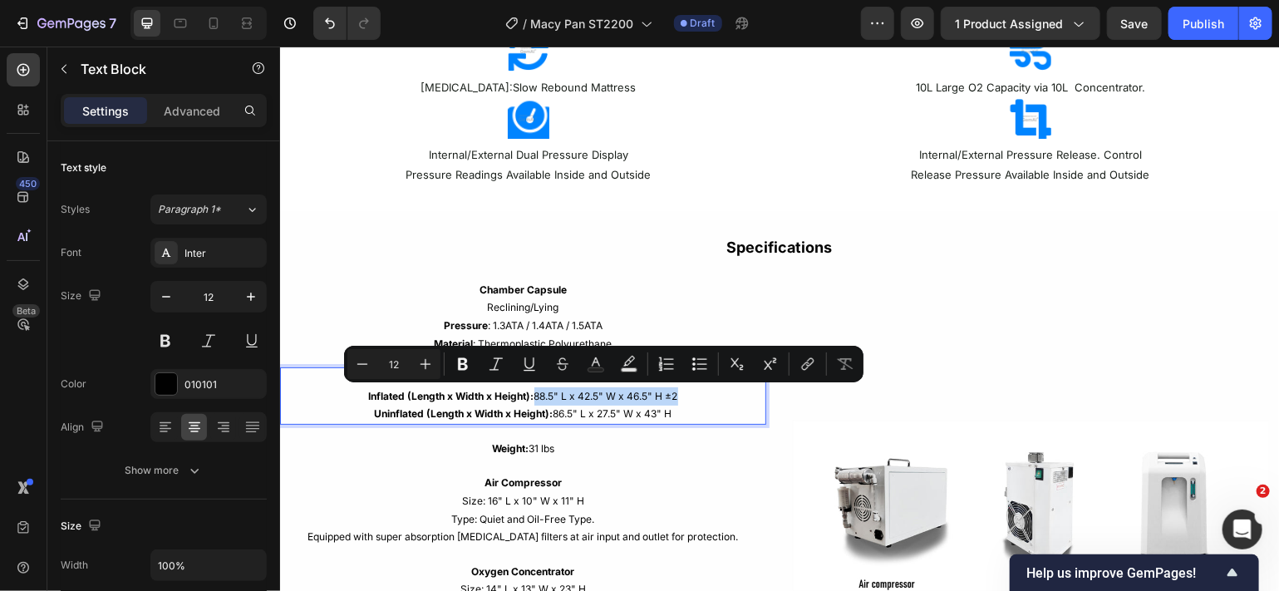
drag, startPoint x: 677, startPoint y: 397, endPoint x: 530, endPoint y: 392, distance: 146.4
click at [530, 392] on p "Inflated (Length x Width x Height): 88.5" L x 42.5" W x 46.5" H ±2 Uninflated (…" at bounding box center [522, 404] width 483 height 36
copy p "88.5" L x 42.5" W x 46.5" H ±2"
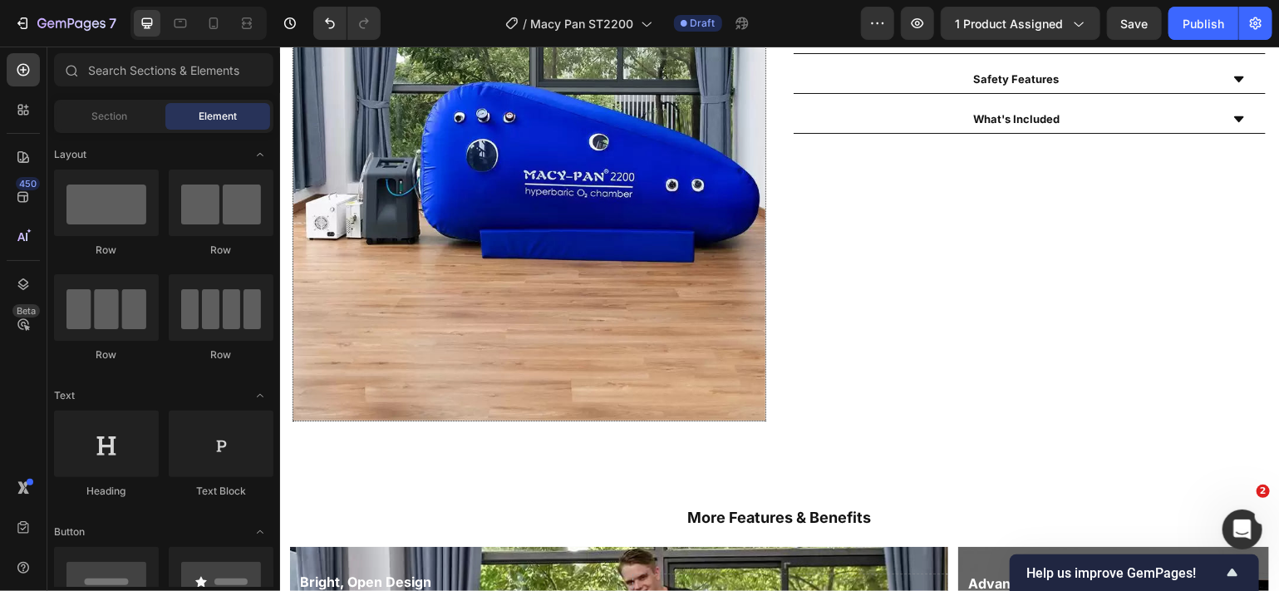
scroll to position [839, 0]
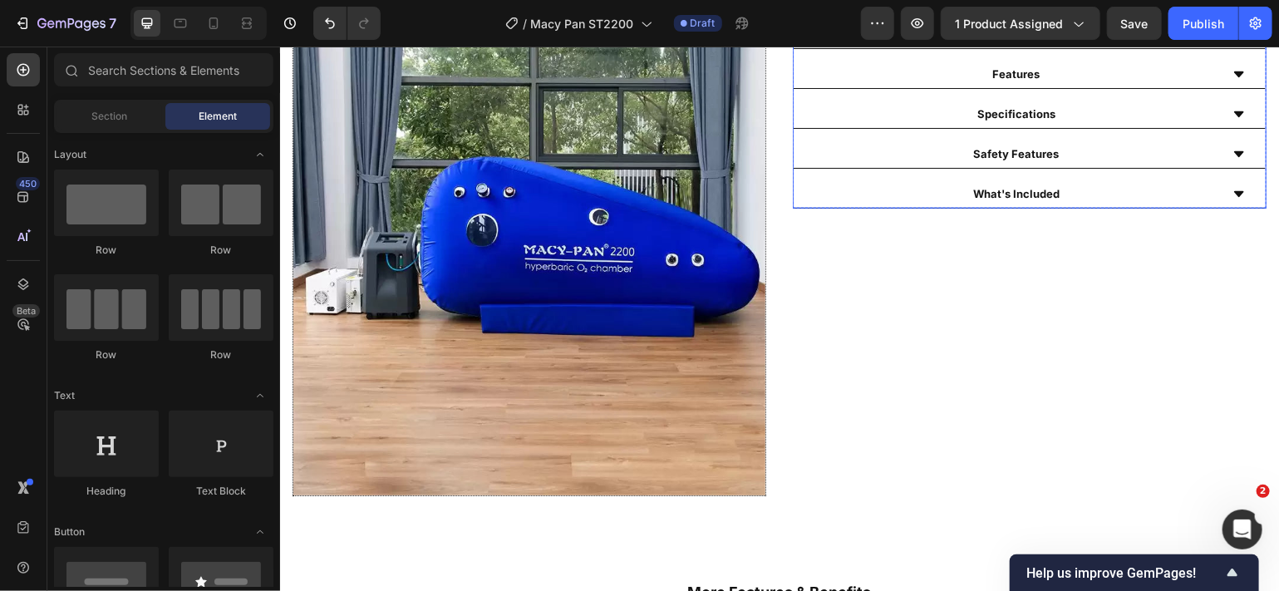
click at [1233, 115] on icon at bounding box center [1238, 114] width 10 height 6
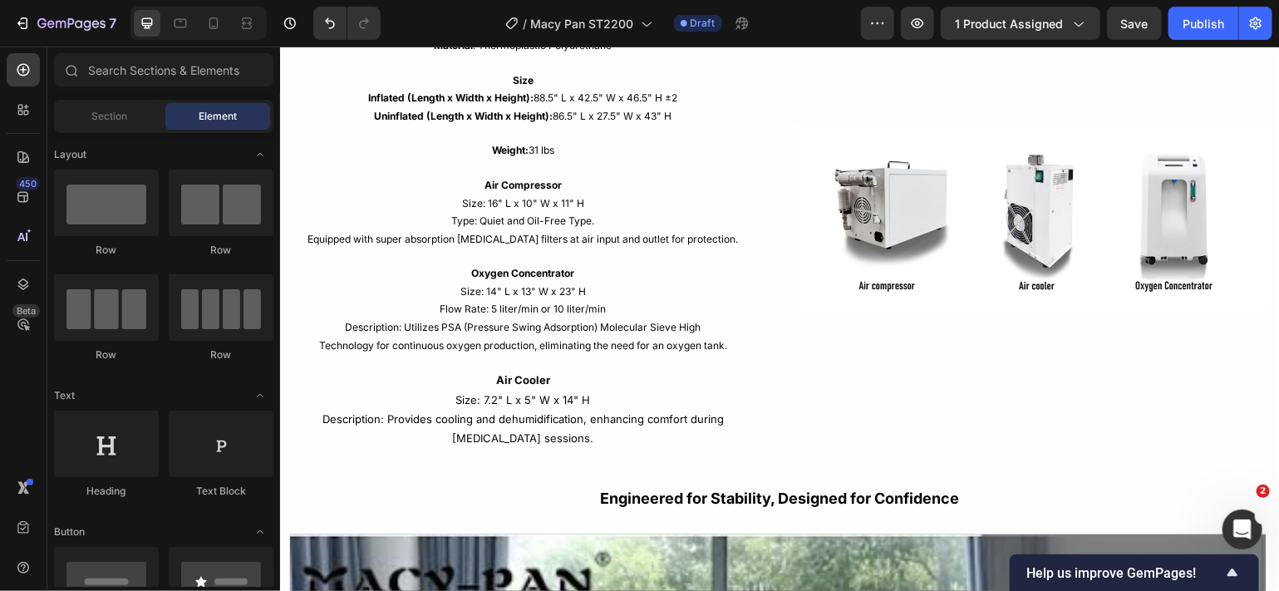
scroll to position [2726, 0]
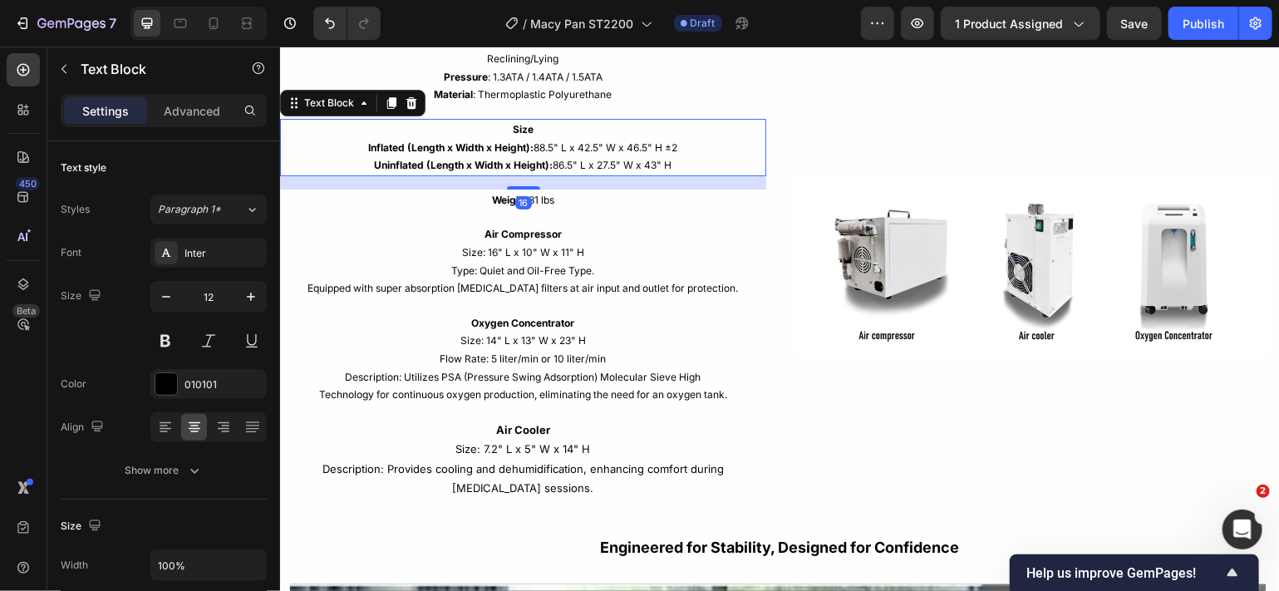
click at [677, 149] on p "Inflated (Length x Width x Height): 88.5" L x 42.5" W x 46.5" H ±2 Uninflated (…" at bounding box center [522, 156] width 483 height 36
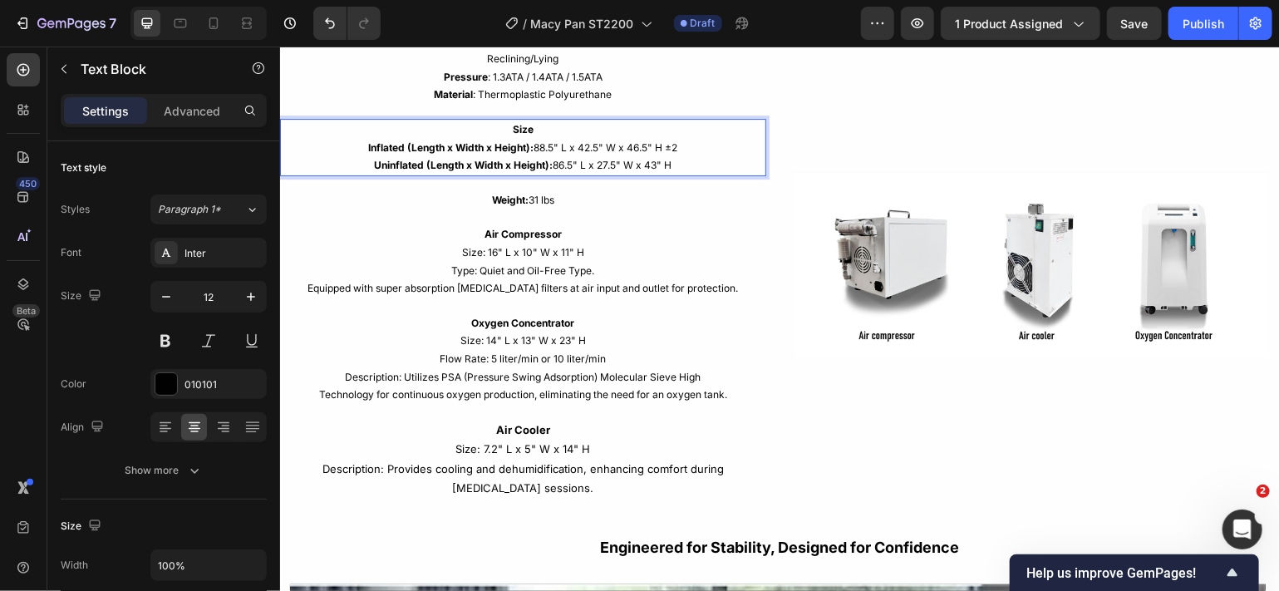
click at [677, 149] on p "Inflated (Length x Width x Height): 88.5" L x 42.5" W x 46.5" H ±2 Uninflated (…" at bounding box center [522, 156] width 483 height 36
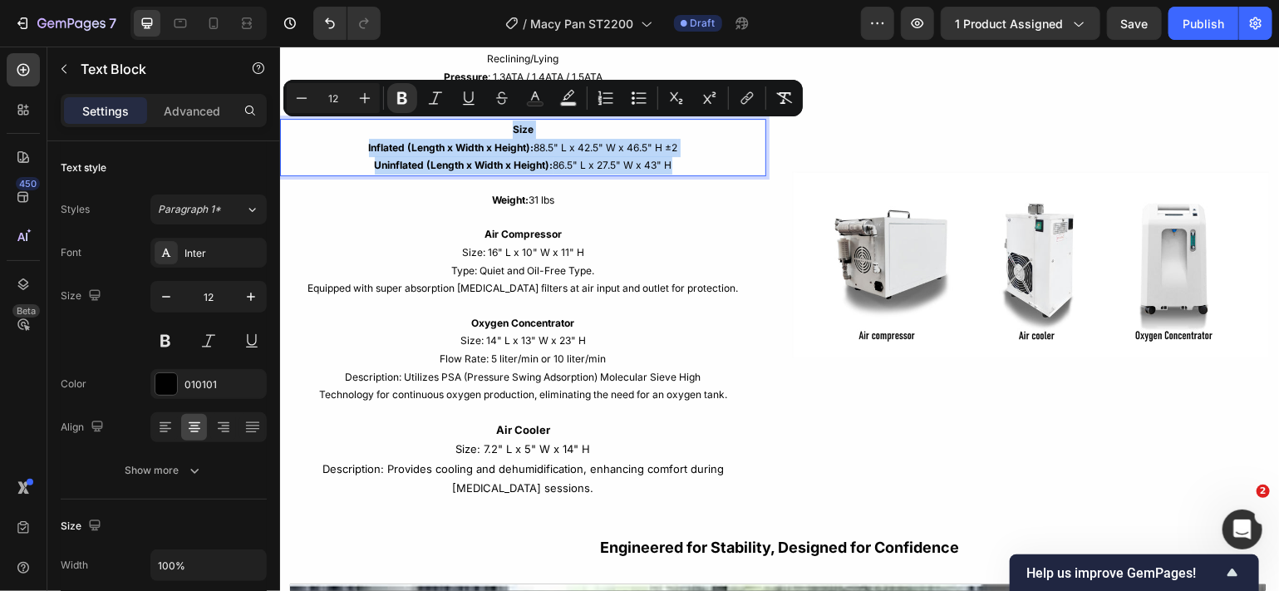
drag, startPoint x: 677, startPoint y: 163, endPoint x: 470, endPoint y: 127, distance: 210.8
click at [470, 127] on div "Size Inflated (Length x Width x Height): 88.5" L x 42.5" W x 46.5" H ±2 Uninfla…" at bounding box center [522, 146] width 486 height 57
copy div "Size Inflated (Length x Width x Height): 88.5" L x 42.5" W x 46.5" H ±2 Uninfla…"
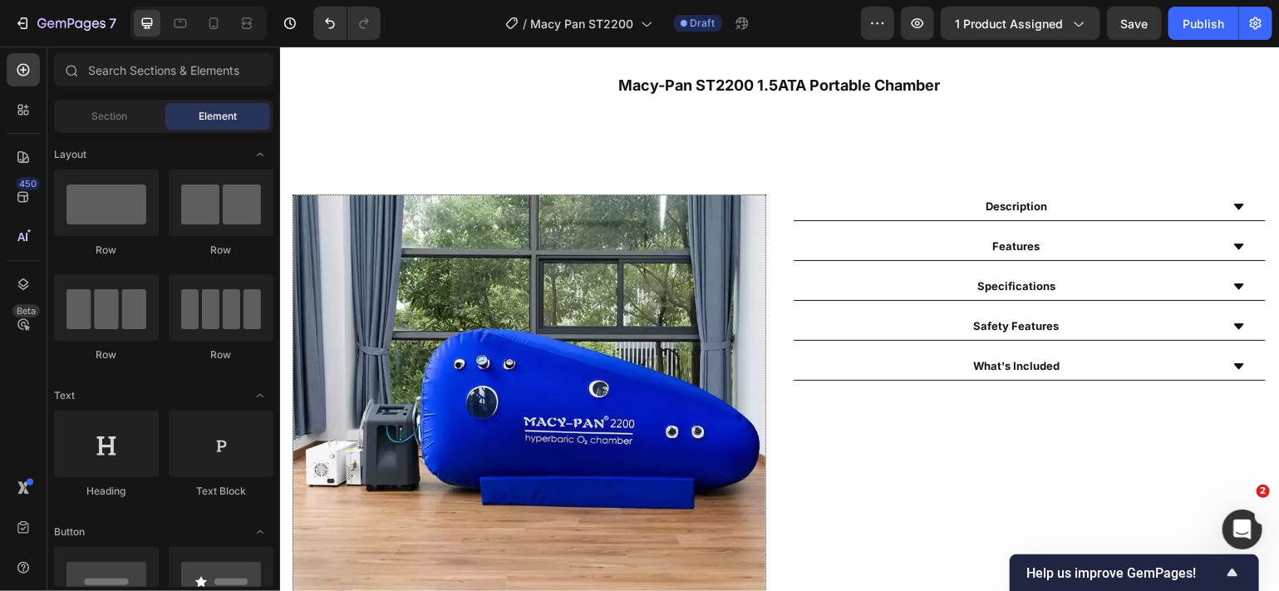
scroll to position [713, 0]
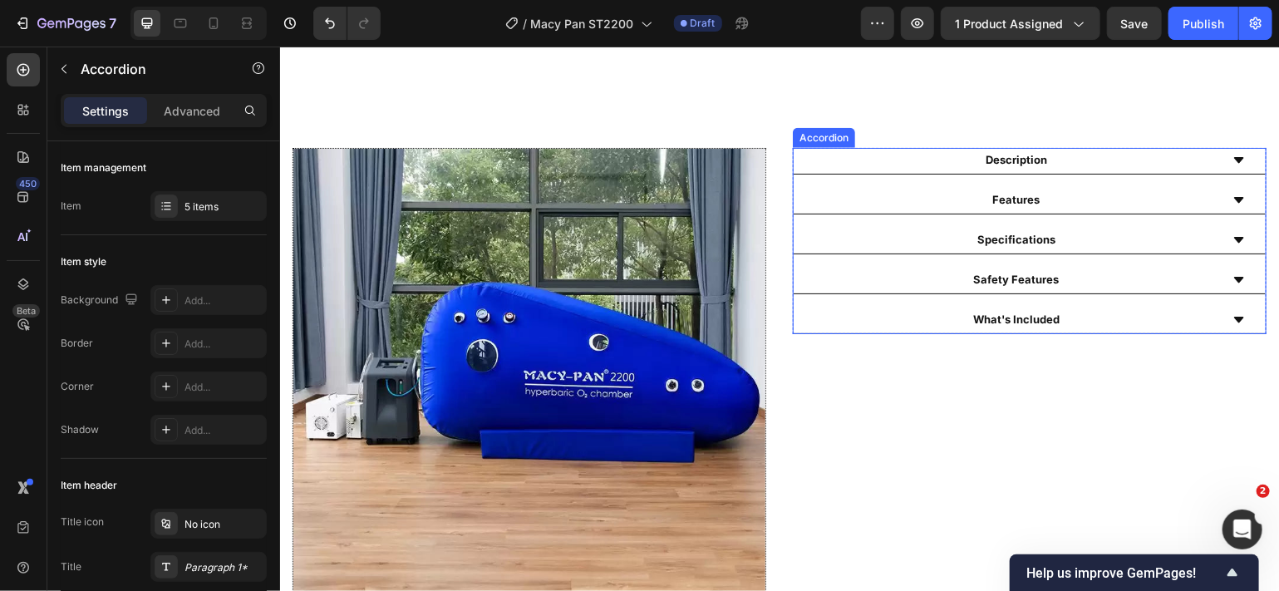
click at [1232, 153] on icon at bounding box center [1238, 159] width 13 height 13
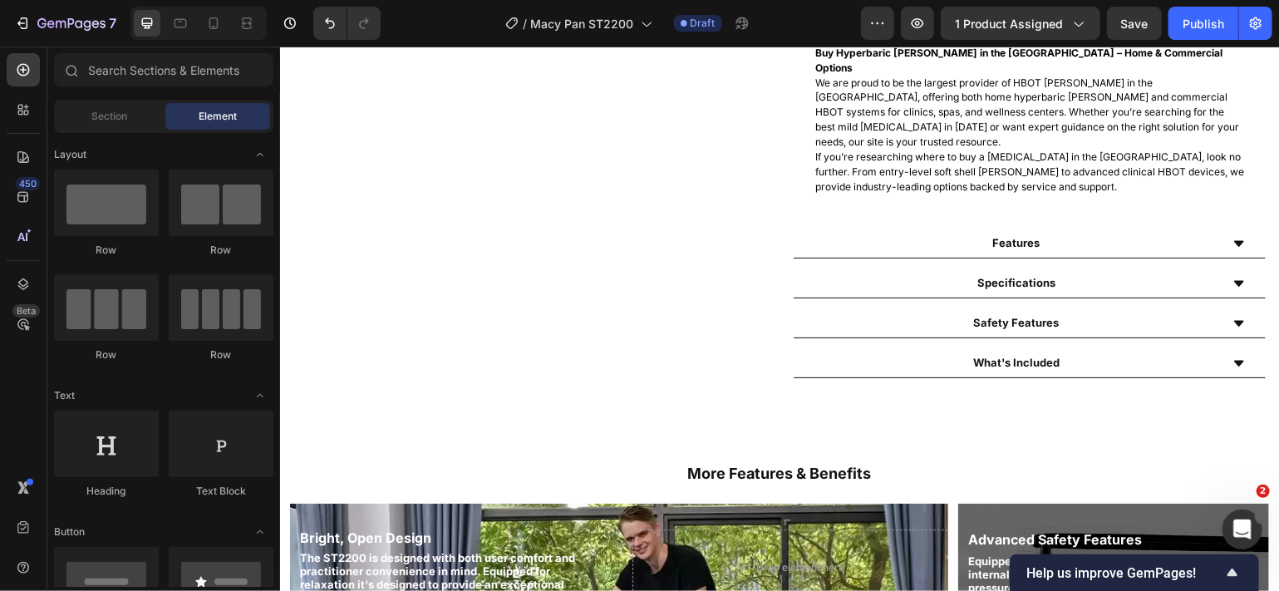
scroll to position [1509, 0]
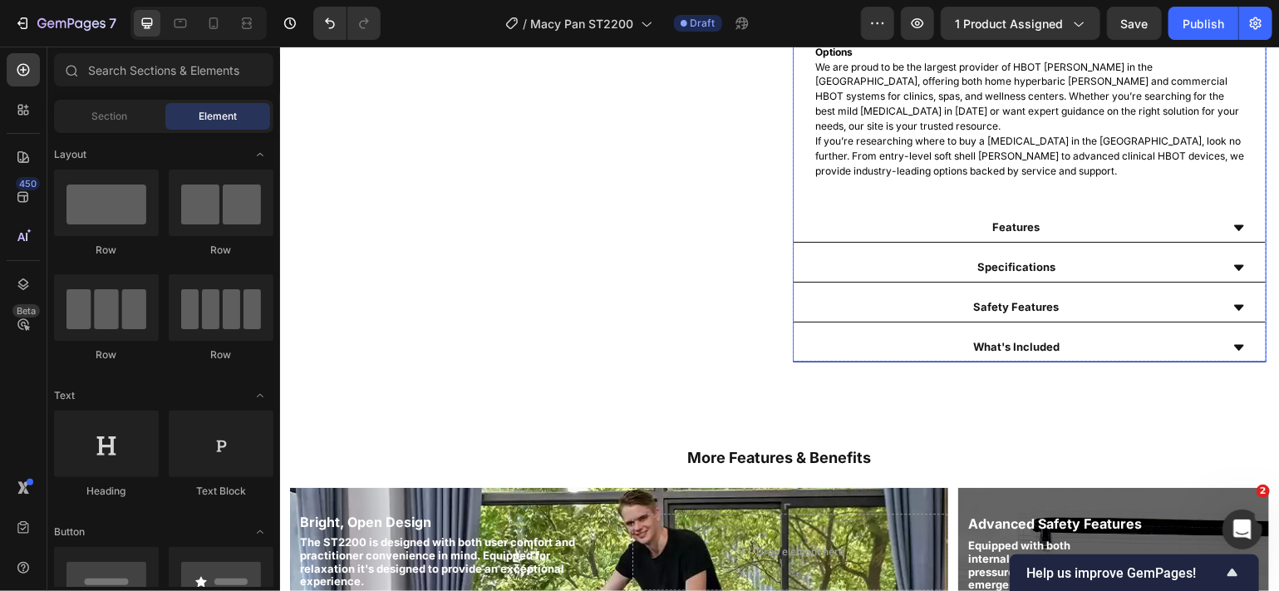
click at [1232, 221] on icon at bounding box center [1238, 227] width 13 height 13
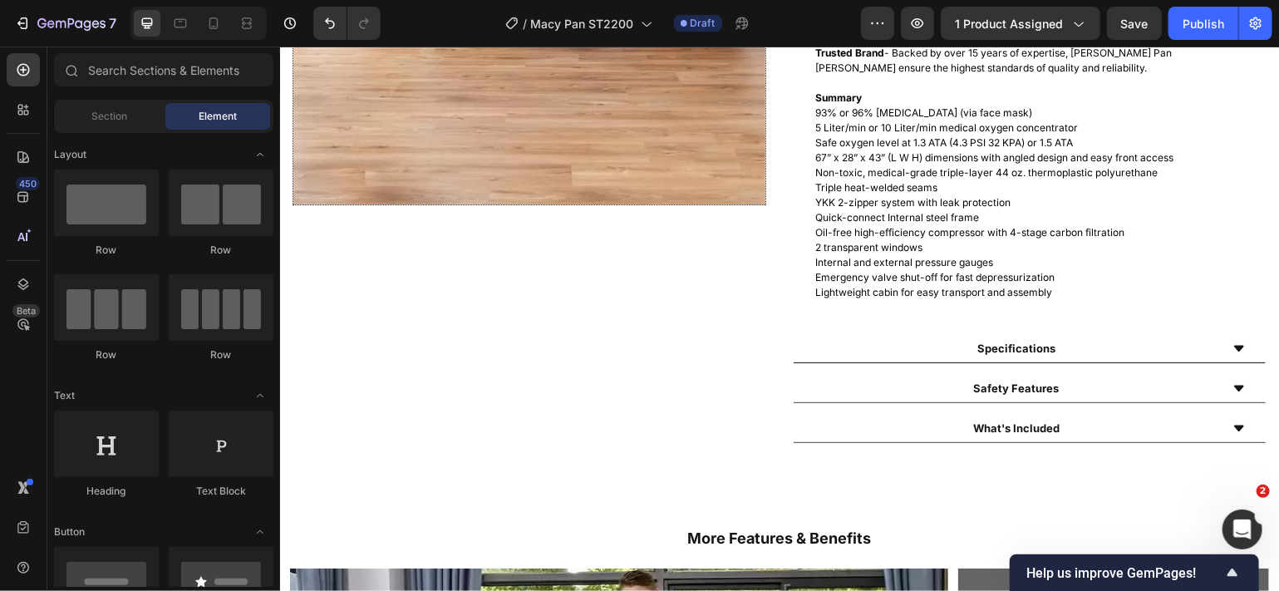
scroll to position [1145, 0]
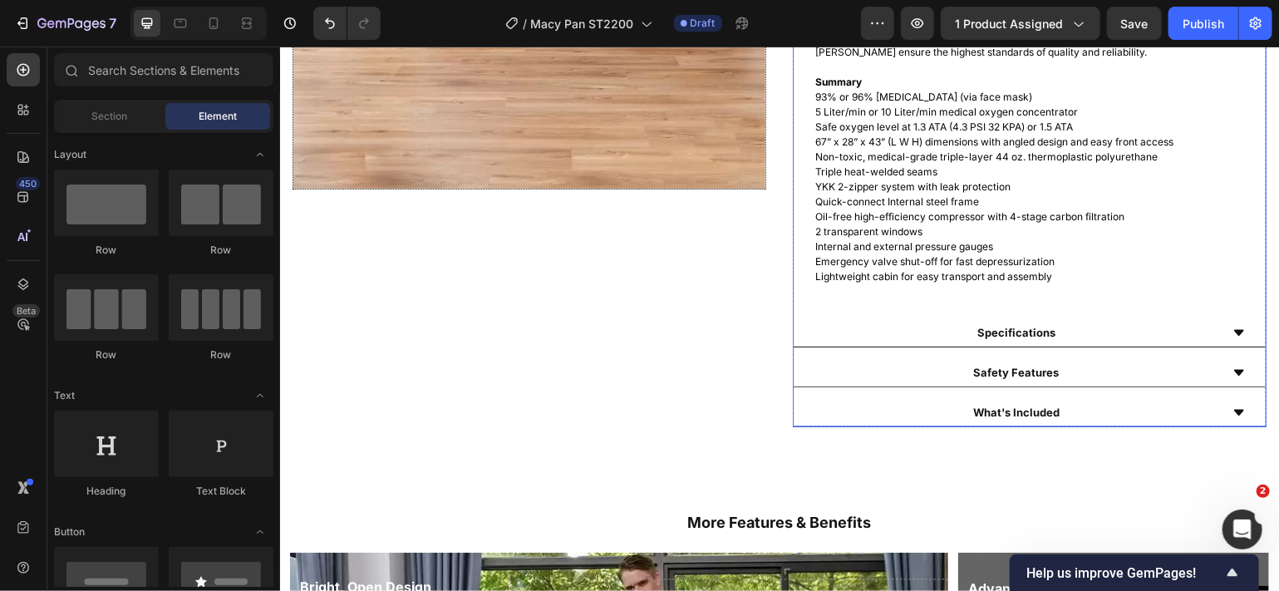
click at [1232, 337] on icon at bounding box center [1238, 332] width 13 height 13
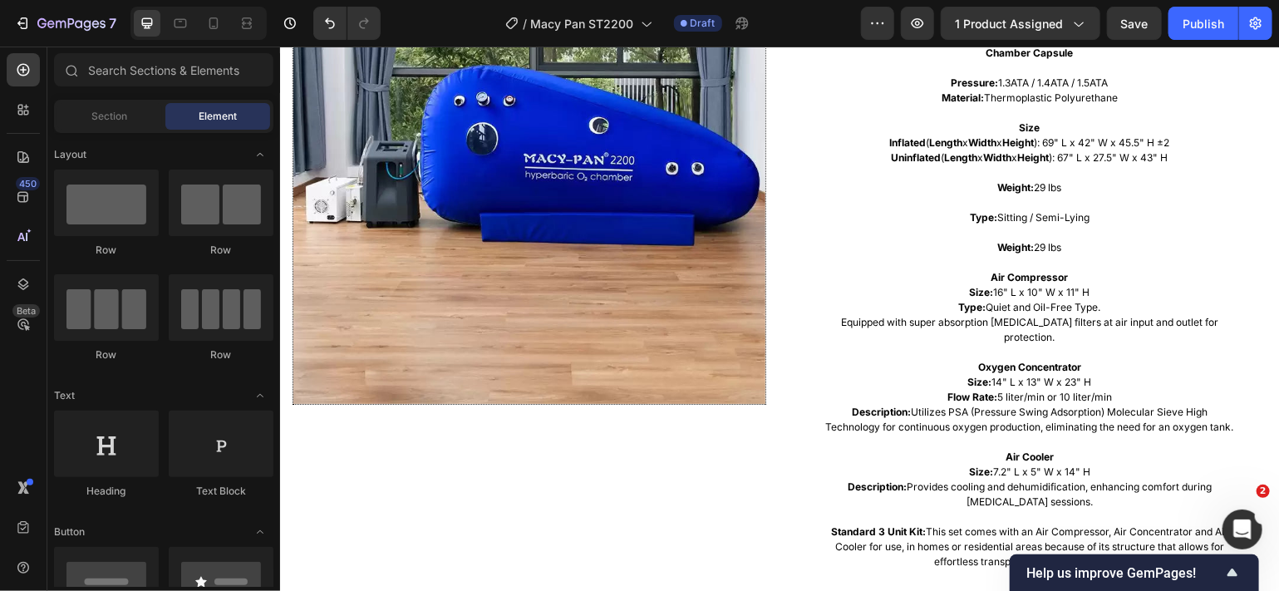
scroll to position [881, 0]
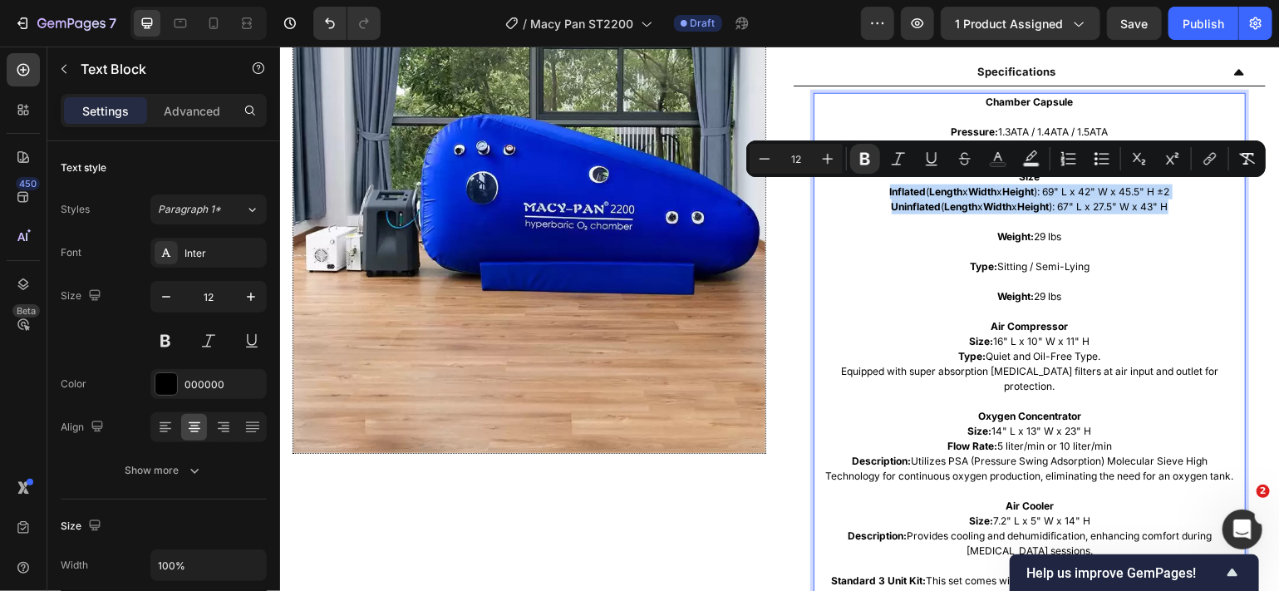
drag, startPoint x: 1164, startPoint y: 202, endPoint x: 868, endPoint y: 193, distance: 296.0
click at [868, 193] on div "Chamber Capsule Pressure: 1.3ATA / 1.4ATA / 1.5ATA Material: Thermoplastic Poly…" at bounding box center [1029, 400] width 432 height 617
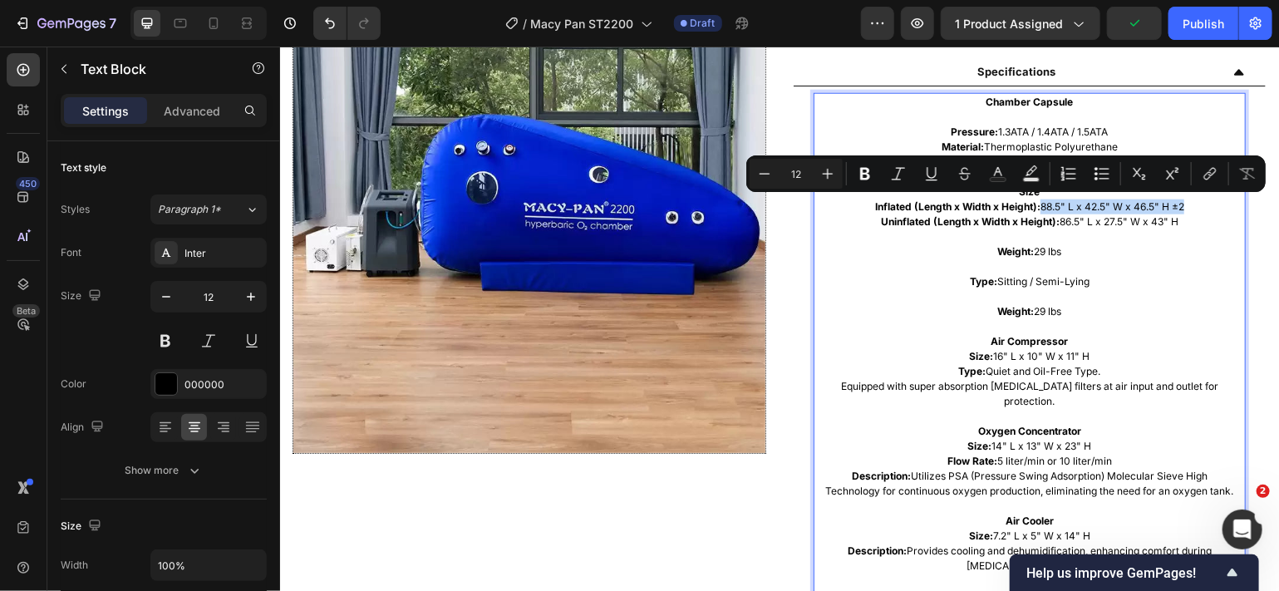
drag, startPoint x: 1182, startPoint y: 205, endPoint x: 1031, endPoint y: 207, distance: 151.3
click at [1031, 207] on p "Inflated (Length x Width x Height): 88.5" L x 42.5" W x 46.5" H ±2 Uninflated (…" at bounding box center [1029, 214] width 429 height 30
copy p "88.5" L x 42.5" W x 46.5" H ±2"
click at [1056, 221] on p "Inflated (Length x Width x Height): 88.5" L x 42.5" W x 46.5" H ±2 Uninflated (…" at bounding box center [1029, 214] width 429 height 30
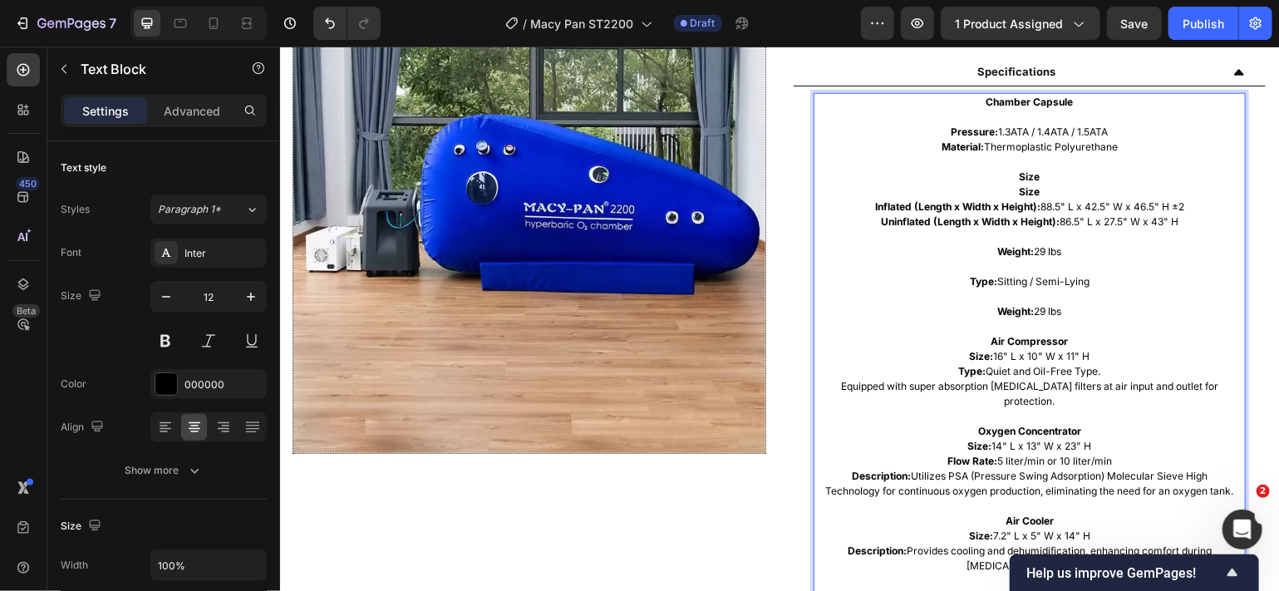
click at [1036, 192] on p "Size" at bounding box center [1029, 191] width 429 height 15
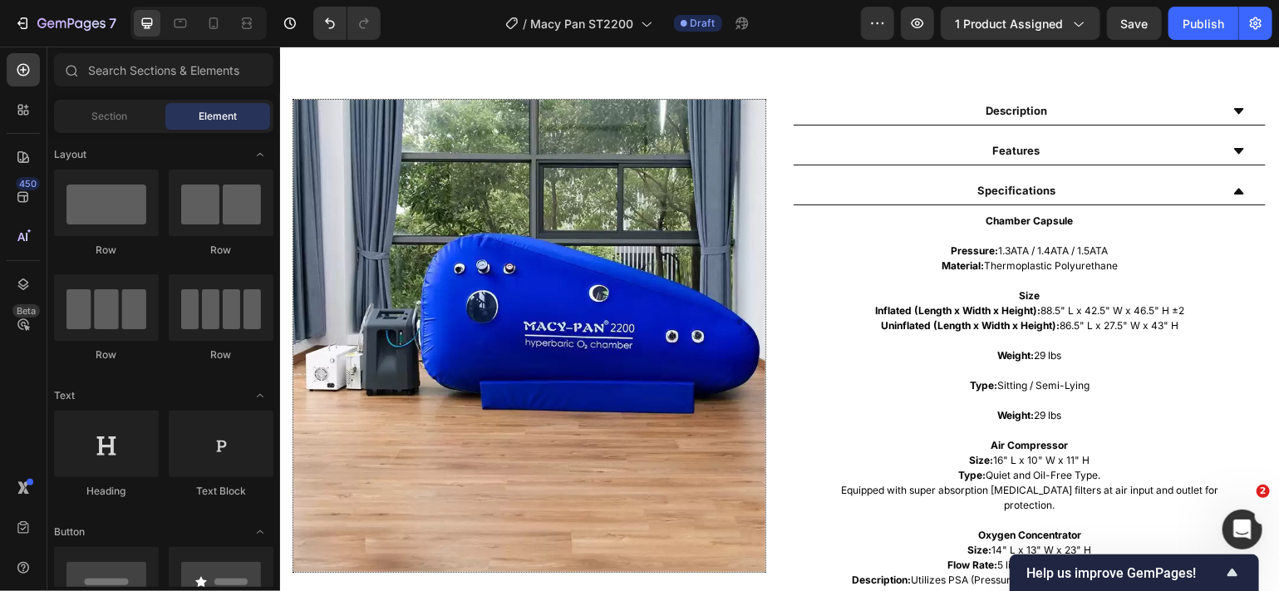
scroll to position [778, 0]
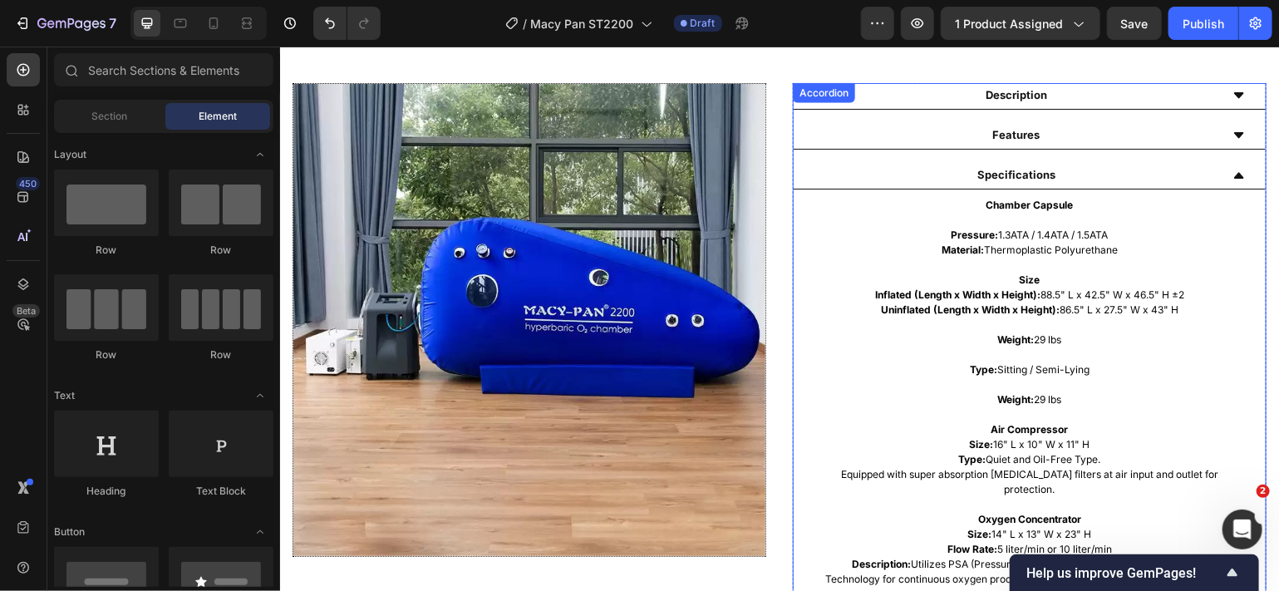
click at [1233, 133] on icon at bounding box center [1238, 134] width 10 height 6
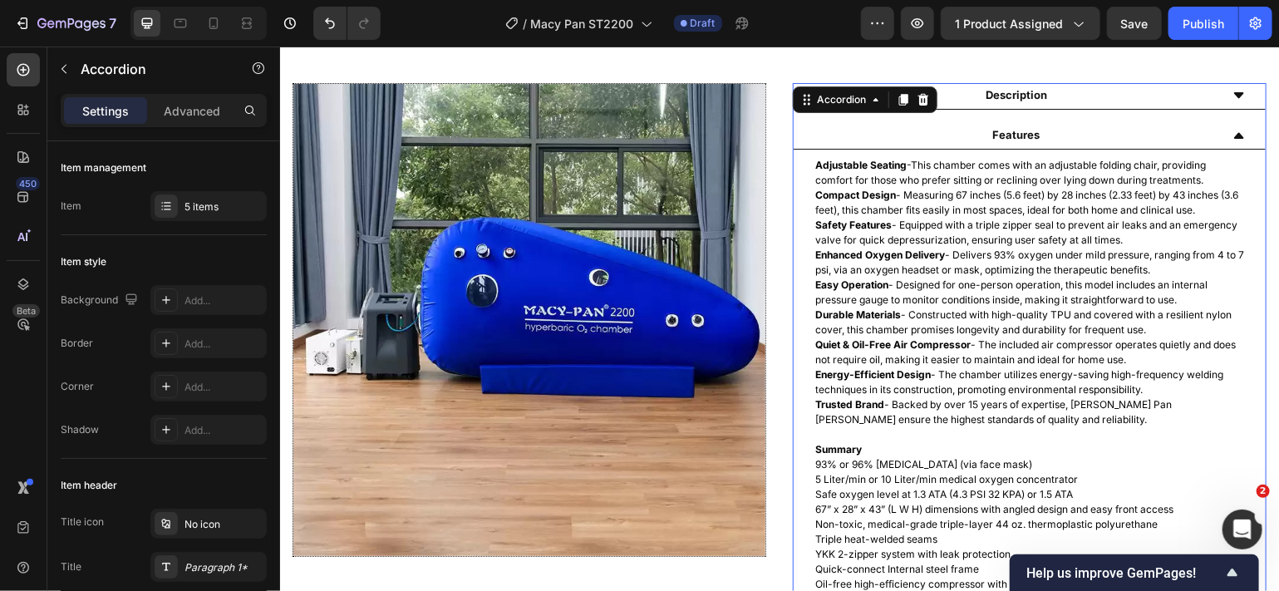
click at [1233, 133] on icon at bounding box center [1238, 135] width 10 height 6
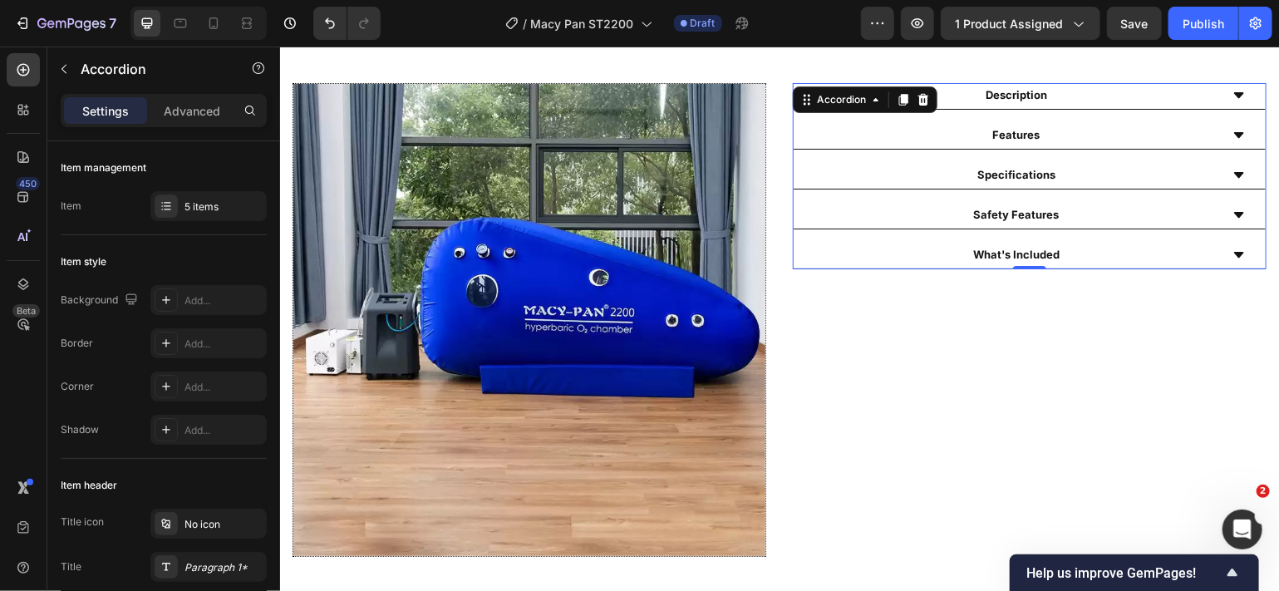
click at [1232, 170] on icon at bounding box center [1238, 174] width 13 height 13
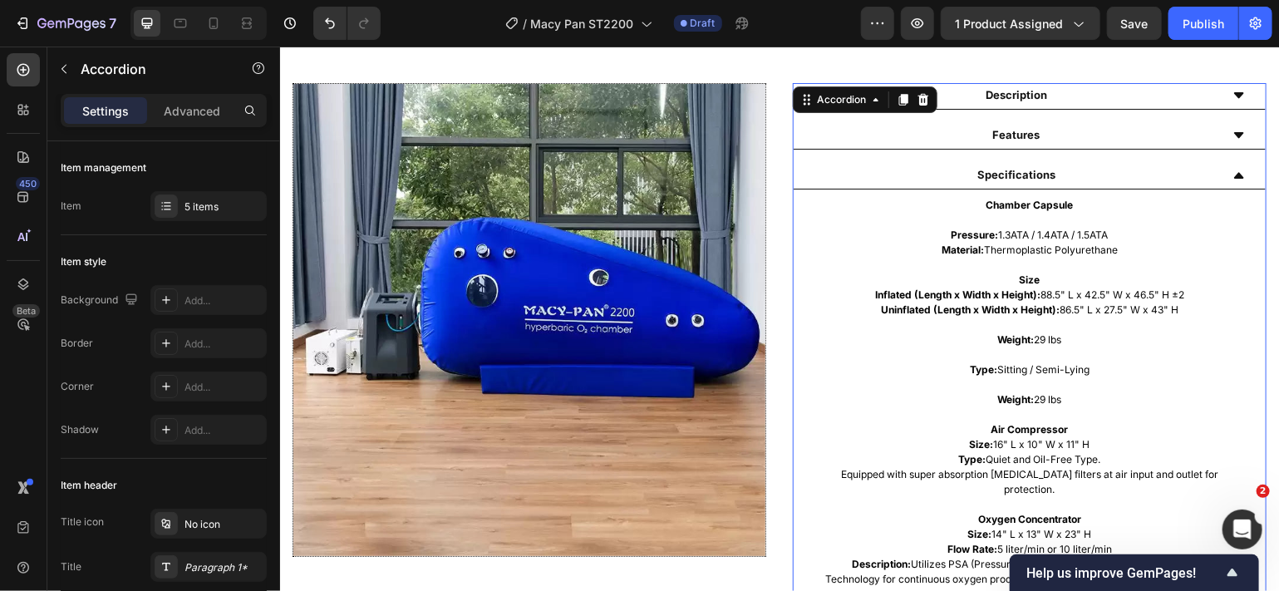
click at [1232, 170] on icon at bounding box center [1238, 174] width 13 height 13
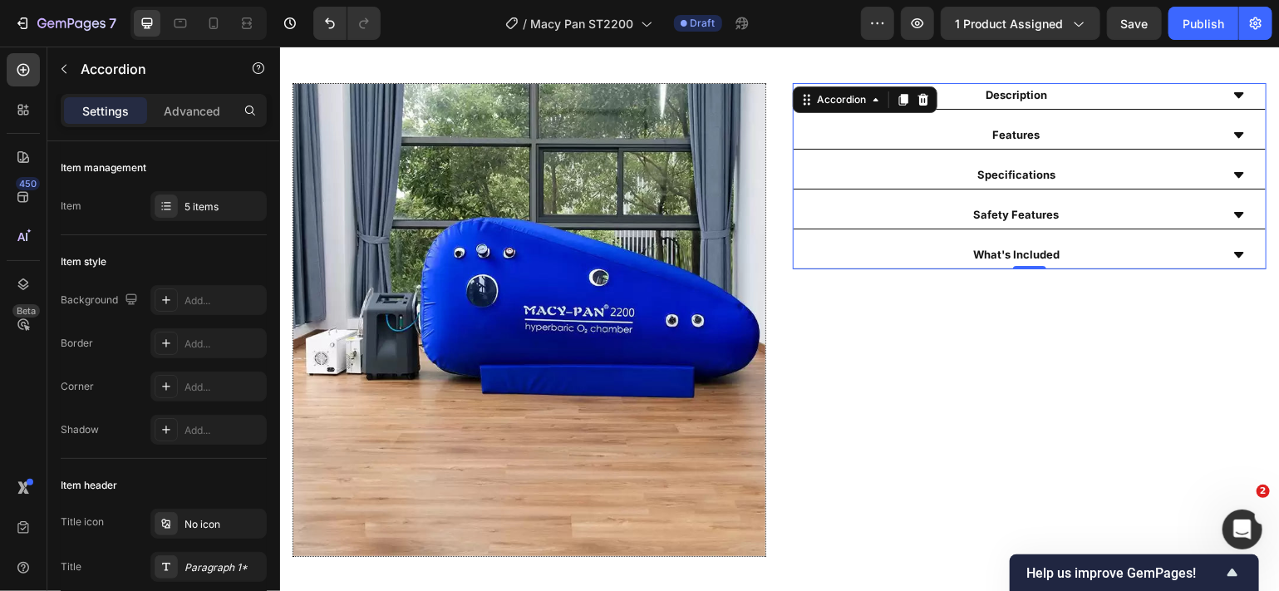
click at [1232, 128] on icon at bounding box center [1238, 134] width 13 height 13
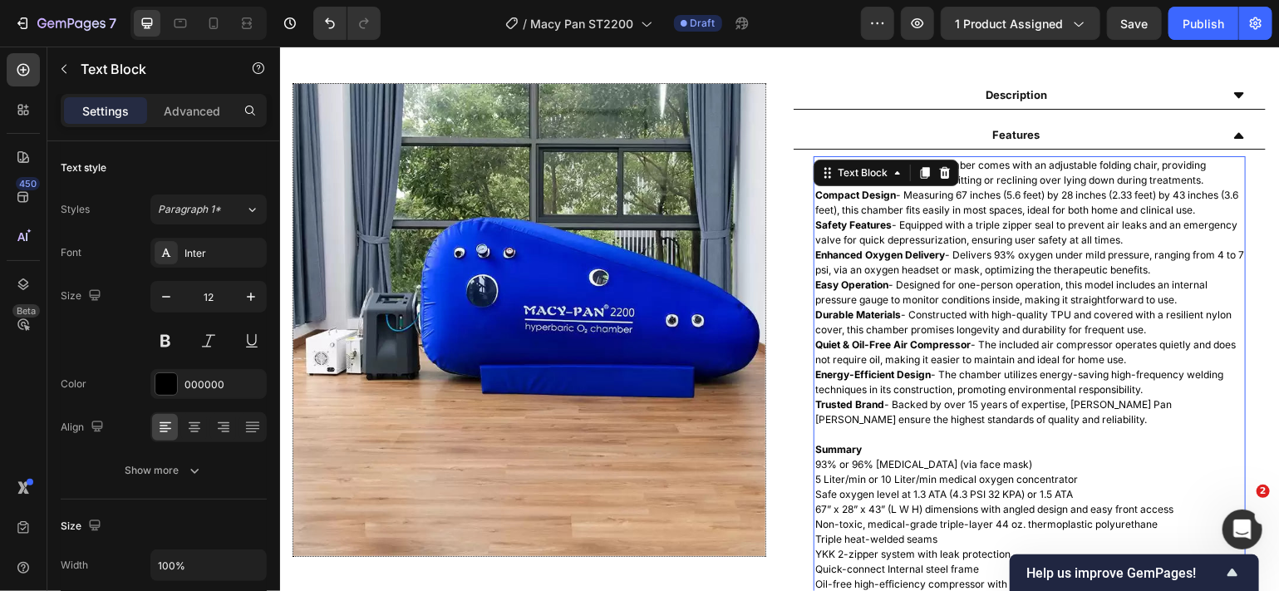
click at [1055, 373] on p "Energy-Efficient Design - The chamber utilizes energy-saving high-frequency wel…" at bounding box center [1029, 382] width 429 height 30
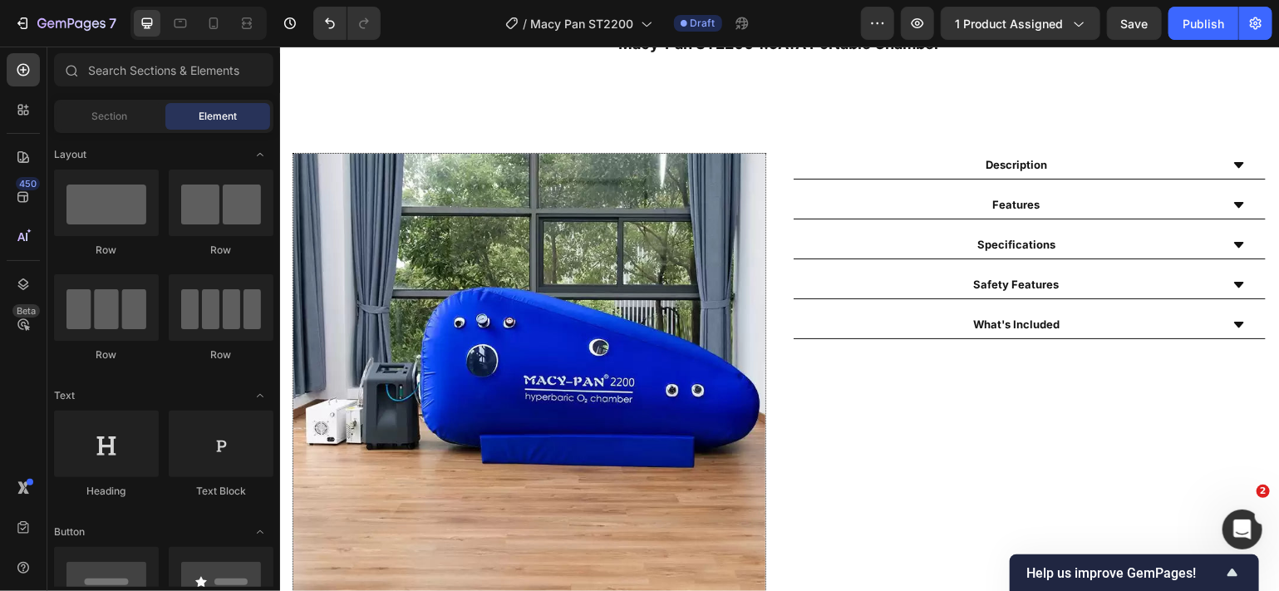
scroll to position [768, 0]
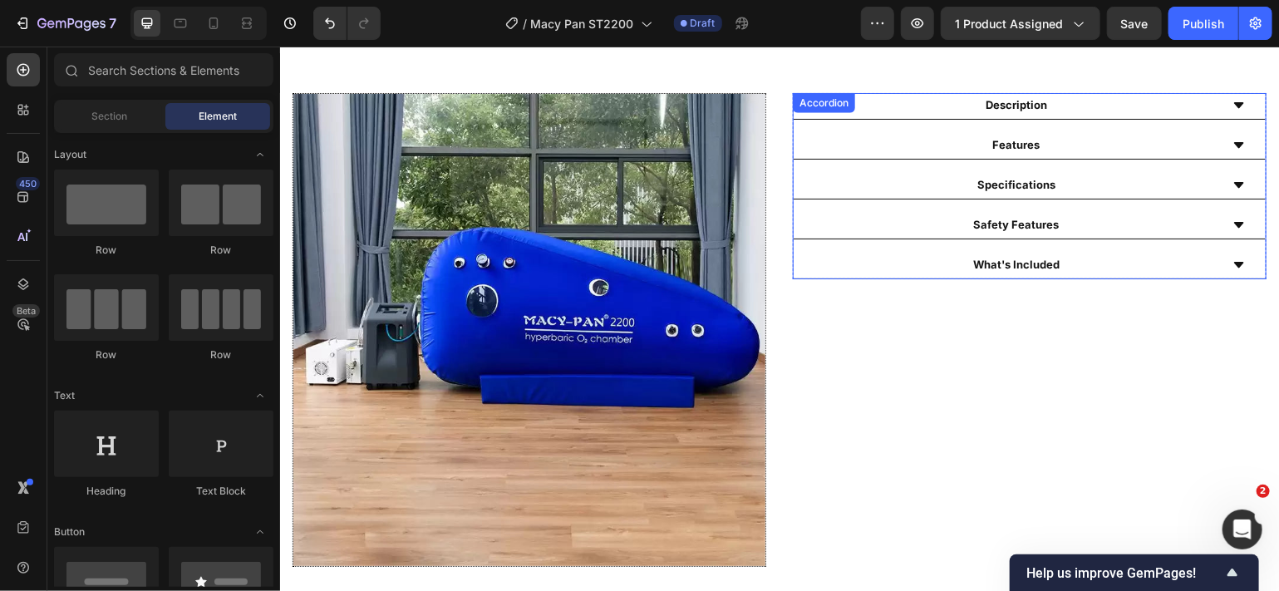
click at [1232, 105] on icon at bounding box center [1238, 104] width 13 height 13
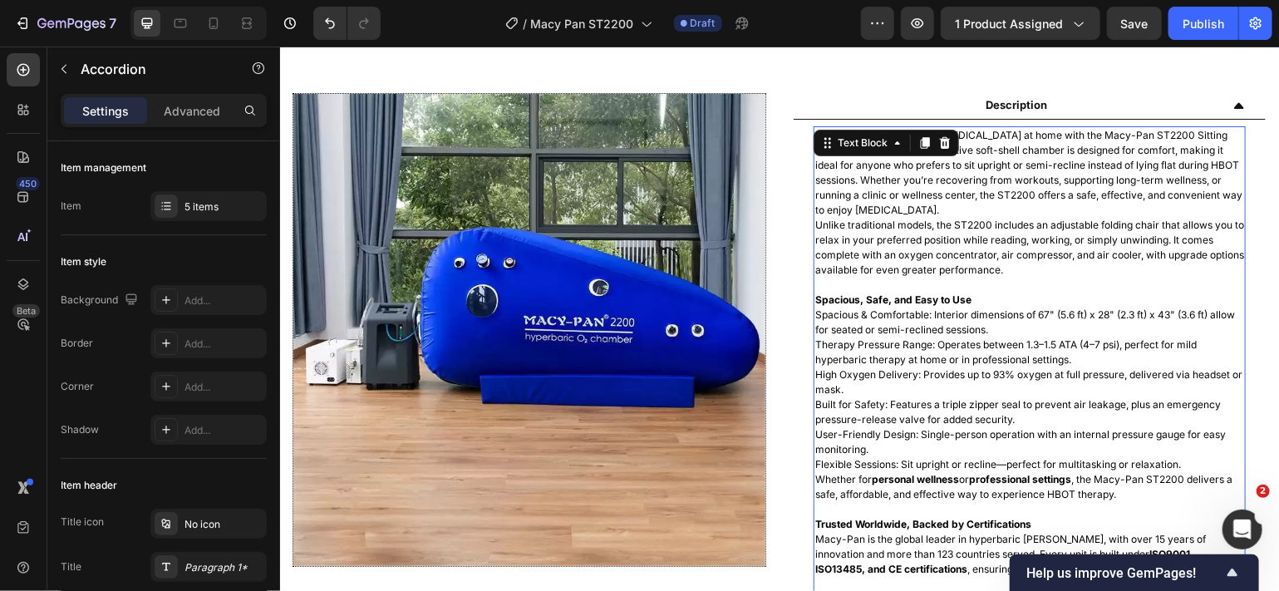
click at [1040, 314] on p "Spacious & Comfortable: Interior dimensions of 67" (5.6 ft) x 28" (2.3 ft) x 43…" at bounding box center [1029, 322] width 429 height 30
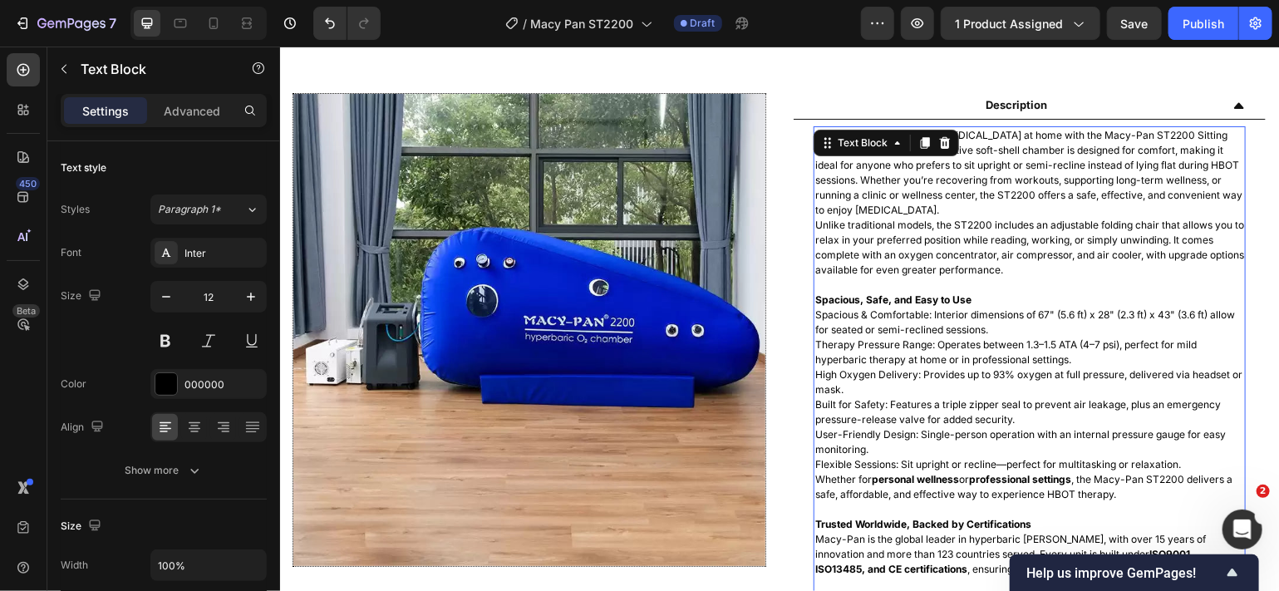
click at [1040, 314] on p "Spacious & Comfortable: Interior dimensions of 67" (5.6 ft) x 28" (2.3 ft) x 43…" at bounding box center [1029, 322] width 429 height 30
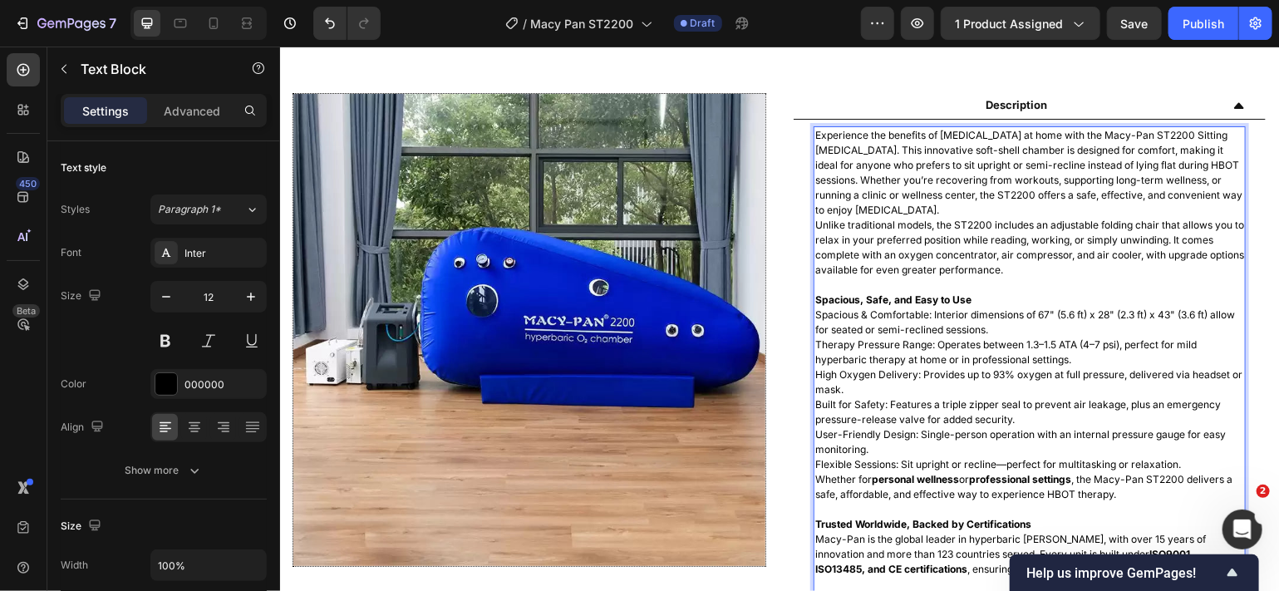
click at [1042, 313] on p "Spacious & Comfortable: Interior dimensions of 67" (5.6 ft) x 28" (2.3 ft) x 43…" at bounding box center [1029, 322] width 429 height 30
click at [1114, 316] on p "Spacious & Comfortable: Interior dimensions of 88.5" (5.6 ft) x 28" (2.3 ft) x …" at bounding box center [1029, 322] width 429 height 30
click at [1092, 317] on p "Spacious & Comfortable: Interior dimensions of 88.5" (5.6 ft) x 42.5" (2.3 ft) …" at bounding box center [1029, 322] width 429 height 30
click at [1127, 313] on p "Spacious & Comfortable: Interior dimensions of 88.5" x 42.5" (2.3 ft) x 46.5" (…" at bounding box center [1029, 322] width 429 height 30
click at [1164, 313] on p "Spacious & Comfortable: Interior dimensions of 88.5" x 42.5" x 46.5" (3.6 ft) a…" at bounding box center [1029, 322] width 429 height 30
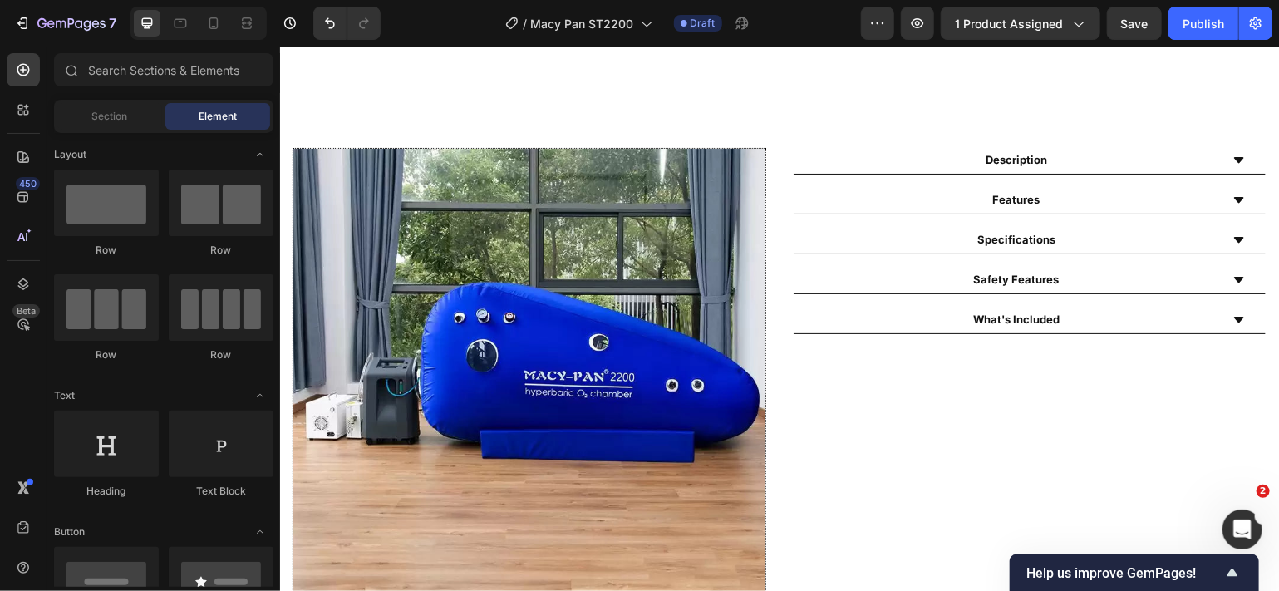
scroll to position [697, 0]
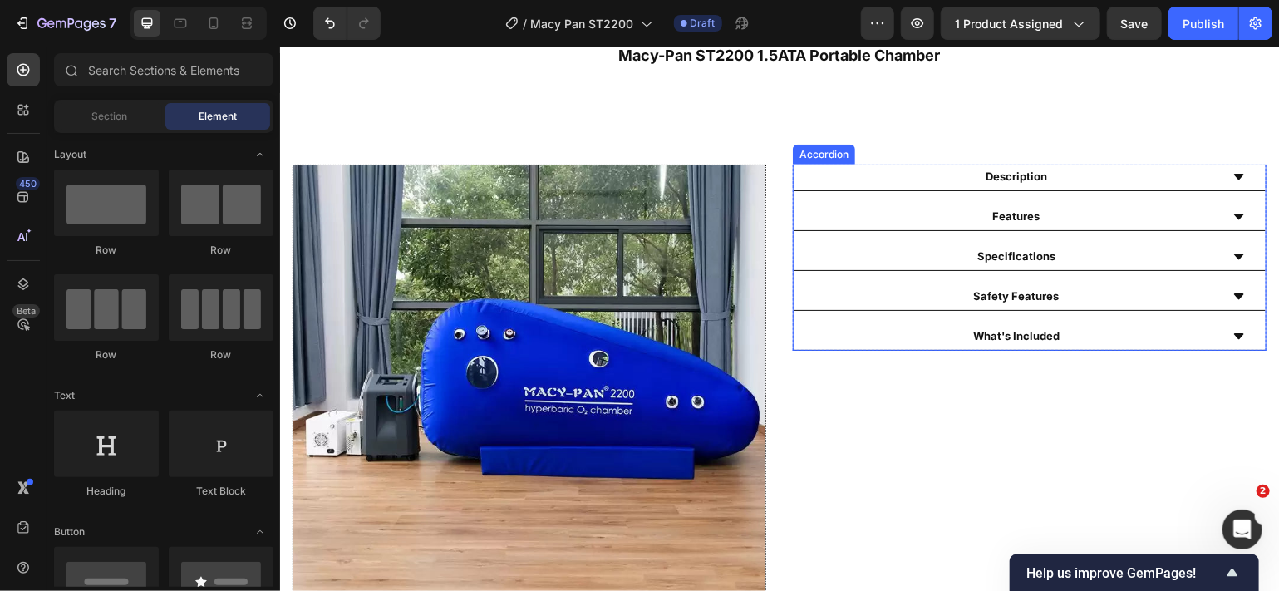
click at [1228, 170] on div "Description" at bounding box center [1029, 177] width 472 height 27
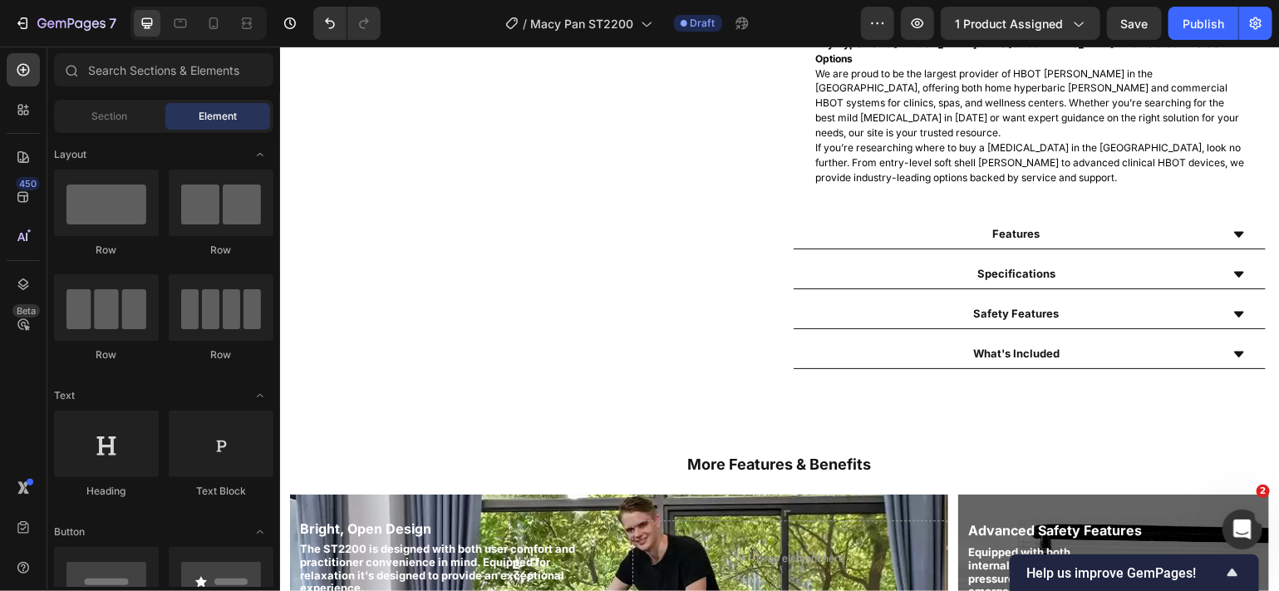
scroll to position [1568, 0]
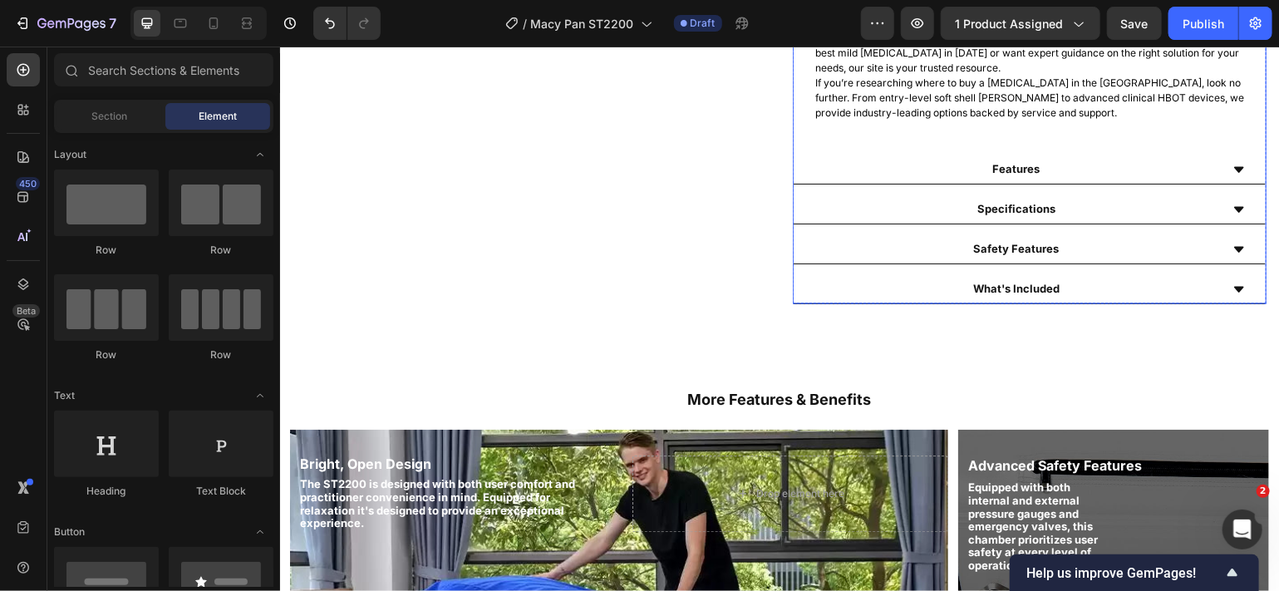
click at [1233, 166] on icon at bounding box center [1238, 169] width 10 height 6
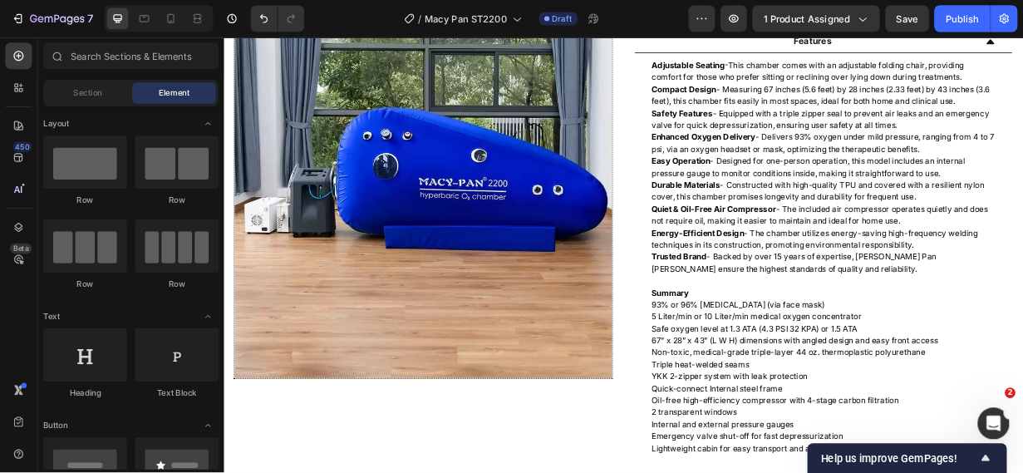
scroll to position [768, 0]
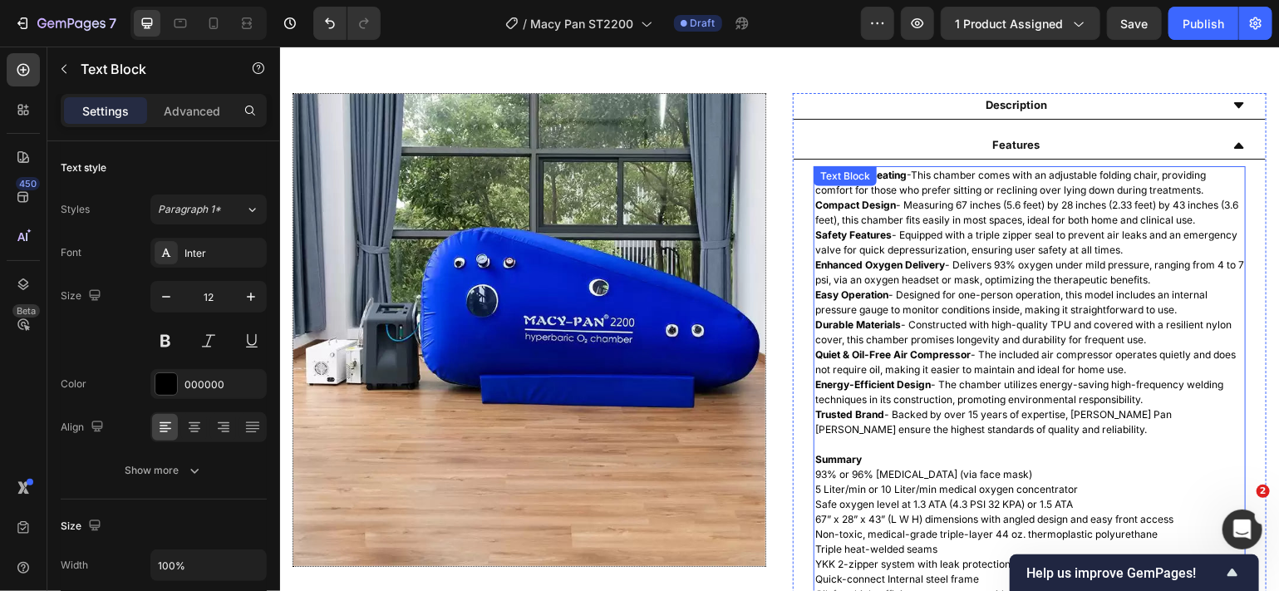
click at [963, 204] on p "Compact Design - Measuring 67 inches (5.6 feet) by 28 inches (2.33 feet) by 43 …" at bounding box center [1029, 212] width 429 height 30
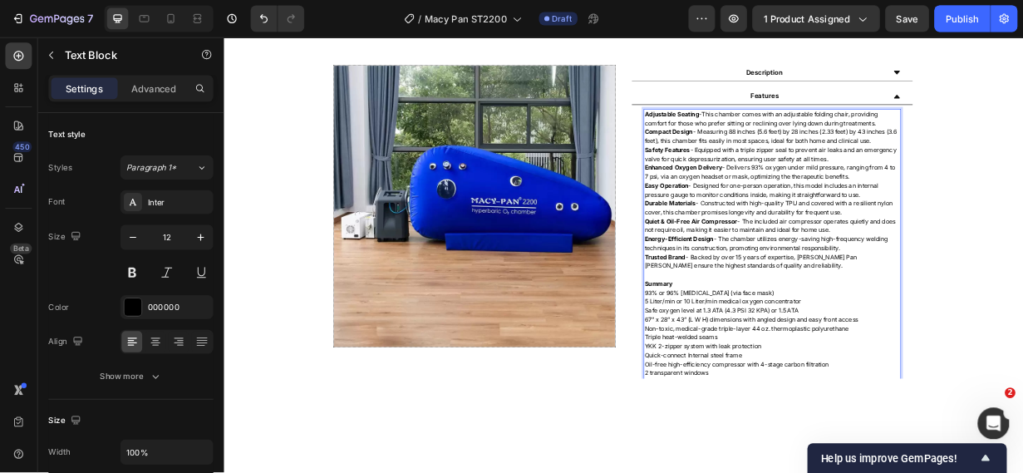
scroll to position [769, 0]
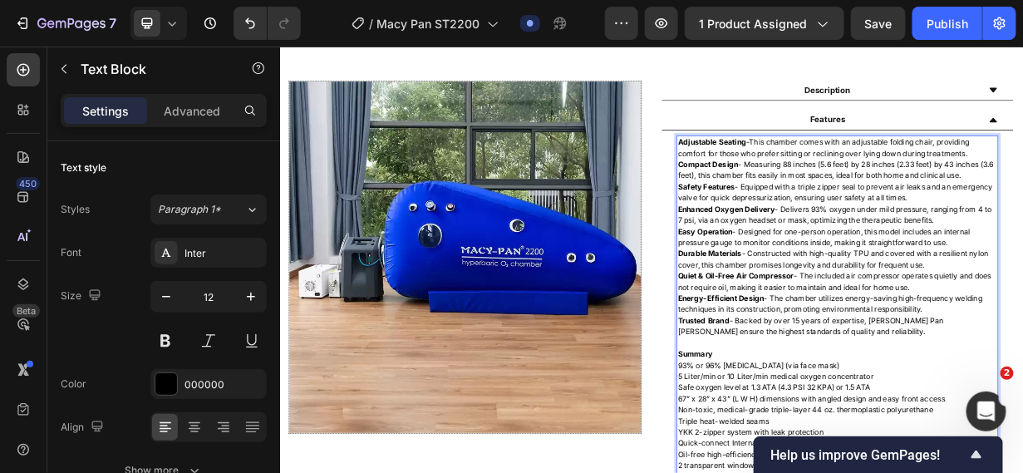
drag, startPoint x: 1159, startPoint y: 219, endPoint x: 1149, endPoint y: 219, distance: 10.8
click at [1149, 219] on p "Compact Design - Measuring 88 inches (5.6 feet) by 28 inches (2.33 feet) by 43 …" at bounding box center [1028, 211] width 428 height 30
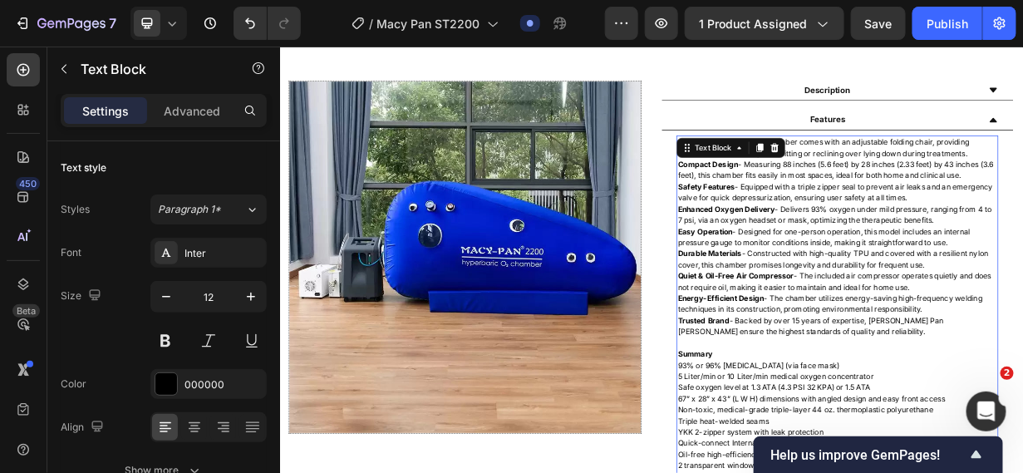
click at [1071, 256] on p "Enhanced Oxygen Delivery - Delivers 93% oxygen under mild pressure, ranging fro…" at bounding box center [1028, 271] width 428 height 30
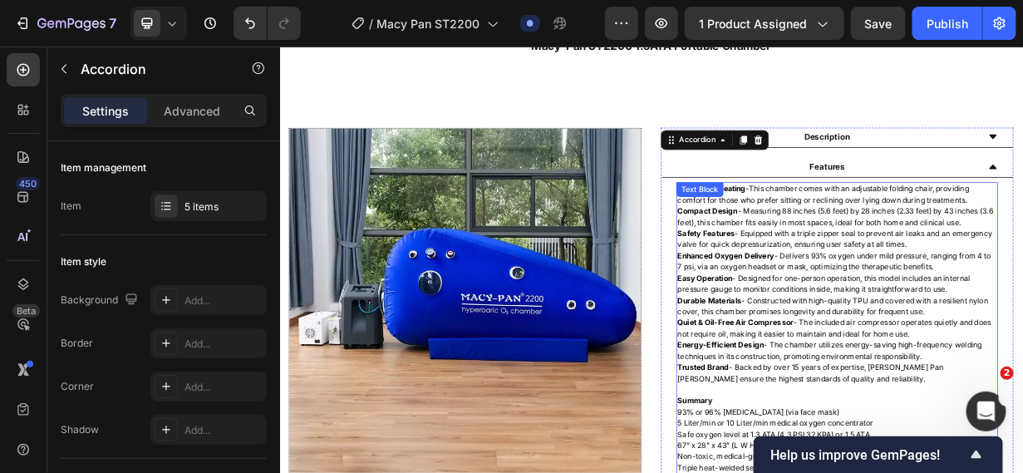
scroll to position [651, 0]
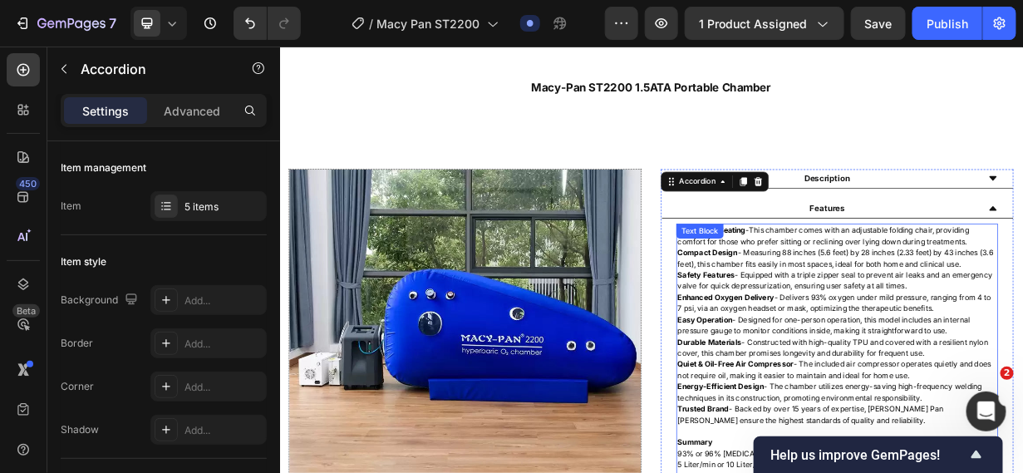
click at [1077, 383] on p "Enhanced Oxygen Delivery - Delivers 93% oxygen under mild pressure, ranging fro…" at bounding box center [1028, 389] width 428 height 30
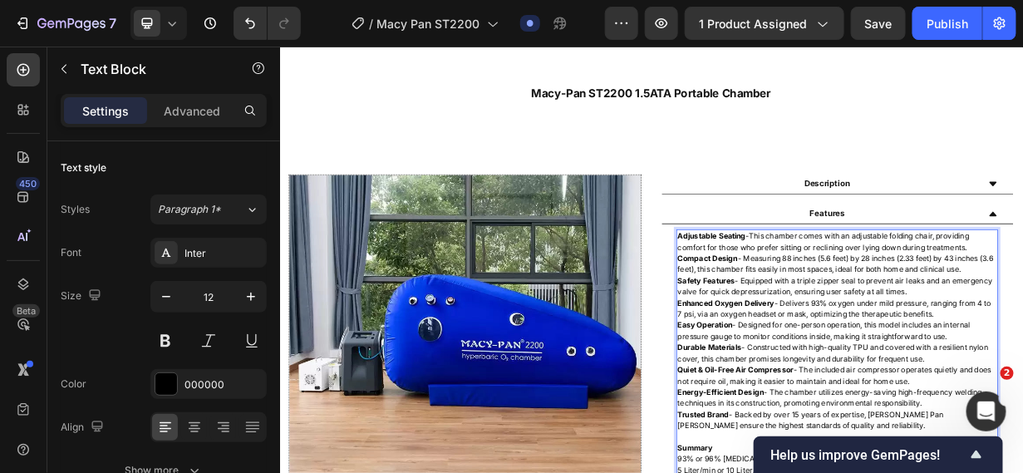
click at [1044, 322] on p "Compact Design - Measuring 88 inches (5.6 feet) by 28 inches (2.33 feet) by 43 …" at bounding box center [1028, 337] width 428 height 30
click at [1023, 322] on p "Compact Design - Measuring 88 inchesby 28 inches (2.33 feet) by 43 inches (3.6 …" at bounding box center [1028, 337] width 428 height 30
click at [1167, 337] on p "Compact Design - Measuring 88 inchesby 28 inches (2.33 feet) by 43 inches (3.6 …" at bounding box center [1028, 337] width 428 height 30
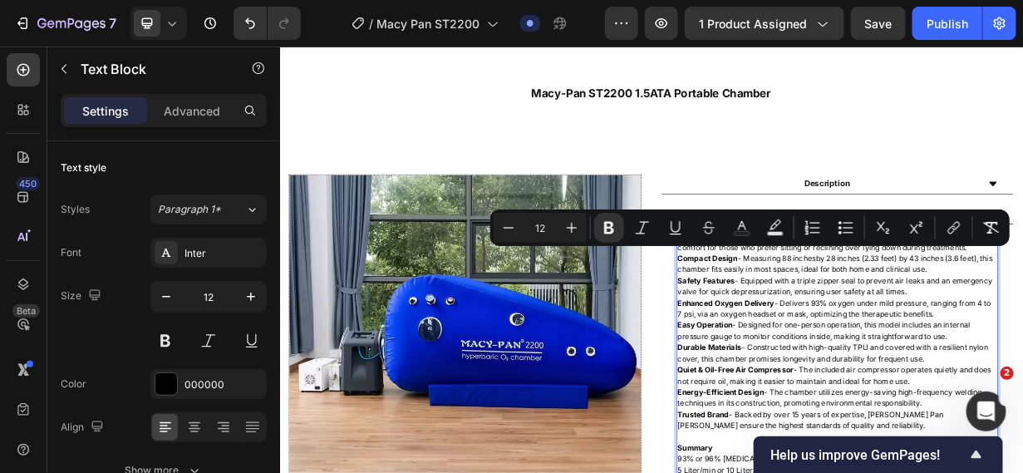
drag, startPoint x: 1167, startPoint y: 337, endPoint x: 806, endPoint y: 325, distance: 360.9
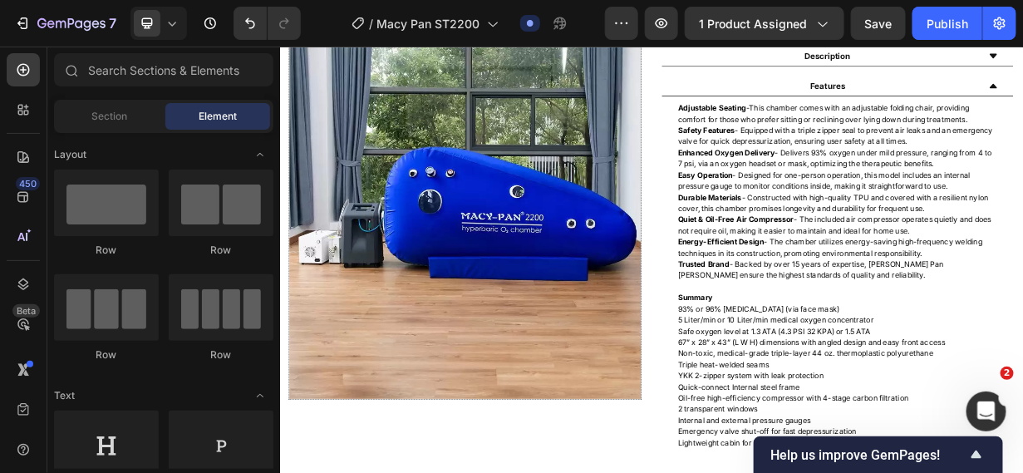
scroll to position [831, 0]
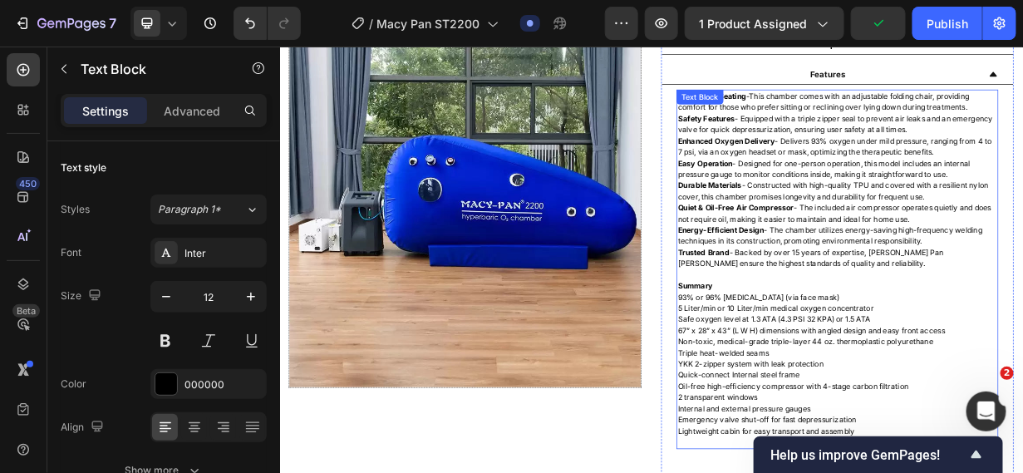
click at [817, 425] on p "93% or 96% [MEDICAL_DATA] (via face mask) 5 Liter/min or 10 Liter/min medical o…" at bounding box center [1028, 471] width 428 height 194
click at [820, 425] on p "93% or 96% [MEDICAL_DATA] (via face mask) 5 Liter/min or 10 Liter/min medical o…" at bounding box center [1028, 471] width 428 height 194
click at [855, 425] on p "93% or 96% [MEDICAL_DATA] (via face mask) 5 Liter/min or 10 Liter/min medical o…" at bounding box center [1028, 471] width 428 height 194
click at [893, 424] on p "93% or 96% [MEDICAL_DATA] (via face mask) 5 Liter/min or 10 Liter/min medical o…" at bounding box center [1028, 471] width 428 height 194
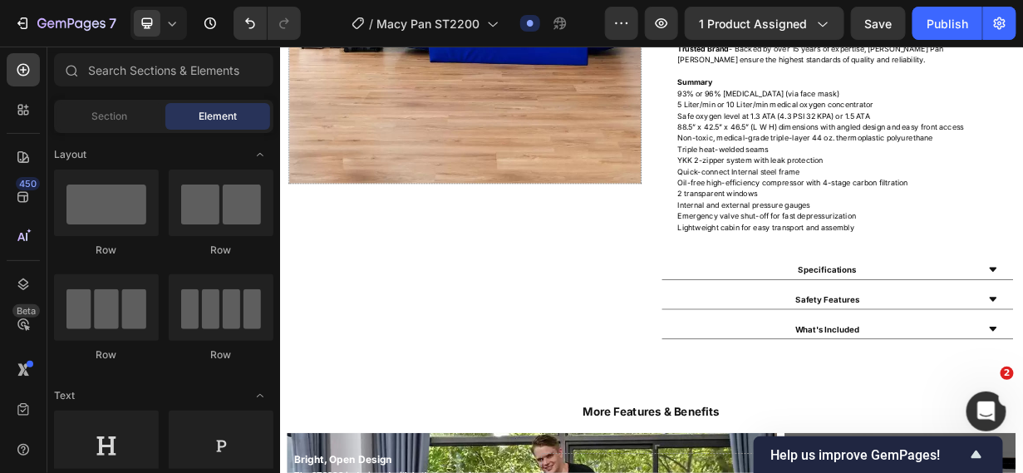
scroll to position [1136, 0]
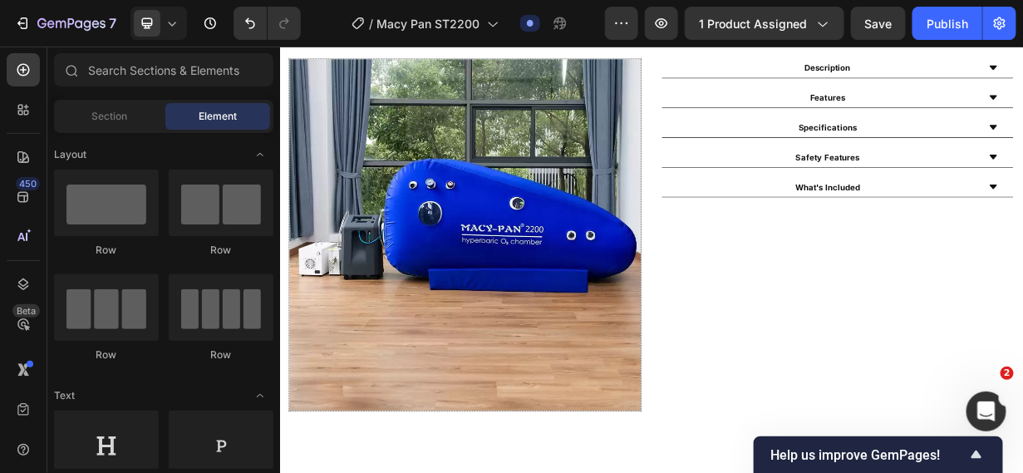
scroll to position [785, 0]
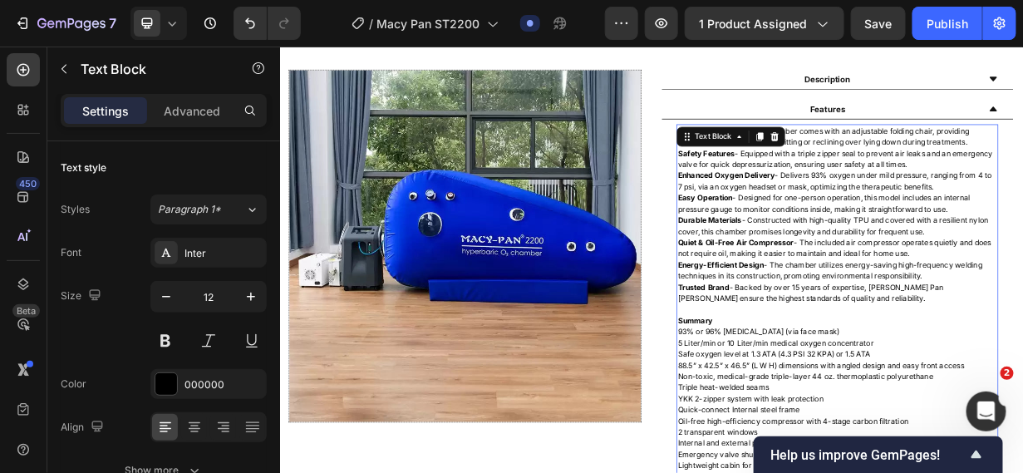
click at [1022, 380] on p "Trusted Brand - Backed by over 15 years of expertise, [PERSON_NAME] Pan [PERSON…" at bounding box center [1028, 376] width 428 height 30
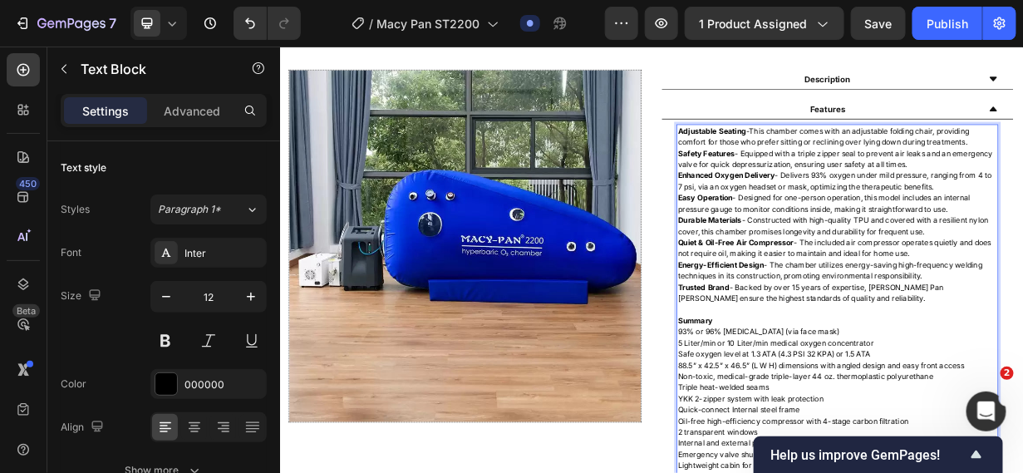
click at [1022, 380] on p "Trusted Brand - Backed by over 15 years of expertise, [PERSON_NAME] Pan [PERSON…" at bounding box center [1028, 376] width 428 height 30
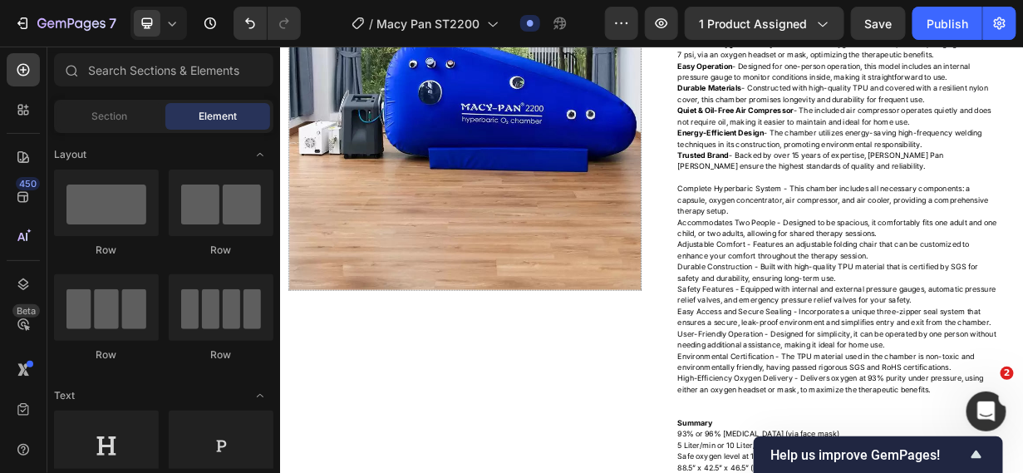
scroll to position [945, 0]
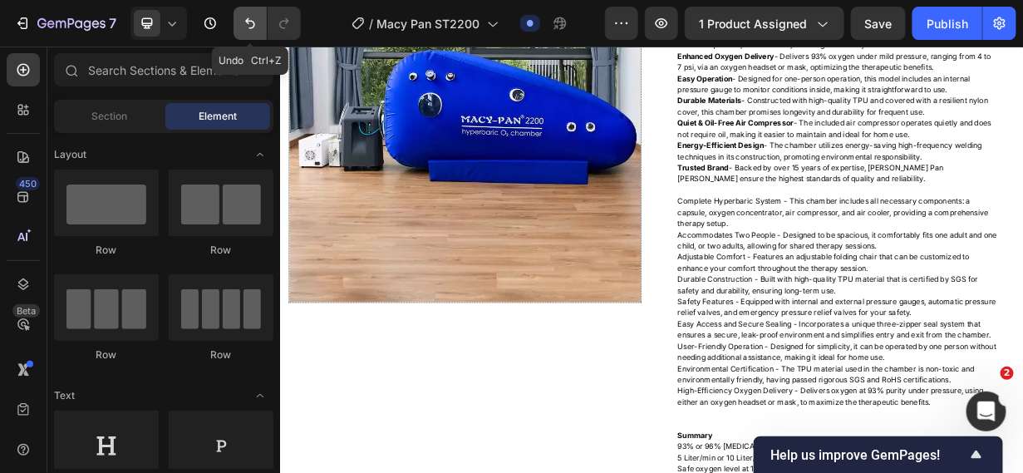
click at [254, 17] on icon "Undo/Redo" at bounding box center [250, 23] width 17 height 17
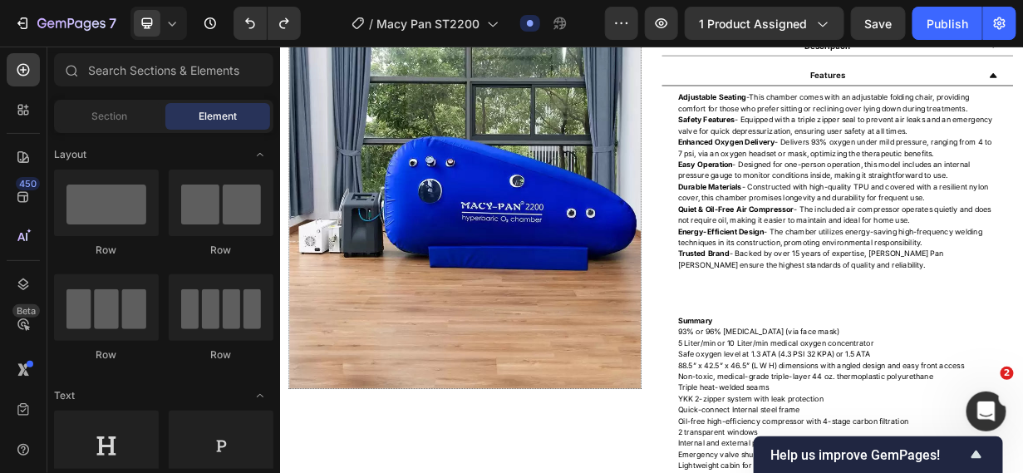
scroll to position [798, 0]
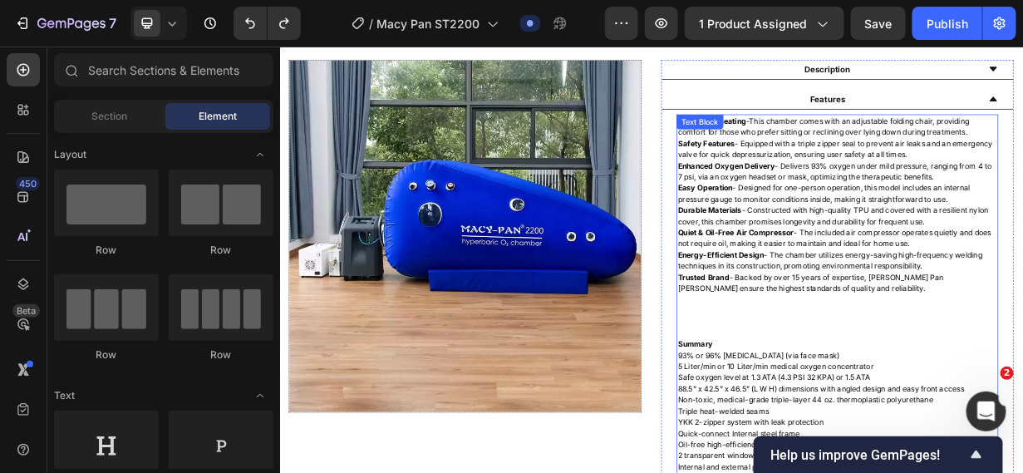
click at [1137, 273] on p "Durable Materials - Constructed with high-quality TPU and covered with a resili…" at bounding box center [1028, 273] width 428 height 30
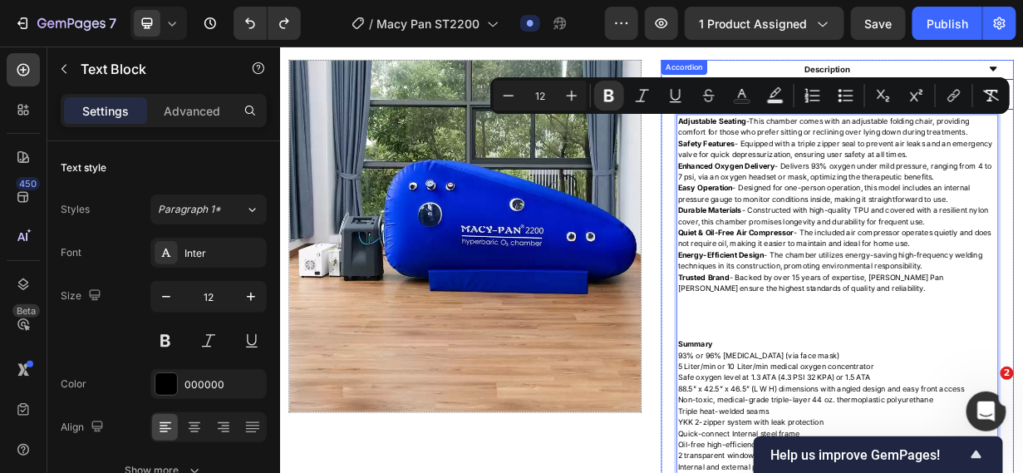
drag, startPoint x: 1144, startPoint y: 273, endPoint x: 800, endPoint y: 143, distance: 367.2
click at [800, 143] on div "Adjustable Seating -This chamber comes with an adjustable folding chair, provid…" at bounding box center [1027, 400] width 471 height 540
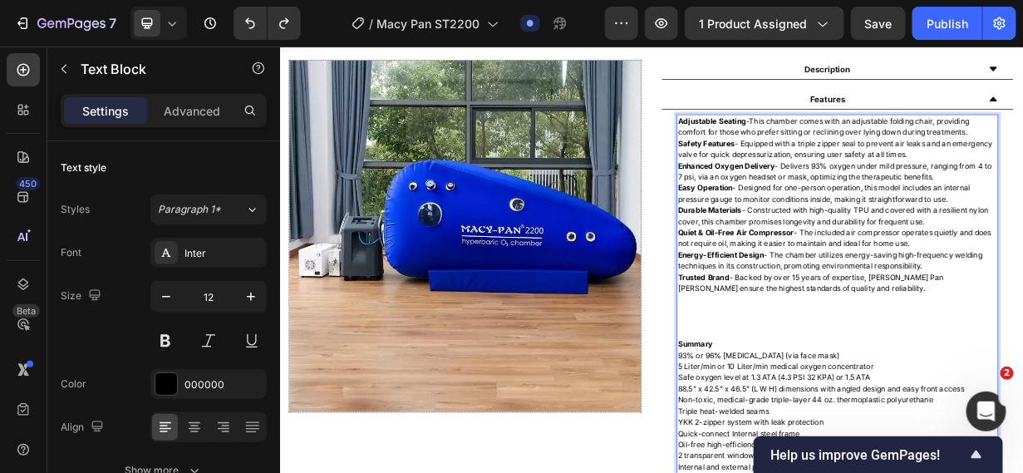
scroll to position [1012, 0]
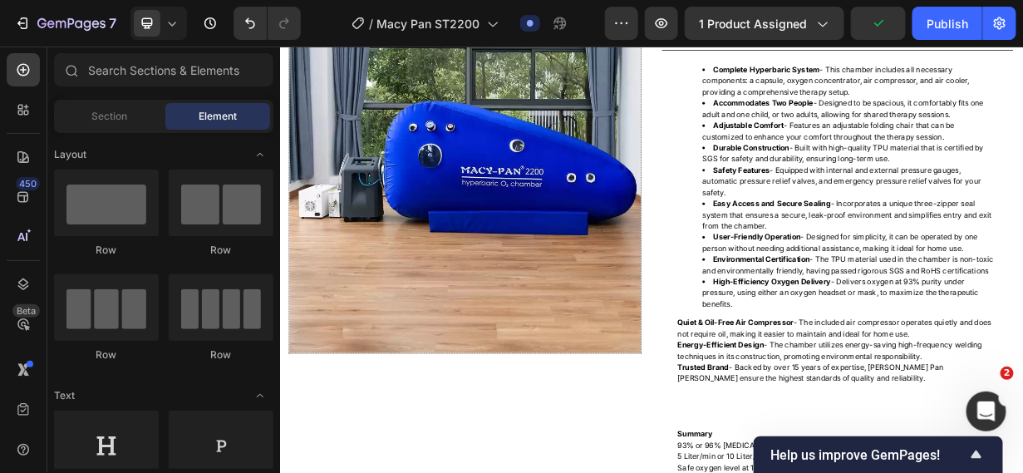
scroll to position [861, 0]
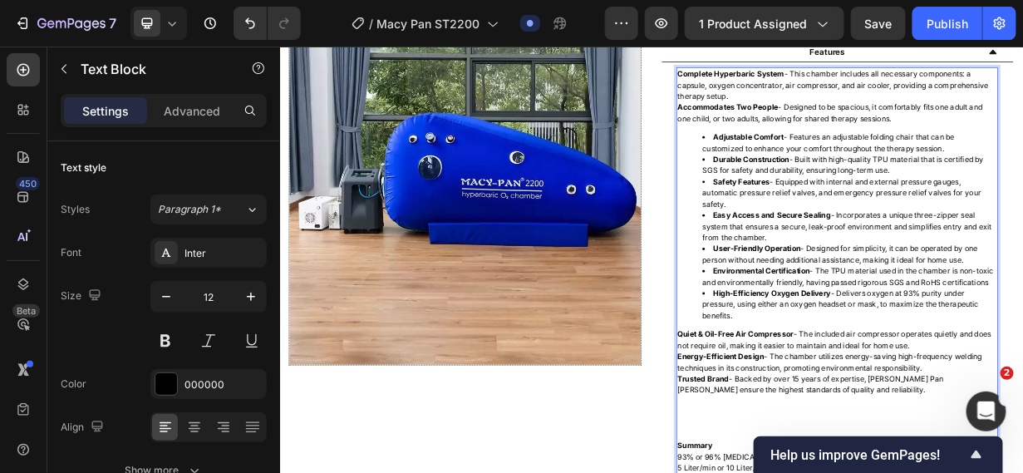
click at [861, 168] on strong "Adjustable Comfort" at bounding box center [908, 166] width 95 height 12
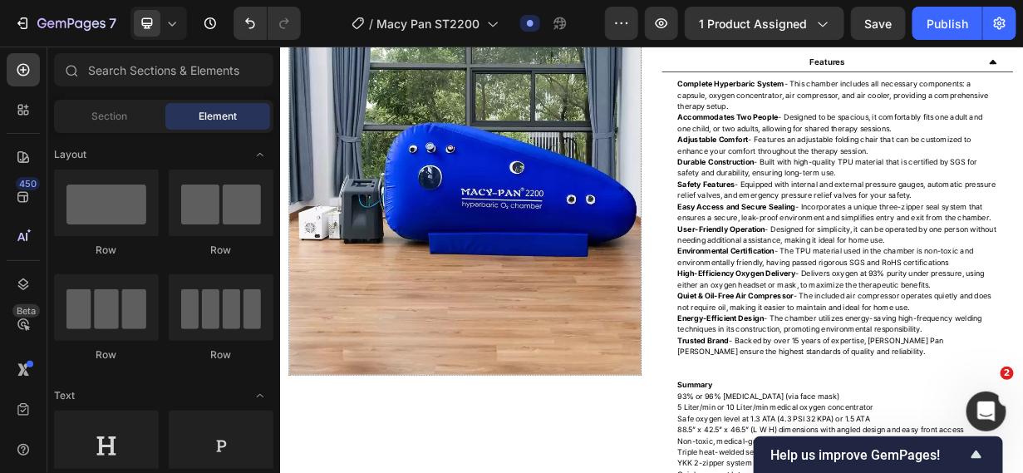
scroll to position [815, 0]
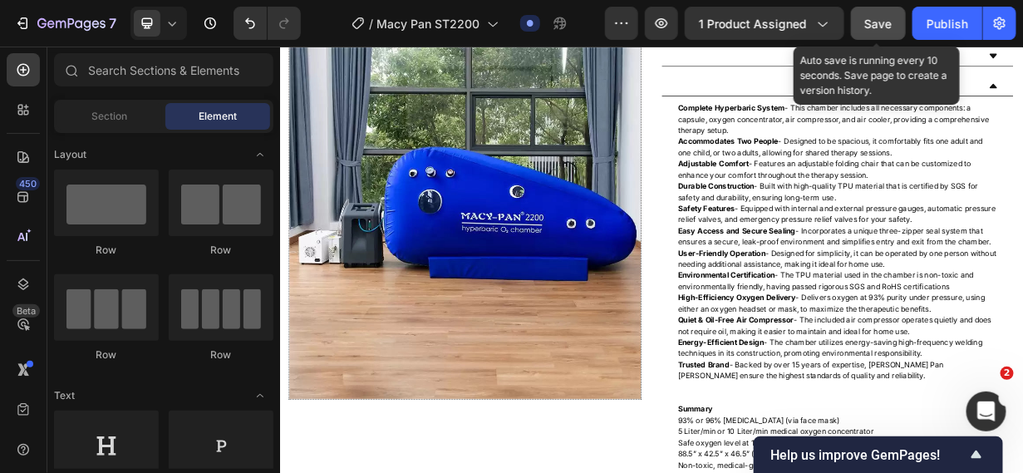
click at [885, 25] on span "Save" at bounding box center [878, 24] width 27 height 14
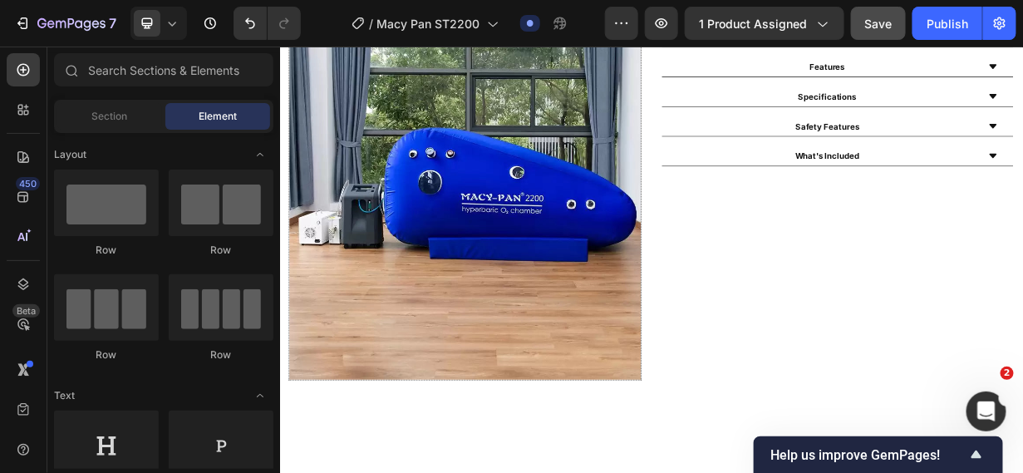
scroll to position [778, 0]
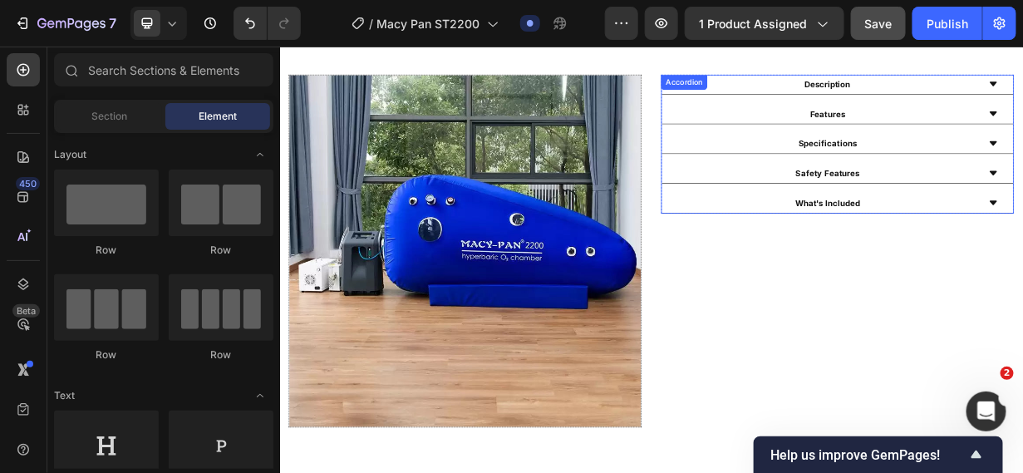
click at [1226, 206] on div "Safety Features" at bounding box center [1027, 216] width 471 height 27
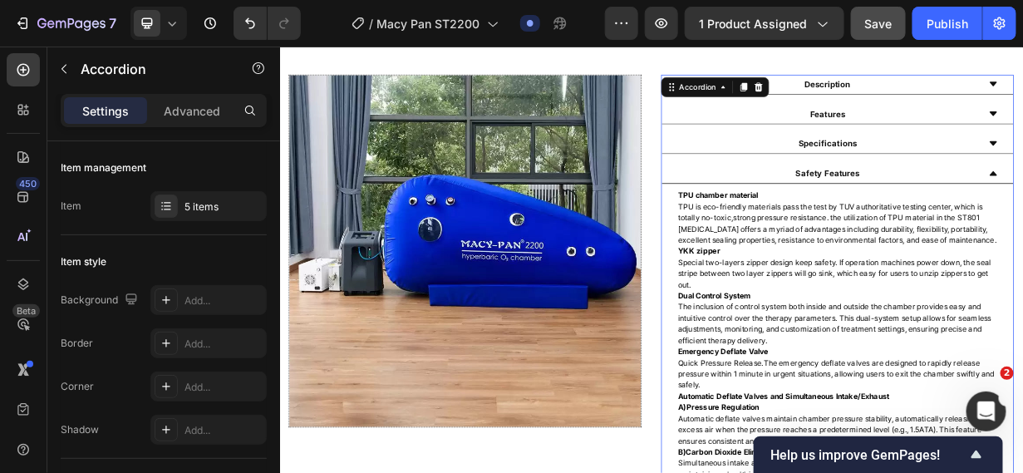
click at [1226, 206] on div "Safety Features" at bounding box center [1027, 216] width 471 height 27
